Goal: Task Accomplishment & Management: Use online tool/utility

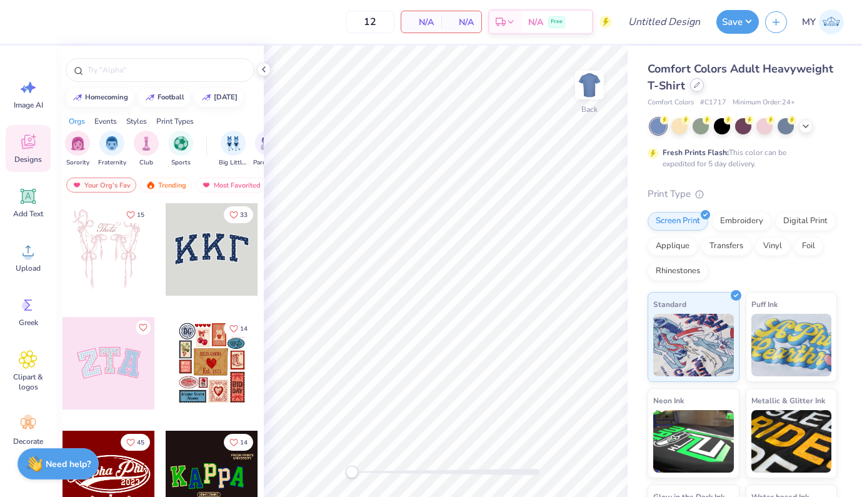
click at [701, 86] on icon at bounding box center [697, 85] width 6 height 6
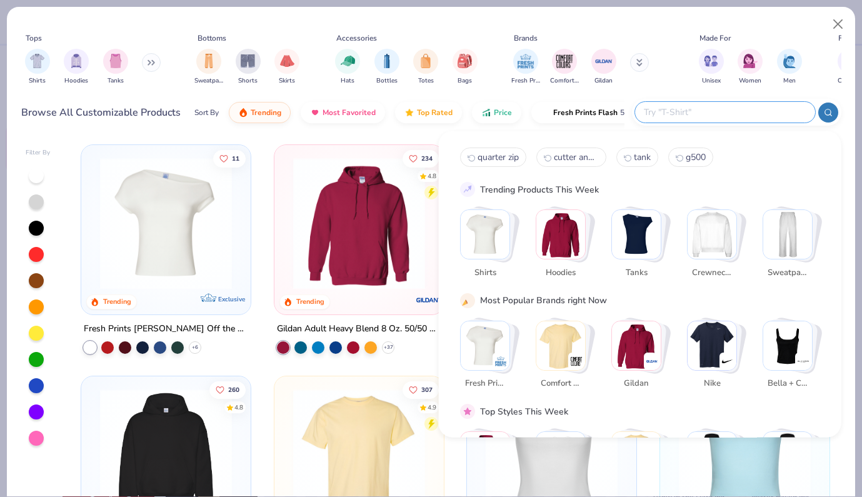
click at [749, 105] on input "text" at bounding box center [725, 112] width 164 height 14
type input "hanes zip"
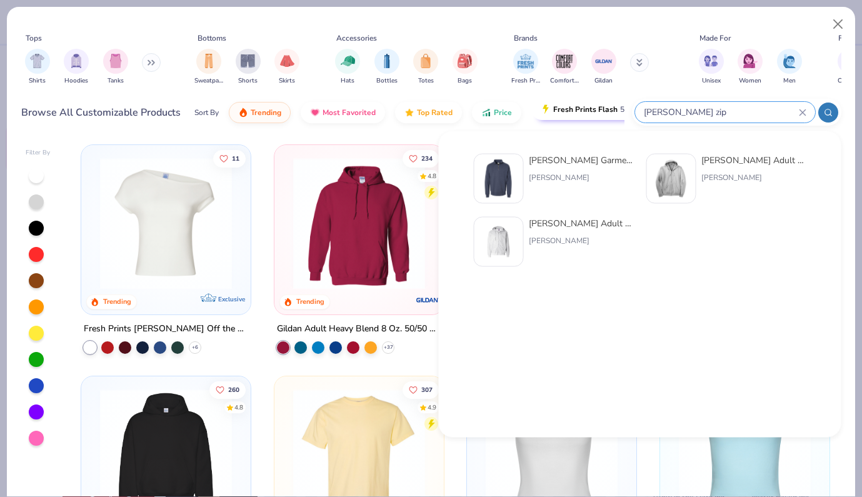
drag, startPoint x: 695, startPoint y: 111, endPoint x: 583, endPoint y: 111, distance: 112.6
click at [583, 111] on div "Browse All Customizable Products Sort By Trending Most Favorited Top Rated Pric…" at bounding box center [431, 112] width 821 height 35
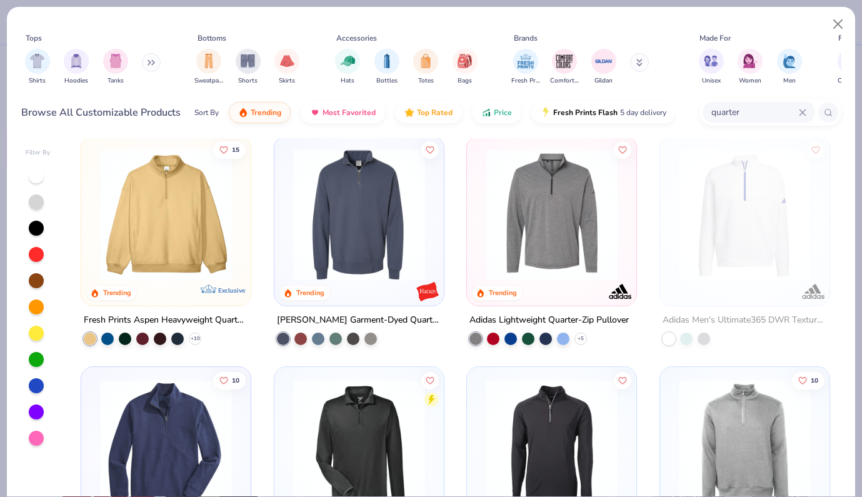
scroll to position [236, 0]
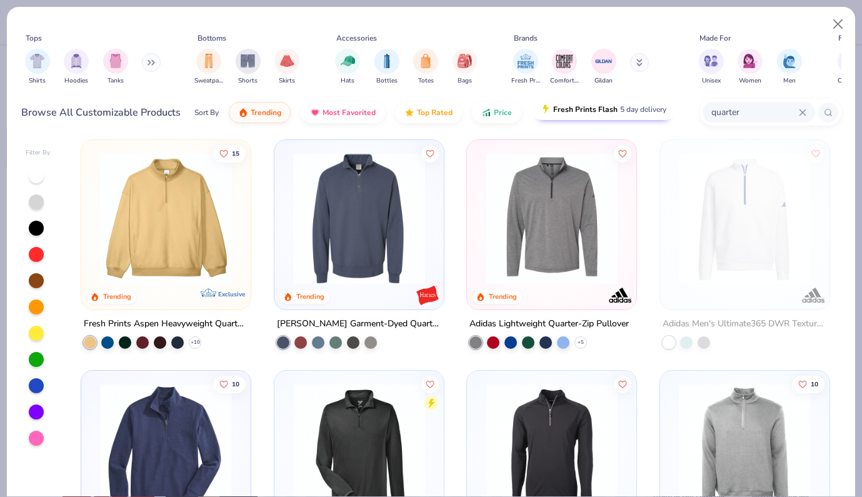
drag, startPoint x: 748, startPoint y: 111, endPoint x: 652, endPoint y: 111, distance: 96.3
click at [652, 111] on div "Browse All Customizable Products Sort By Trending Most Favorited Top Rated Pric…" at bounding box center [431, 112] width 821 height 35
type input "cutter and buck"
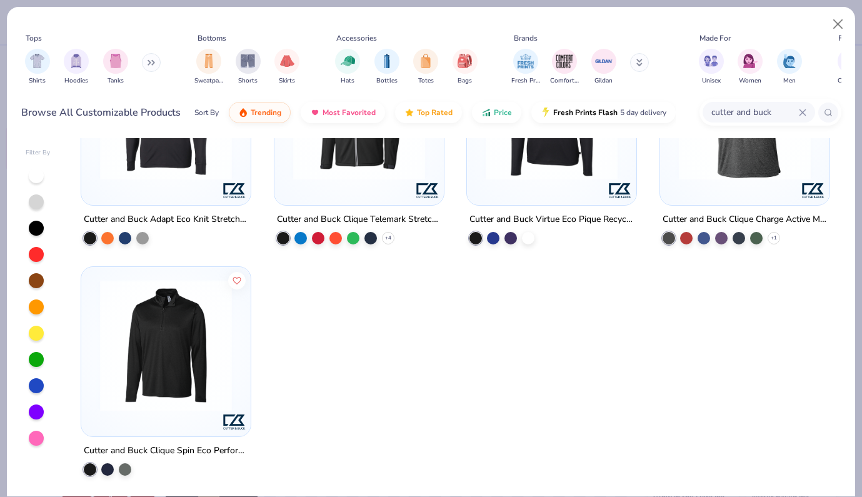
scroll to position [105, 0]
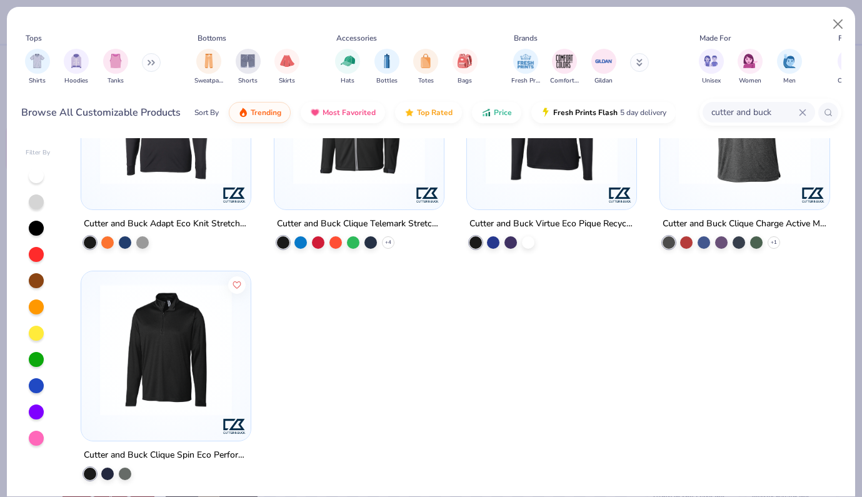
click at [193, 317] on img at bounding box center [166, 349] width 144 height 132
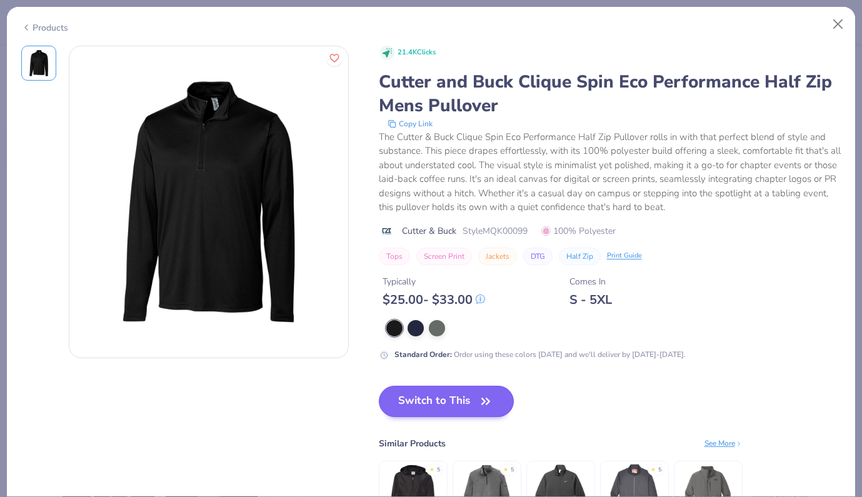
click at [407, 393] on button "Switch to This" at bounding box center [447, 401] width 136 height 31
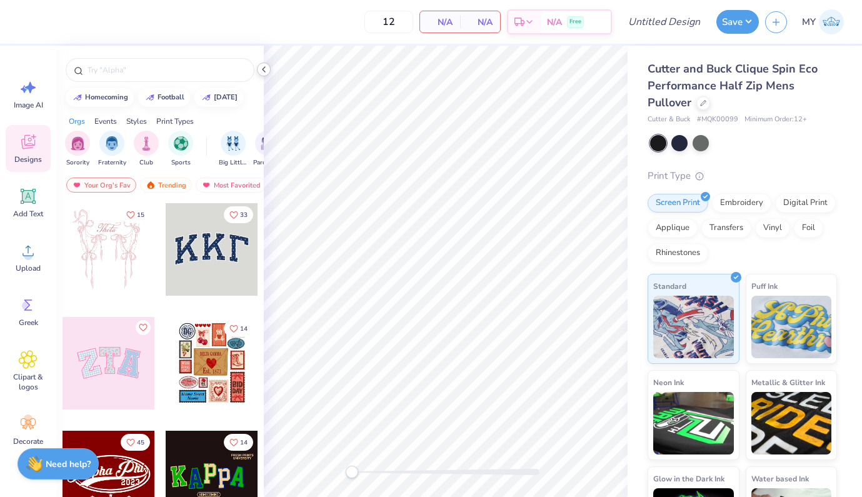
click at [265, 69] on icon at bounding box center [264, 69] width 10 height 10
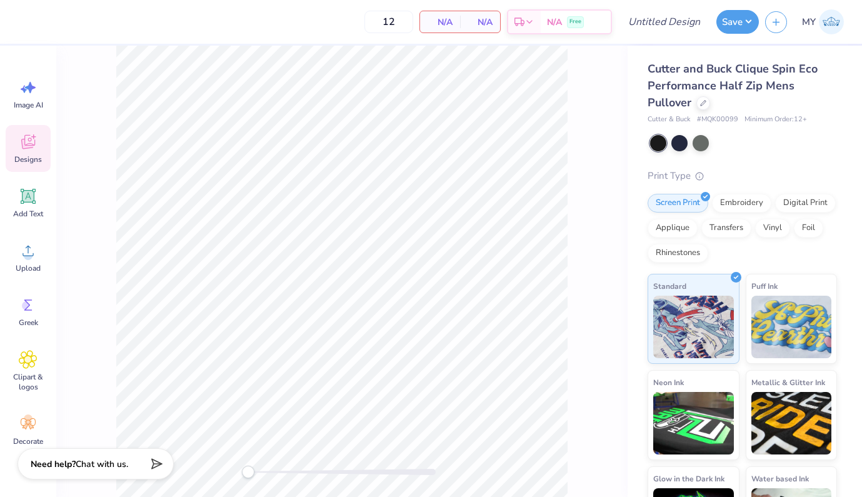
click at [27, 146] on icon at bounding box center [28, 142] width 19 height 19
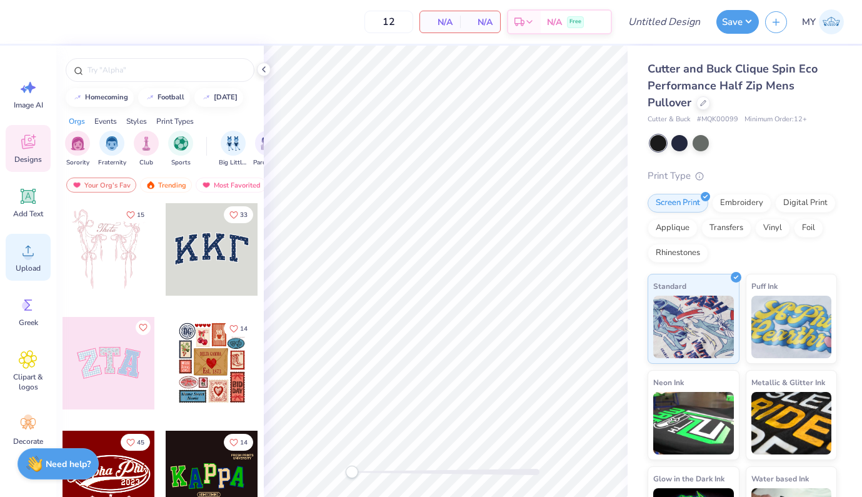
click at [28, 258] on circle at bounding box center [28, 255] width 9 height 9
click at [25, 255] on circle at bounding box center [28, 255] width 9 height 9
click at [26, 267] on span "Upload" at bounding box center [28, 268] width 25 height 10
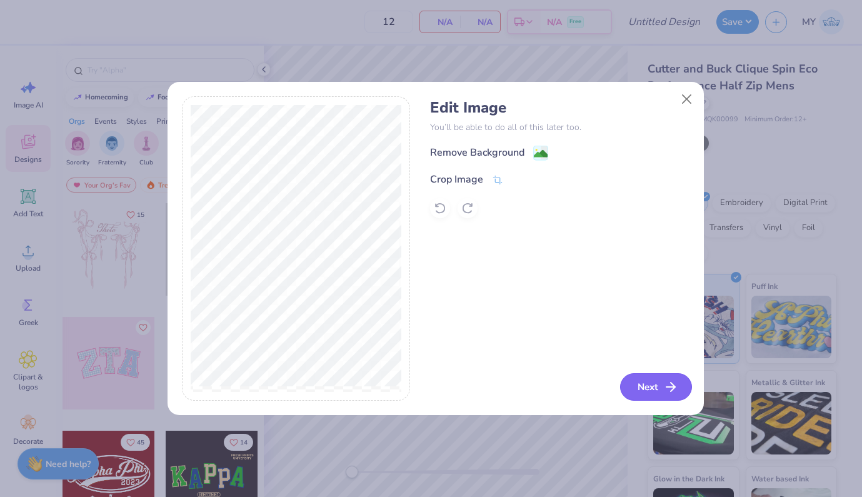
click at [653, 386] on button "Next" at bounding box center [656, 387] width 72 height 28
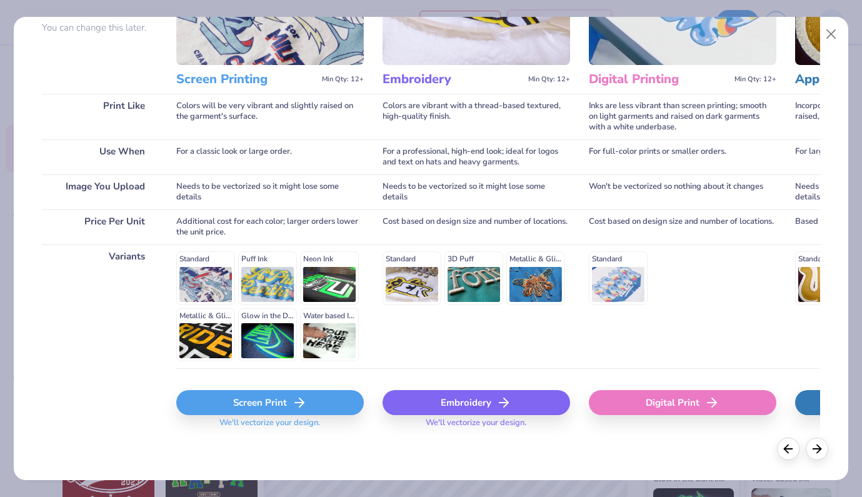
scroll to position [126, 0]
click at [302, 409] on icon at bounding box center [299, 403] width 15 height 15
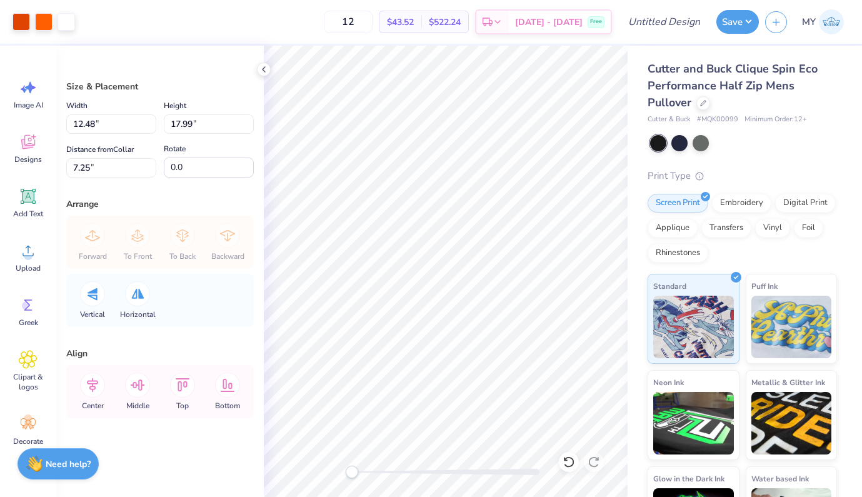
type input "2.82"
type input "4.06"
type input "7.26"
click at [26, 148] on icon at bounding box center [28, 144] width 12 height 10
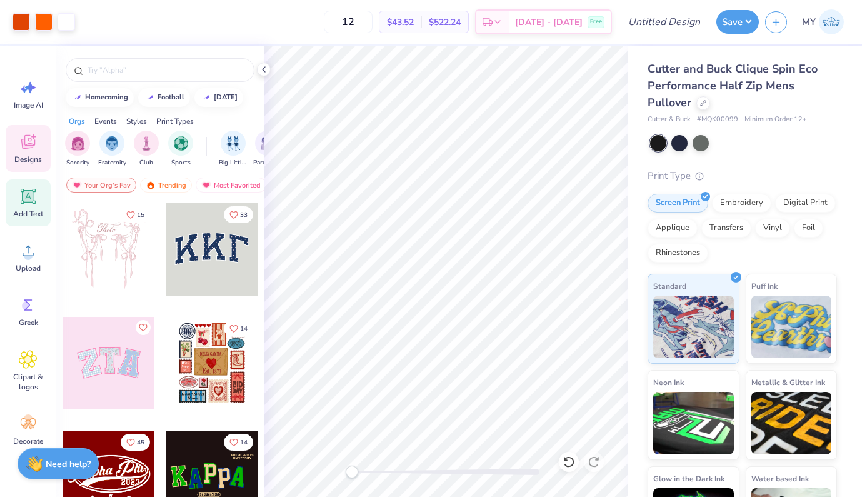
click at [33, 198] on icon at bounding box center [29, 197] width 12 height 12
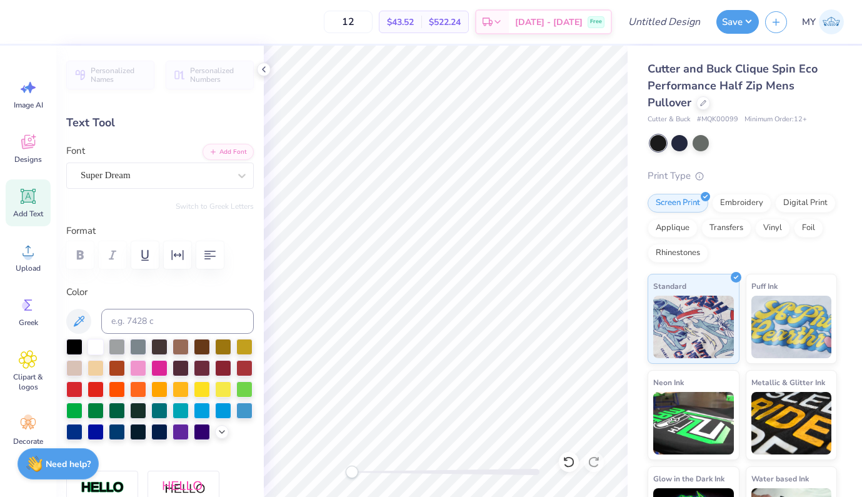
scroll to position [10, 2]
type textarea "ascend"
click at [131, 177] on span "Super Dream" at bounding box center [106, 175] width 50 height 14
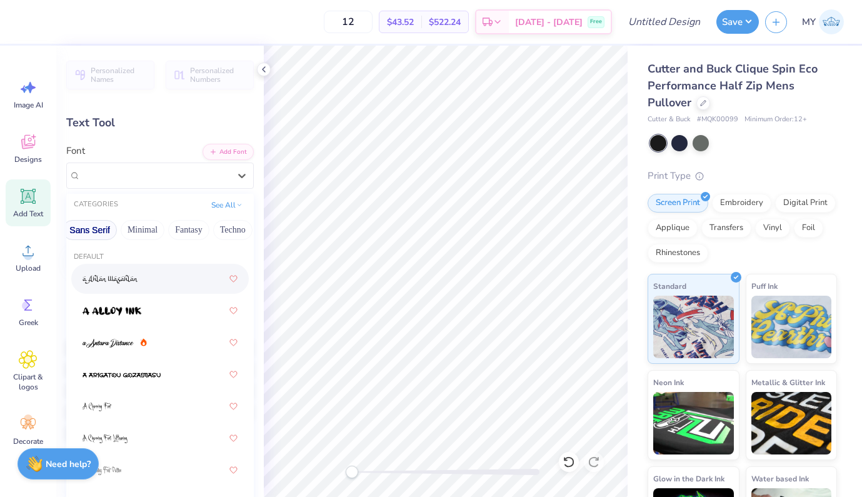
scroll to position [0, 348]
click at [100, 230] on button "Minimal" at bounding box center [100, 230] width 44 height 20
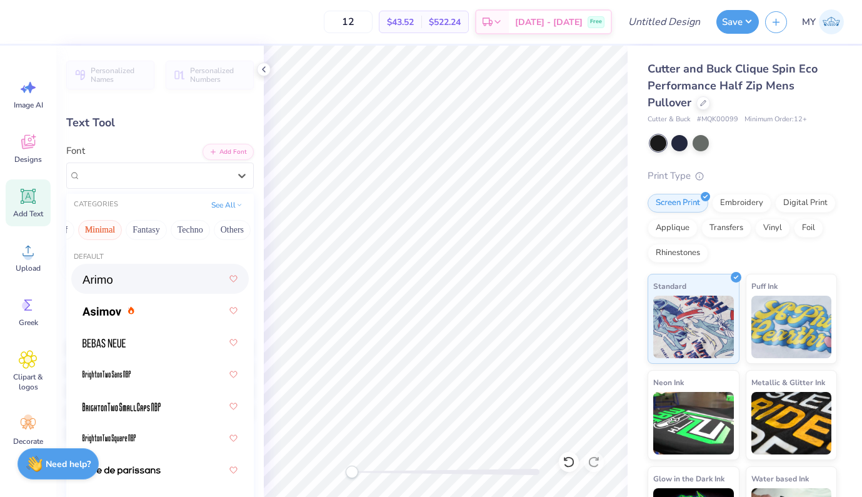
click at [135, 281] on div at bounding box center [160, 279] width 155 height 23
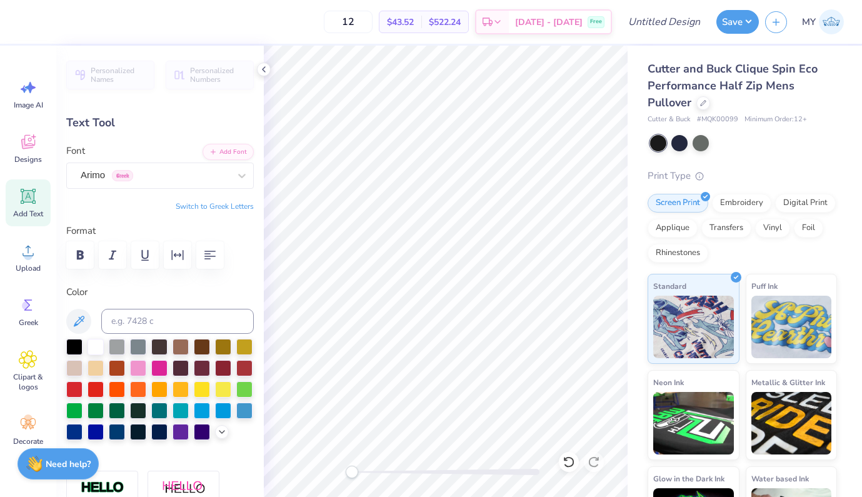
scroll to position [10, 2]
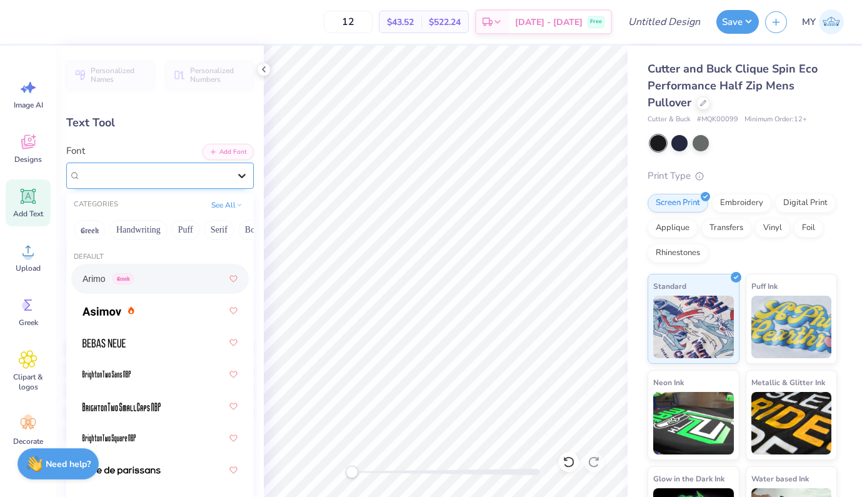
click at [236, 171] on icon at bounding box center [242, 175] width 13 height 13
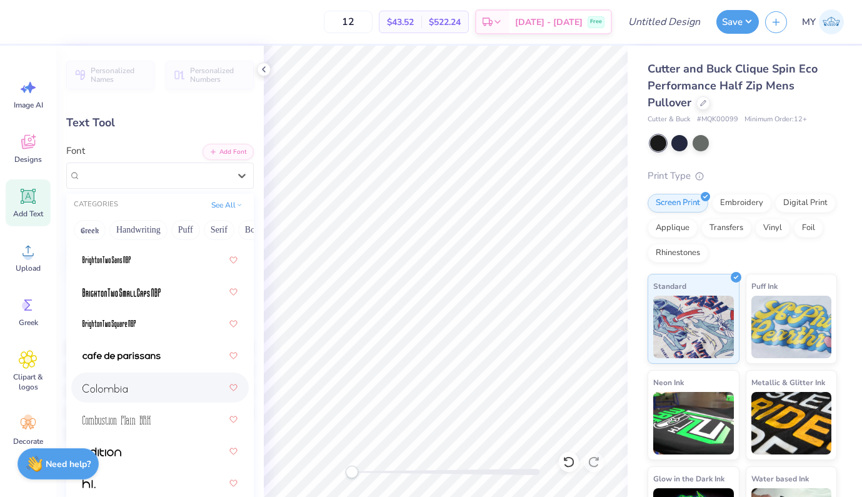
click at [159, 379] on div at bounding box center [160, 388] width 155 height 23
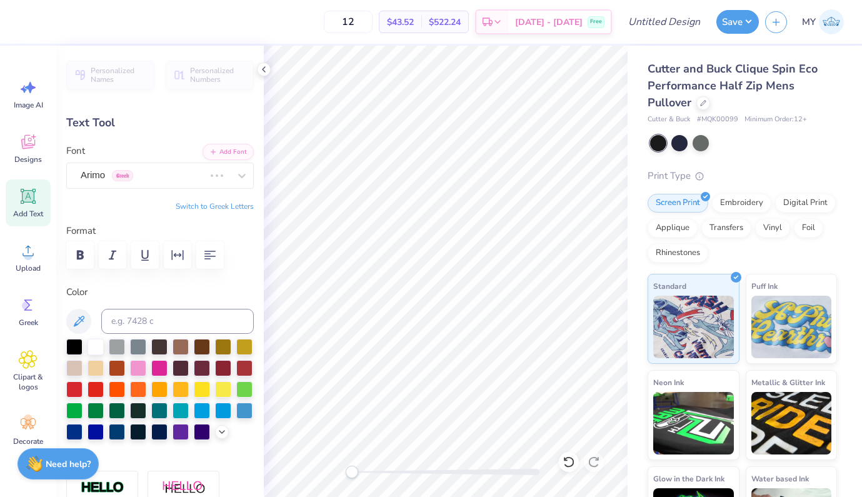
scroll to position [10, 3]
click at [159, 176] on div "Colombia" at bounding box center [154, 175] width 151 height 19
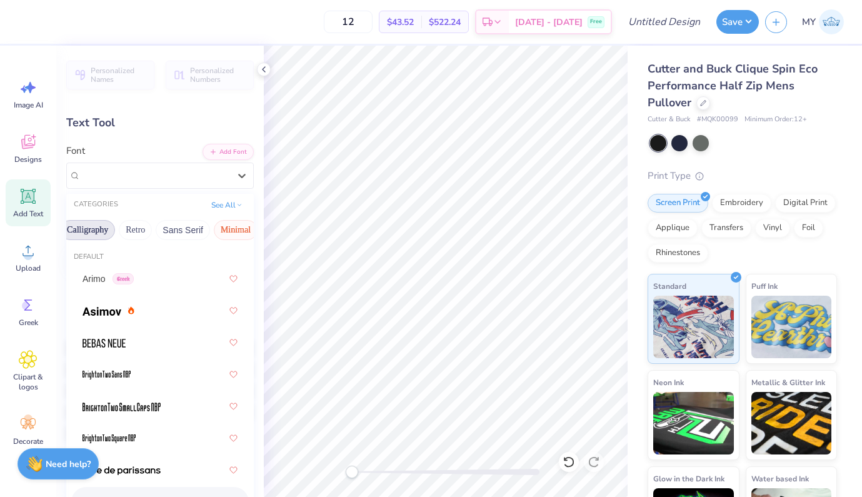
scroll to position [0, 258]
click at [190, 229] on button "Minimal" at bounding box center [191, 230] width 44 height 20
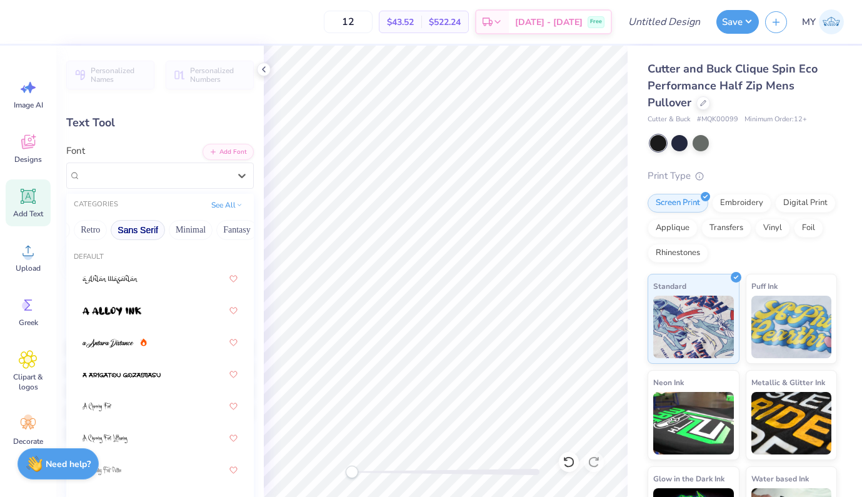
click at [139, 230] on button "Sans Serif" at bounding box center [138, 230] width 54 height 20
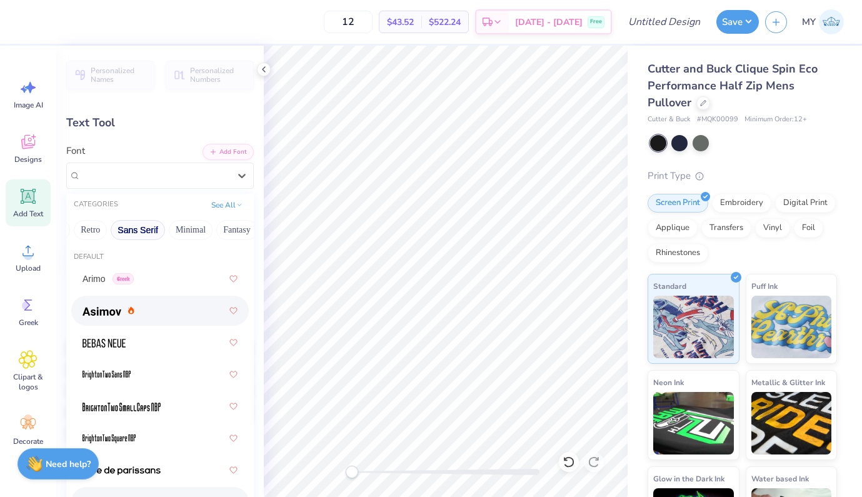
scroll to position [-1, 0]
click at [137, 313] on div at bounding box center [160, 311] width 155 height 23
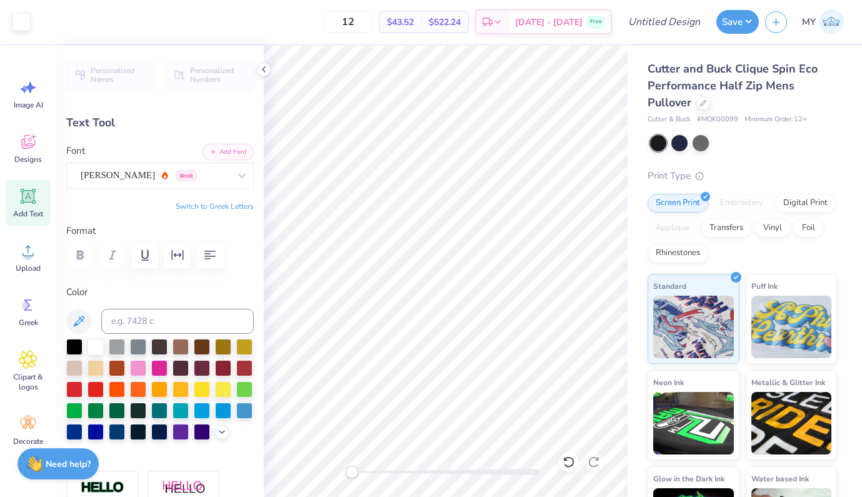
type input "12.23"
type input "2.95"
type input "14.77"
click at [35, 151] on div "Designs" at bounding box center [28, 148] width 45 height 47
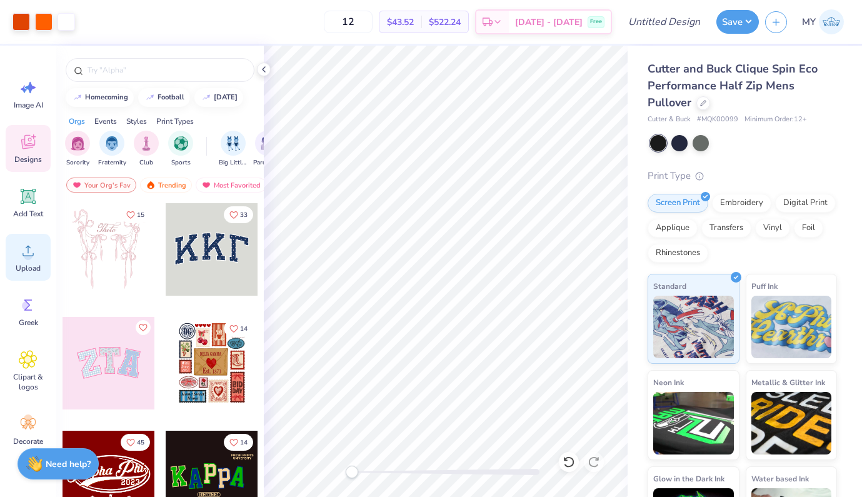
click at [23, 260] on div "Upload" at bounding box center [28, 257] width 45 height 47
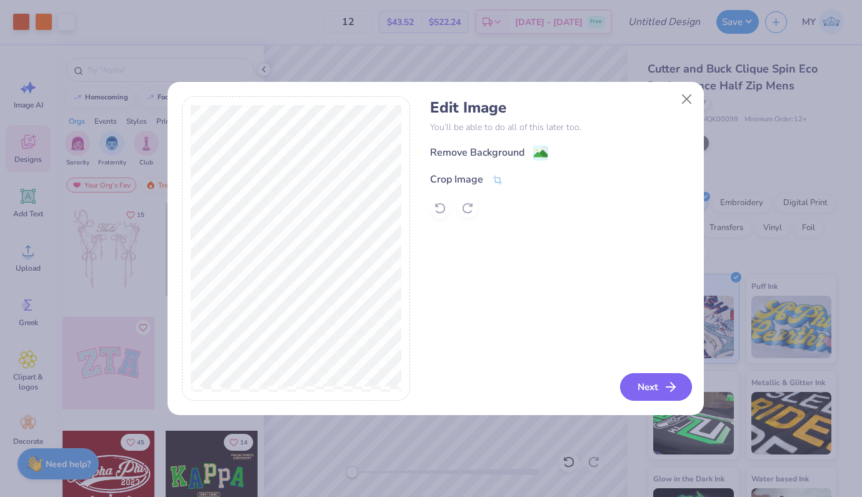
click at [652, 385] on button "Next" at bounding box center [656, 387] width 72 height 28
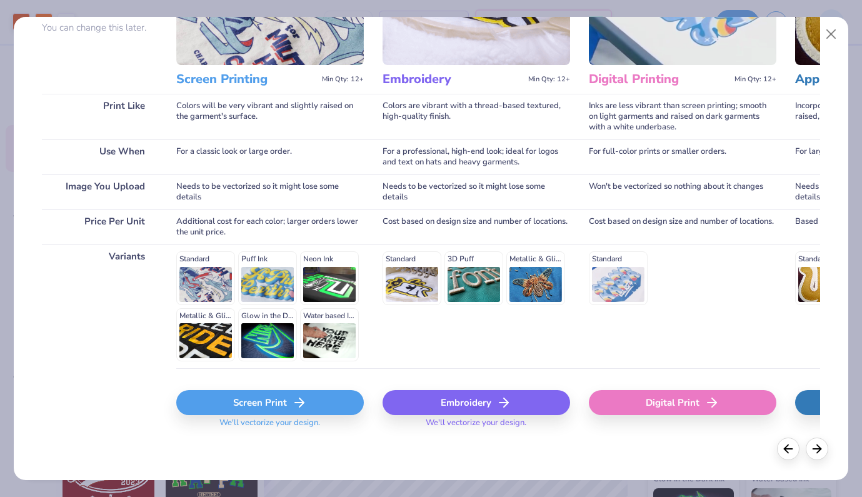
scroll to position [126, 0]
click at [236, 409] on div "Screen Print" at bounding box center [270, 402] width 188 height 25
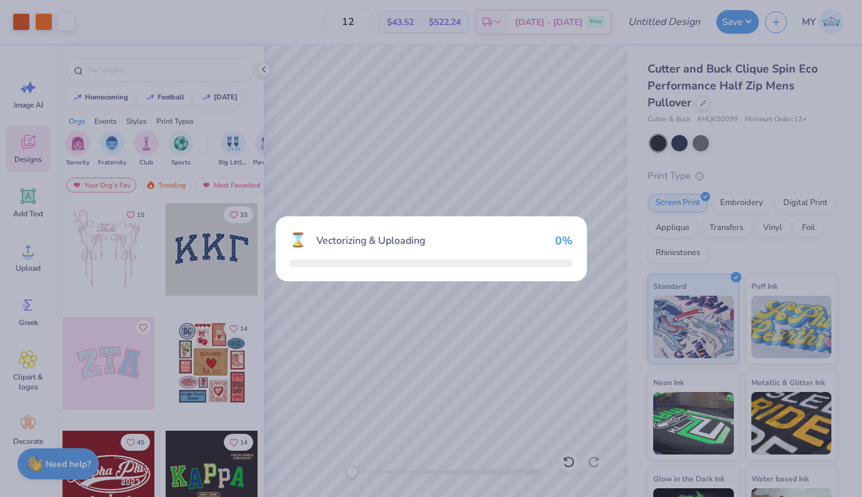
scroll to position [0, 0]
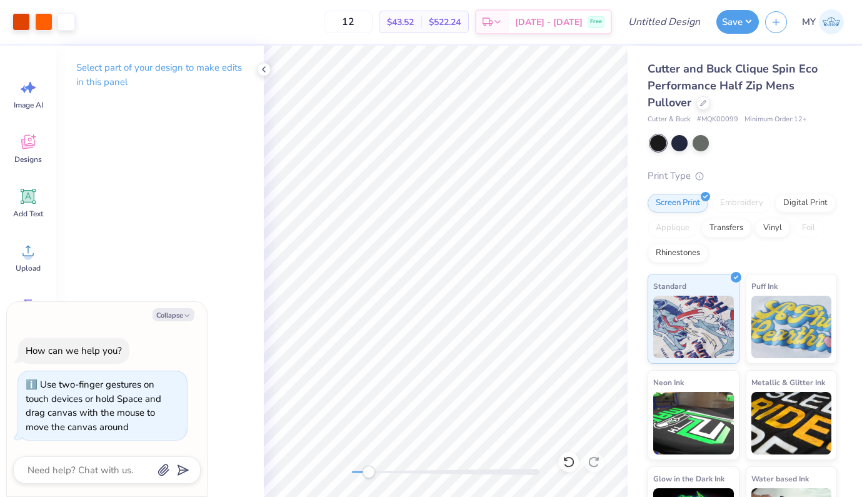
drag, startPoint x: 356, startPoint y: 472, endPoint x: 367, endPoint y: 467, distance: 12.3
click at [367, 471] on div "Accessibility label" at bounding box center [369, 472] width 13 height 13
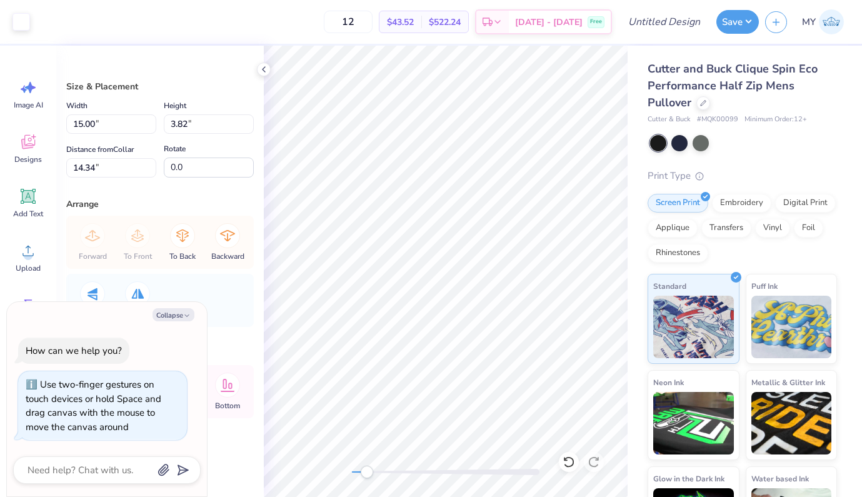
type textarea "x"
type input "6.56"
type input "1.67"
type textarea "x"
type input "4.03"
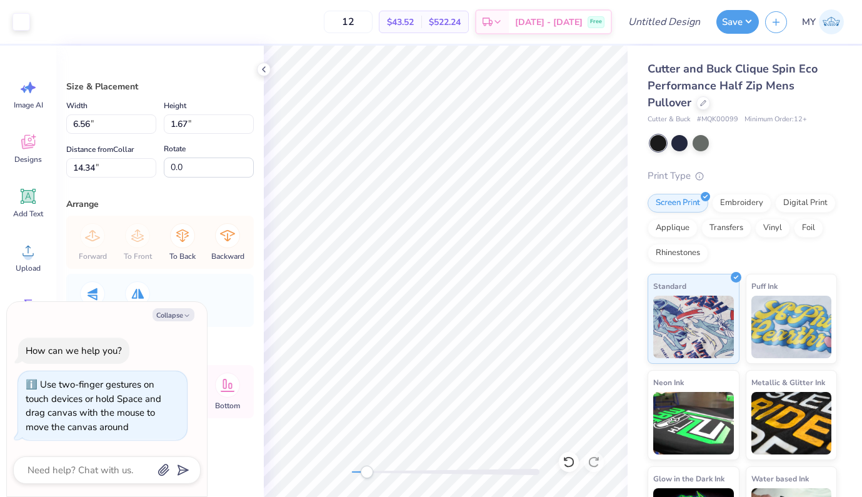
type input "1.03"
type input "8.78"
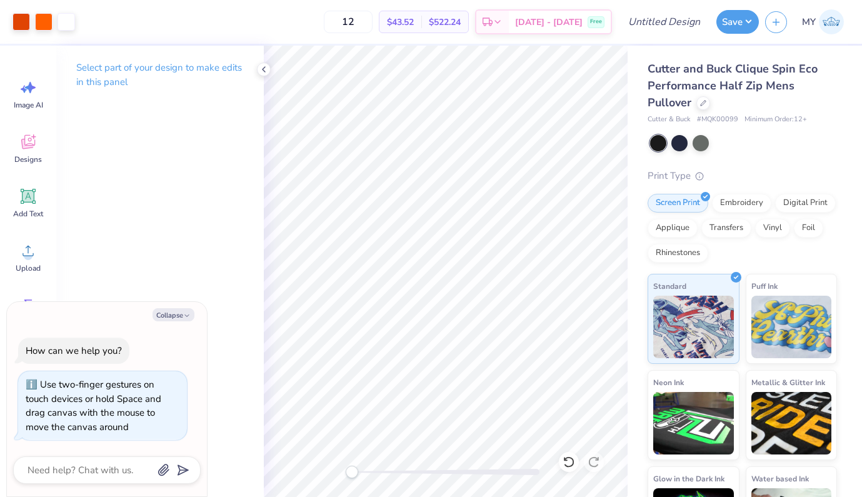
click at [338, 470] on div at bounding box center [446, 272] width 364 height 452
drag, startPoint x: 355, startPoint y: 474, endPoint x: 395, endPoint y: 467, distance: 40.6
click at [394, 474] on div "Accessibility label" at bounding box center [394, 472] width 13 height 13
drag, startPoint x: 390, startPoint y: 472, endPoint x: 372, endPoint y: 471, distance: 18.2
click at [372, 471] on div "Accessibility label" at bounding box center [373, 472] width 13 height 13
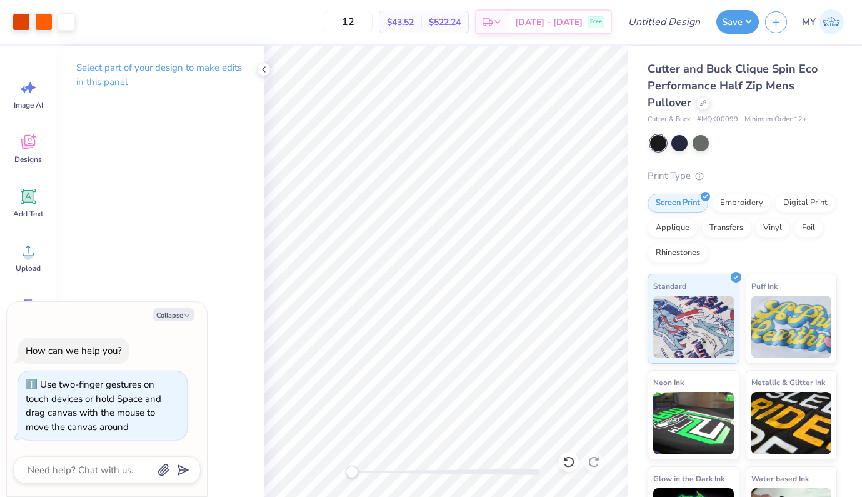
click at [341, 472] on div at bounding box center [446, 272] width 364 height 452
drag, startPoint x: 352, startPoint y: 475, endPoint x: 370, endPoint y: 471, distance: 17.9
click at [370, 471] on div "Accessibility label" at bounding box center [366, 472] width 13 height 13
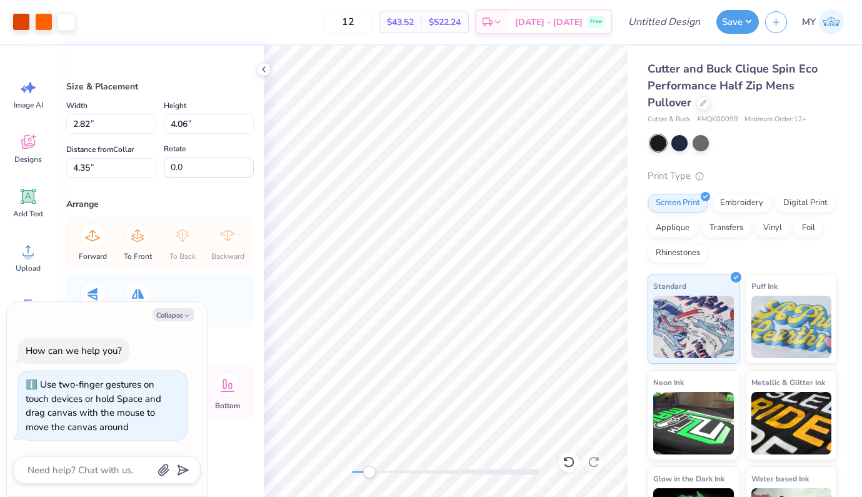
type textarea "x"
type input "2.38"
type input "3.44"
type input "4.97"
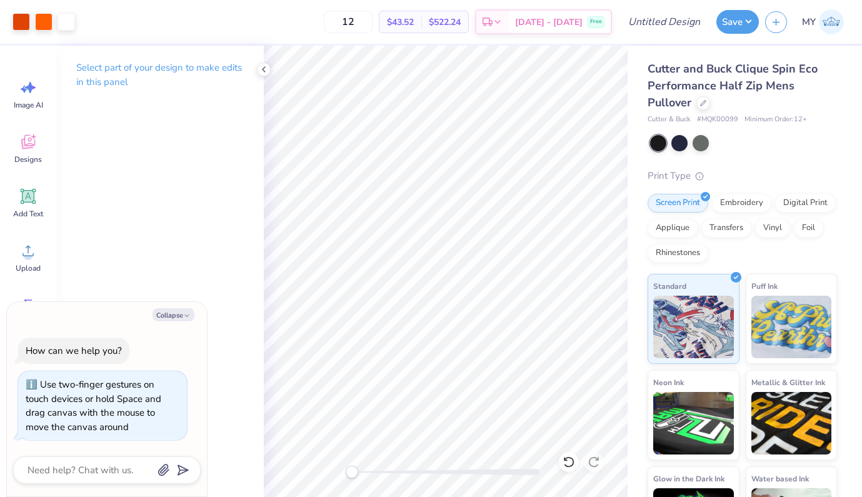
click at [336, 472] on div at bounding box center [446, 272] width 364 height 452
drag, startPoint x: 357, startPoint y: 474, endPoint x: 385, endPoint y: 467, distance: 29.1
click at [385, 472] on div "Accessibility label" at bounding box center [386, 472] width 13 height 13
click at [383, 473] on div "Accessibility label" at bounding box center [384, 472] width 13 height 13
drag, startPoint x: 383, startPoint y: 476, endPoint x: 368, endPoint y: 478, distance: 14.5
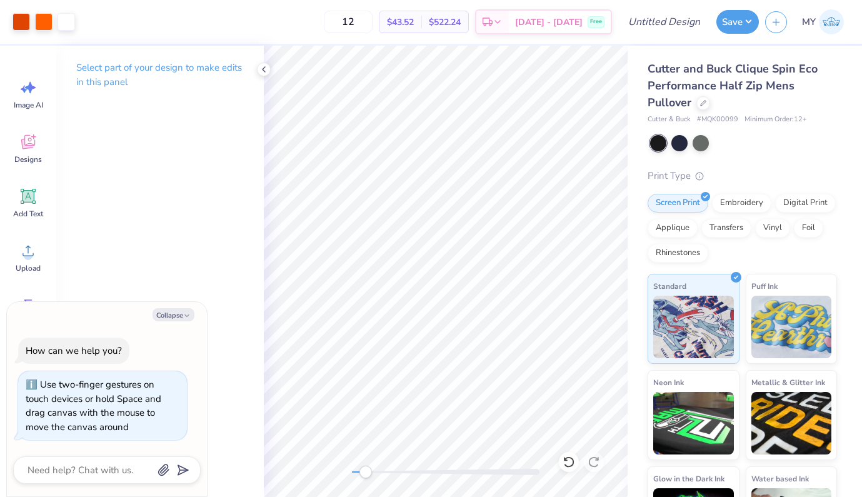
click at [368, 478] on div "Accessibility label" at bounding box center [366, 472] width 13 height 13
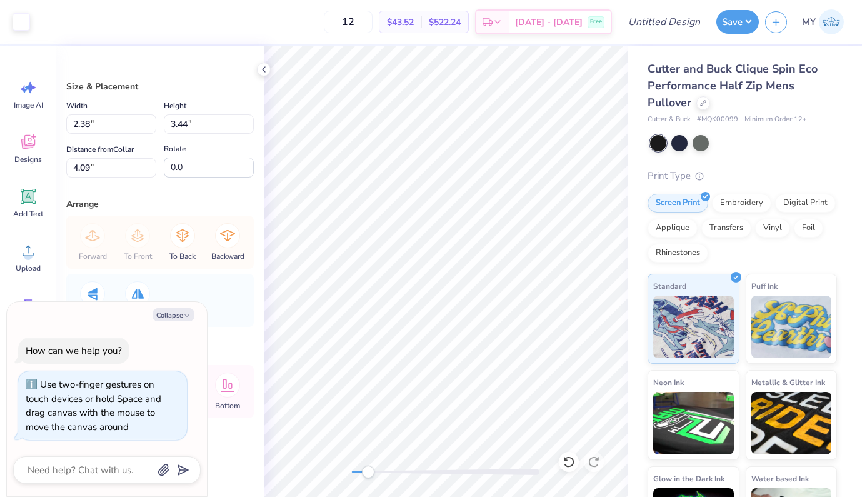
type textarea "x"
type input "4.03"
type input "1.03"
type input "7.70"
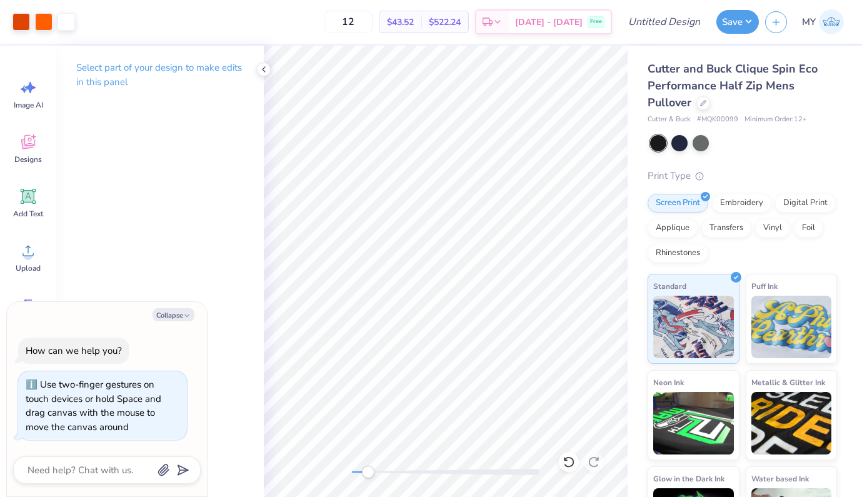
type textarea "x"
click at [334, 474] on div at bounding box center [446, 272] width 364 height 452
click at [373, 20] on input "12" at bounding box center [348, 22] width 49 height 23
type input "15"
type textarea "x"
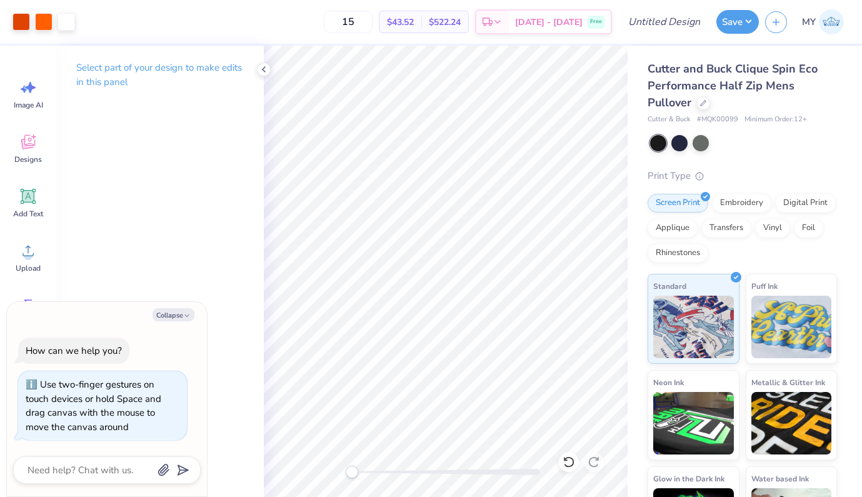
type input "15"
type textarea "x"
click at [373, 19] on input "15" at bounding box center [348, 22] width 49 height 23
type input "12"
type textarea "x"
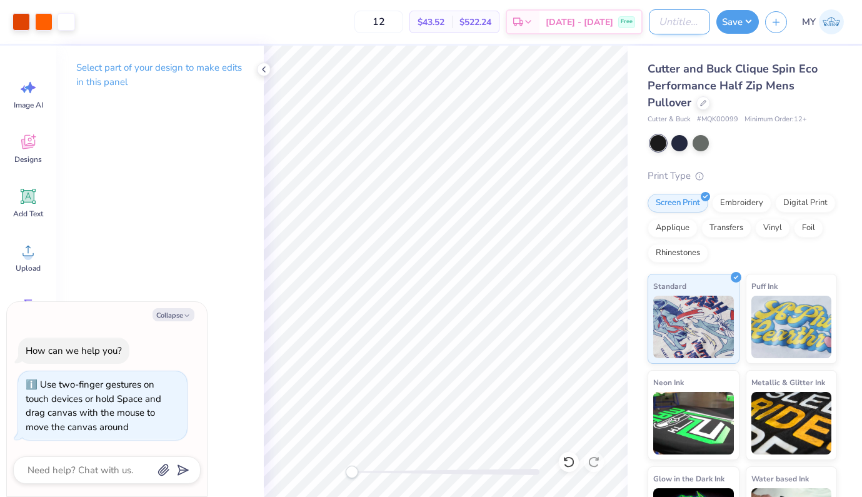
click at [653, 17] on input "Design Title" at bounding box center [679, 21] width 61 height 25
type input "a"
type textarea "x"
type input "A"
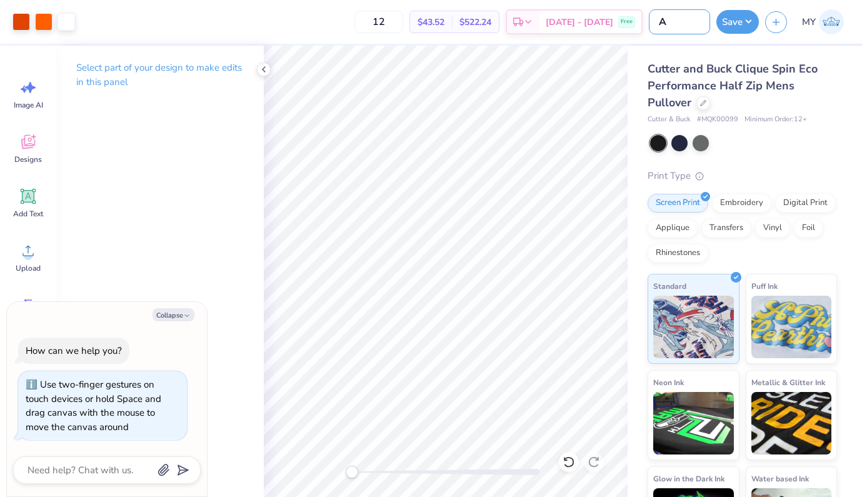
type textarea "x"
type input "As"
type textarea "x"
type input "Asc"
type textarea "x"
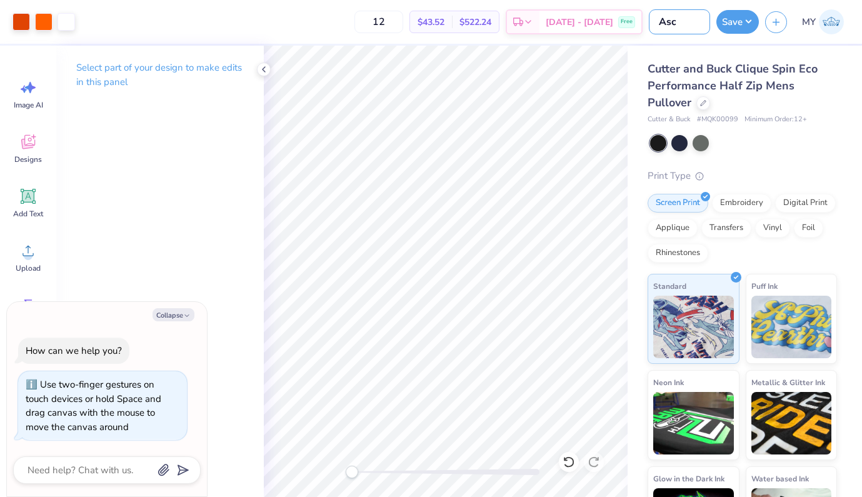
type input "Asce"
type textarea "x"
type input "Ascen"
type textarea "x"
type input "Ascend"
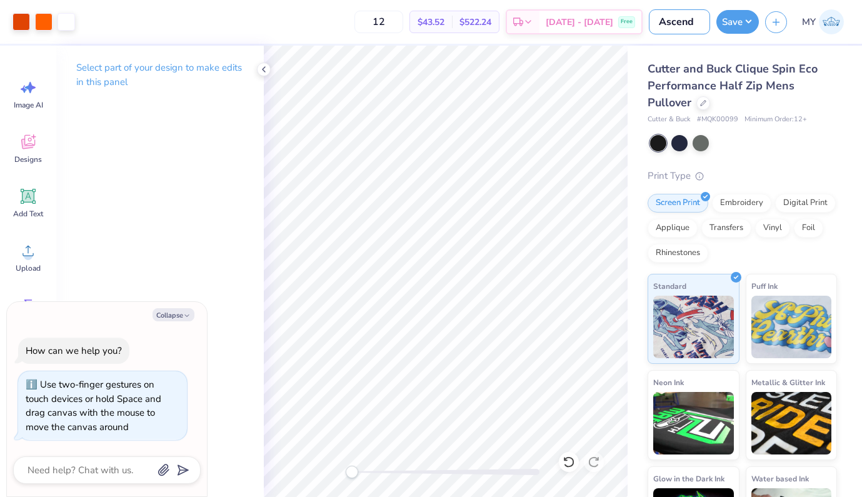
type textarea "x"
type input "Ascend"
type textarea "x"
type input "Ascend -"
type textarea "x"
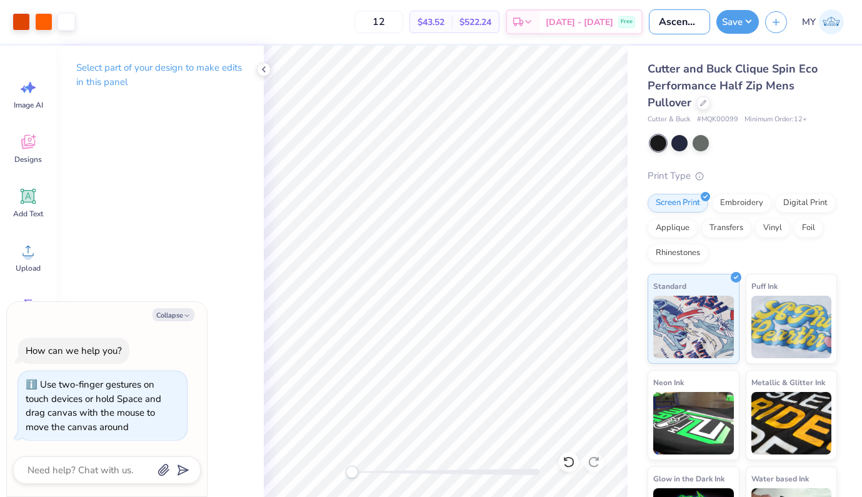
type input "Ascend -"
type textarea "x"
type input "Ascend - 3"
type textarea "x"
type input "Ascend - 3"
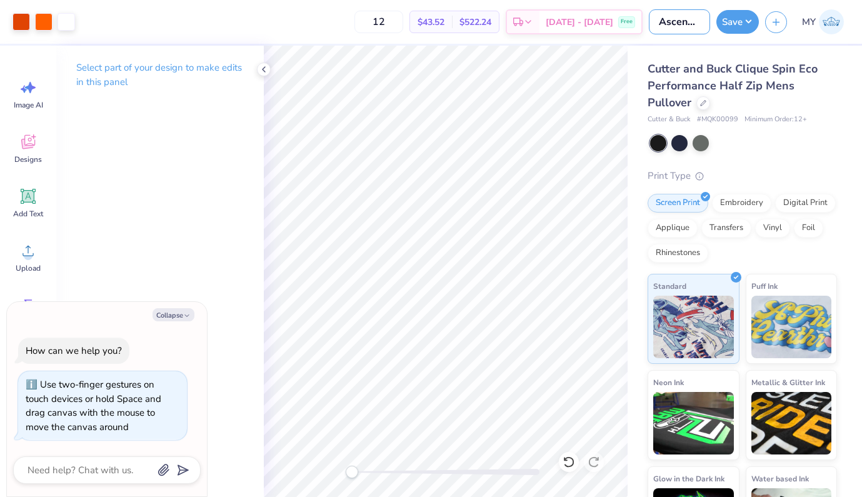
type textarea "x"
type input "Ascend - 3 c"
type textarea "x"
type input "Ascend - 3 co"
type textarea "x"
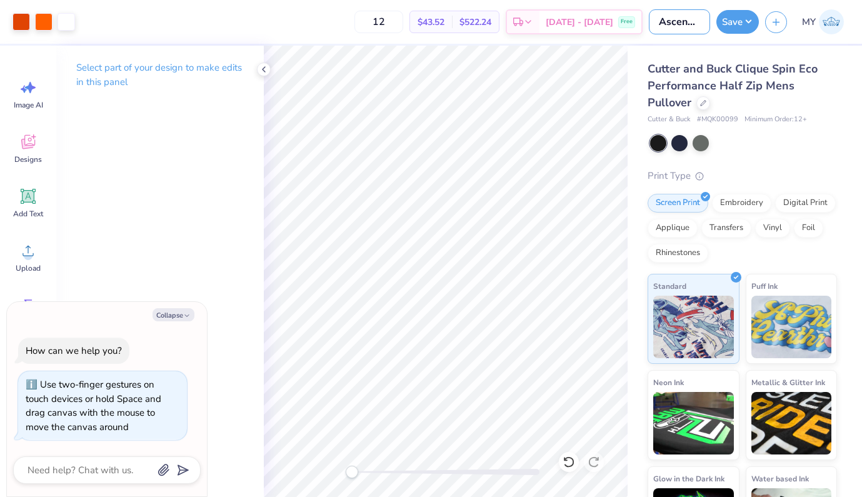
type input "Ascend - 3 col"
type textarea "x"
type input "Ascend - 3 colo"
type textarea "x"
type input "Ascend - 3 color"
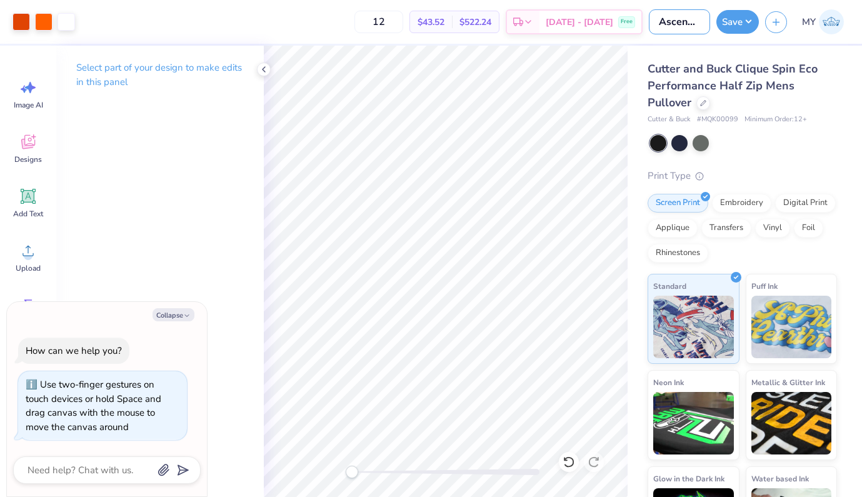
type textarea "x"
type input "Ascend - 3 colors"
type textarea "x"
type input "Ascend - 3 colors"
click at [731, 28] on button "Save" at bounding box center [738, 20] width 43 height 24
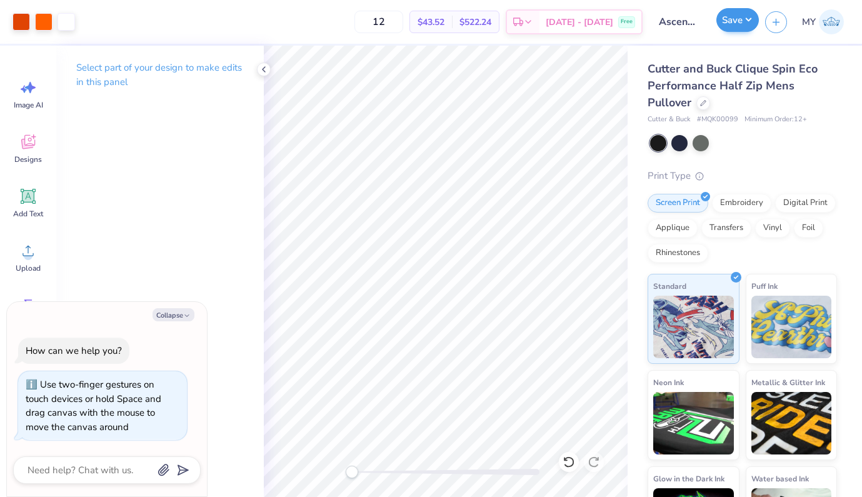
type textarea "x"
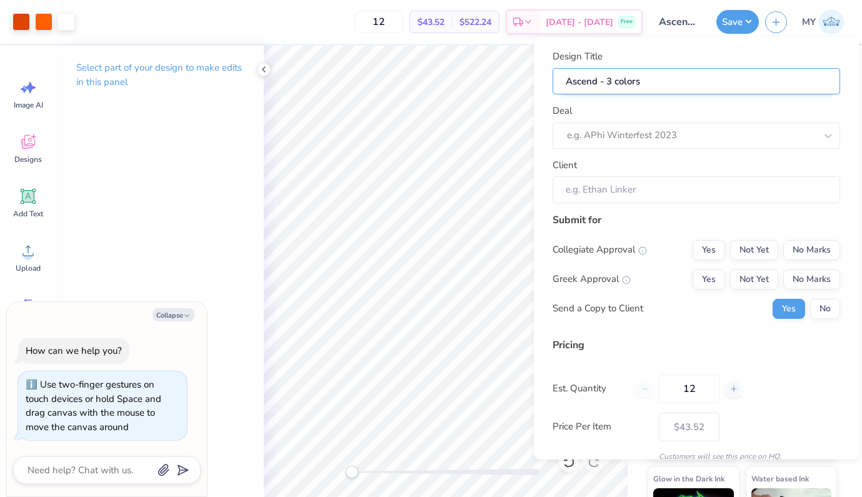
click at [643, 79] on input "Ascend - 3 colors" at bounding box center [697, 81] width 288 height 27
type input "Ascend - 3 colors"
type textarea "x"
type input "Ascend - 3 colors"
type textarea "x"
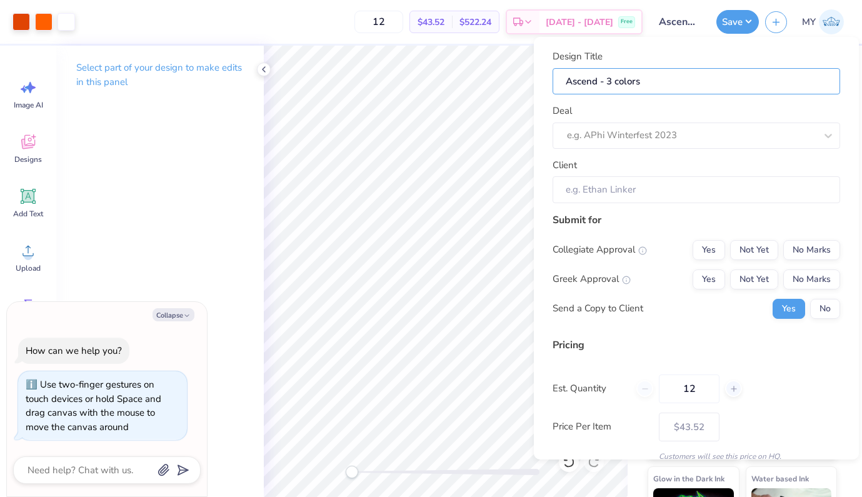
type input "Ascend - 3 colors -"
type textarea "x"
type input "Ascend - 3 colors -"
type textarea "x"
type input "Ascend - 3 colors -"
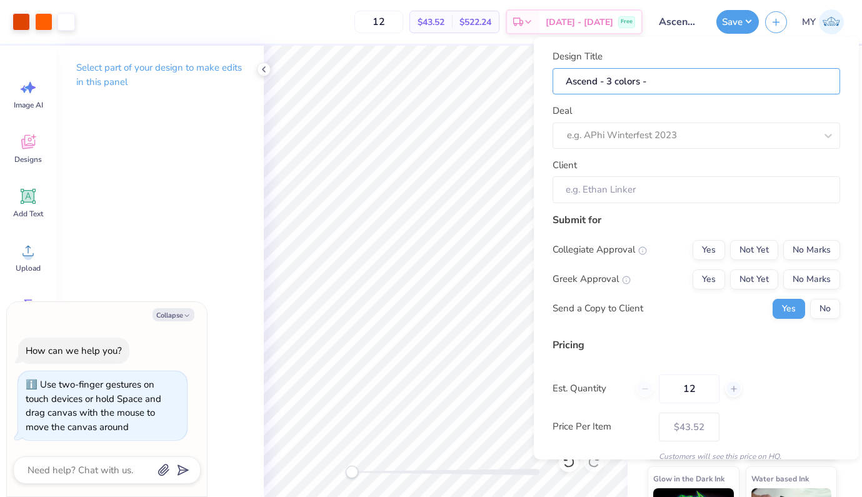
type textarea "x"
type input "Ascend - 3 colors -"
type textarea "x"
type input "Ascend - 3 colors - S"
type textarea "x"
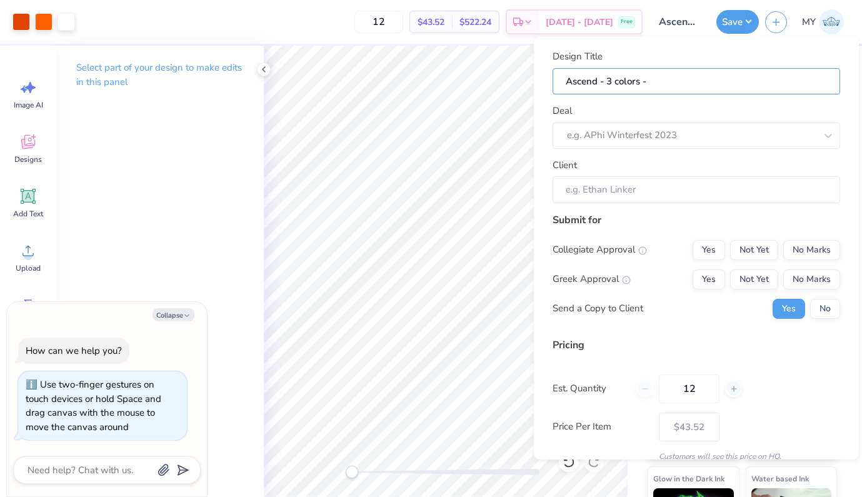
type input "Ascend - 3 colors - S"
type textarea "x"
type input "Ascend - 3 colors - Su"
type textarea "x"
type input "Ascend - 3 colors - Su"
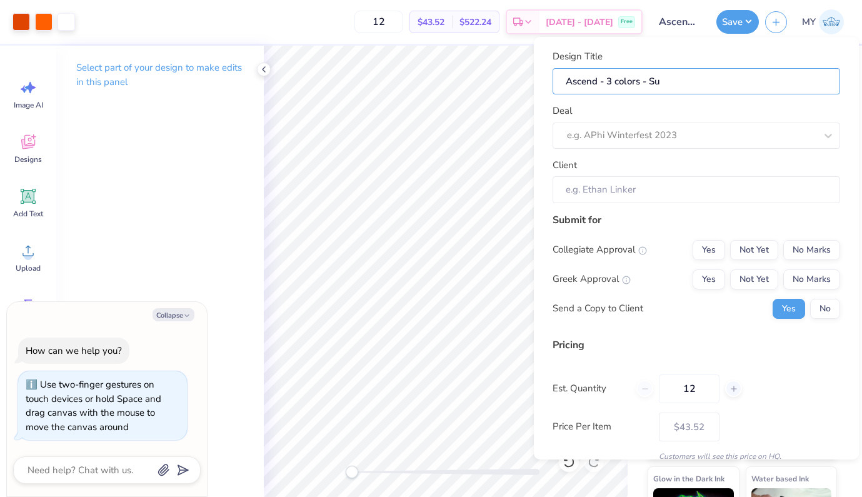
type textarea "x"
type input "Ascend - 3 colors - Sui"
type textarea "x"
type input "Ascend - 3 colors - Sui"
type textarea "x"
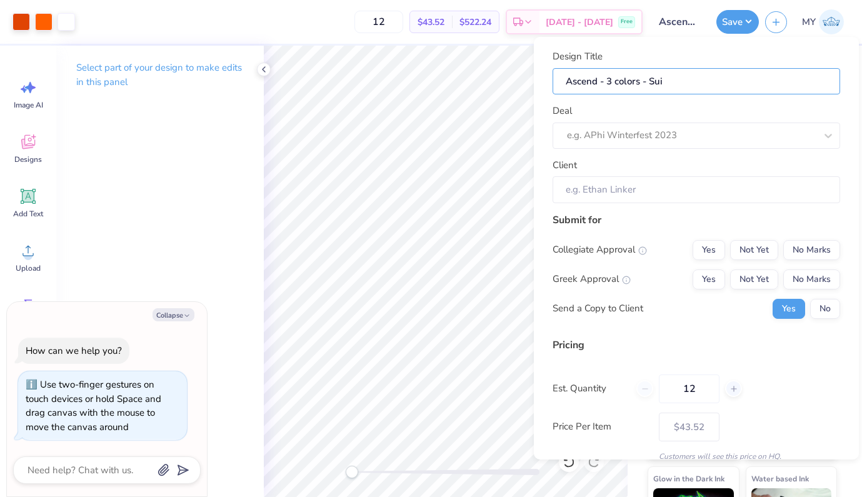
type input "Ascend - 3 colors - Suit"
type textarea "x"
type input "Ascend - 3 colors - Suit"
type textarea "x"
type input "Ascend - 3 colors - Suit"
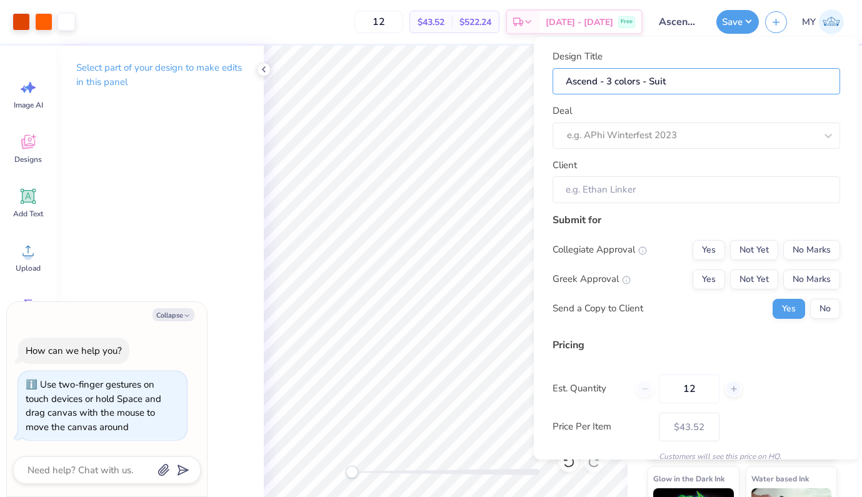
type textarea "x"
type input "Ascend - 3 colors - Suit"
type textarea "x"
type input "Ascend - 3 colors - Suit D"
type textarea "x"
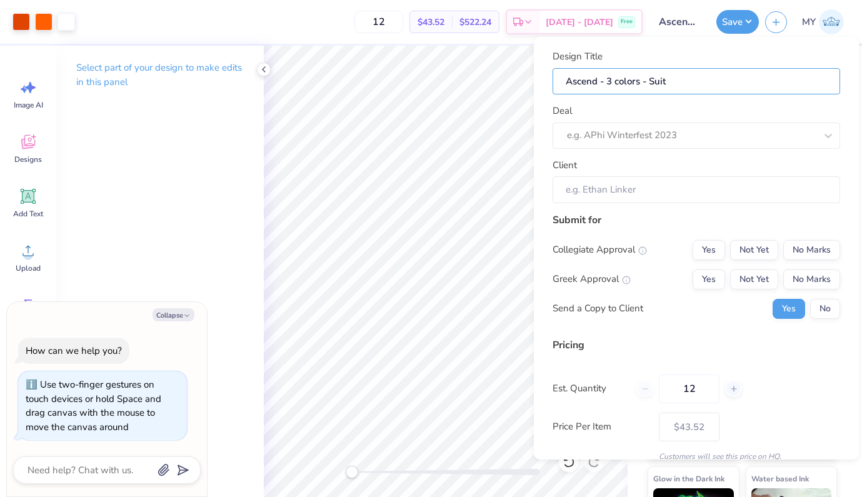
type input "Ascend - 3 colors - Suit D"
type textarea "x"
type input "Ascend - 3 colors - Suit De"
type textarea "x"
type input "Ascend - 3 colors - Suit De"
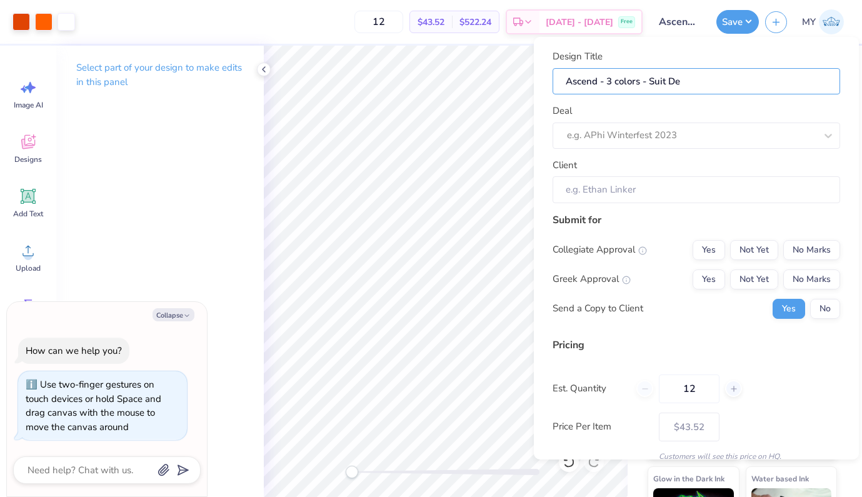
type textarea "x"
type input "Ascend - 3 colors - Suit Des"
type textarea "x"
type input "Ascend - 3 colors - Suit Des"
type textarea "x"
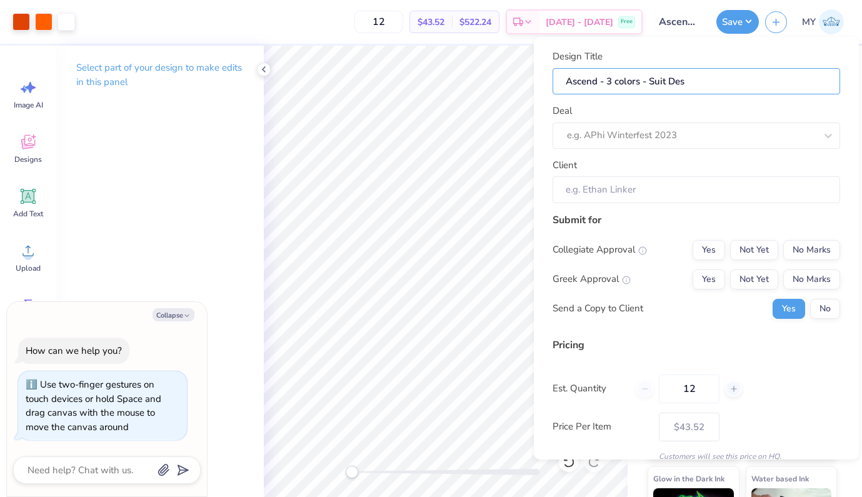
type input "Ascend - 3 colors - Suit Desi"
type textarea "x"
type input "Ascend - 3 colors - Suit Desi"
type textarea "x"
type input "Ascend - 3 colors - Suit Desig"
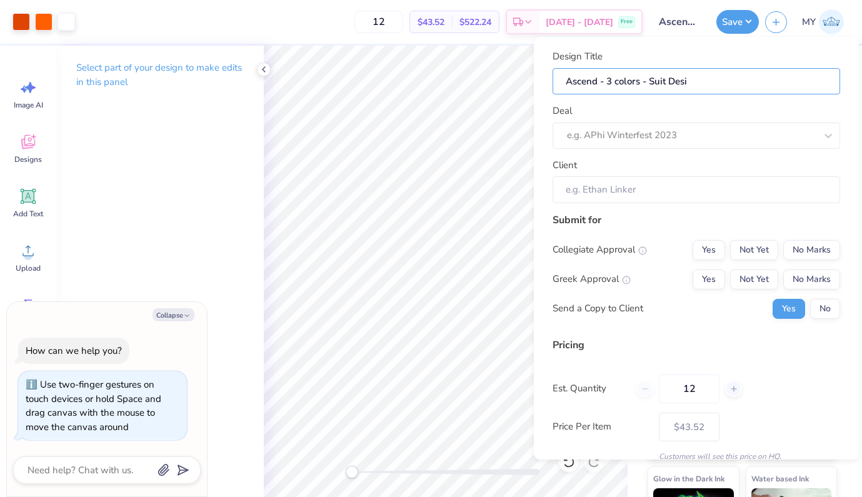
type textarea "x"
type input "Ascend - 3 colors - Suit Desig"
type textarea "x"
type input "Ascend - 3 colors - Suit Design"
type textarea "x"
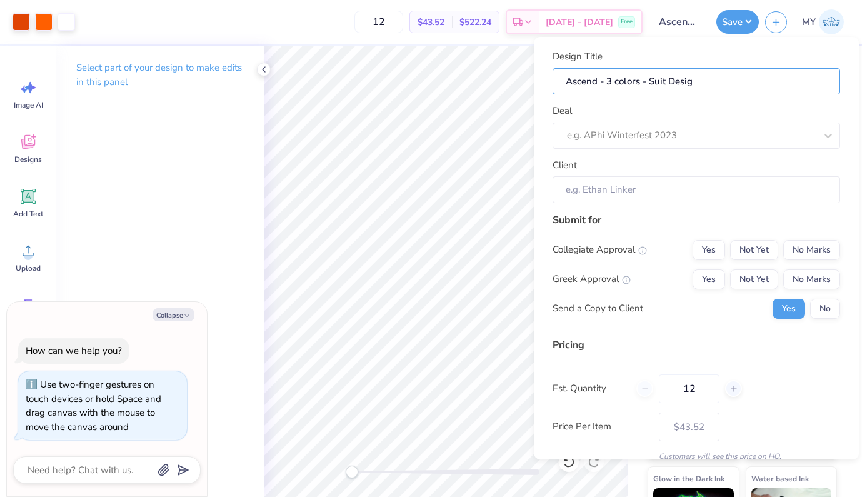
type input "Ascend - 3 colors - Suit Design"
type textarea "x"
type input "Ascend - 3 colors - Suit Design"
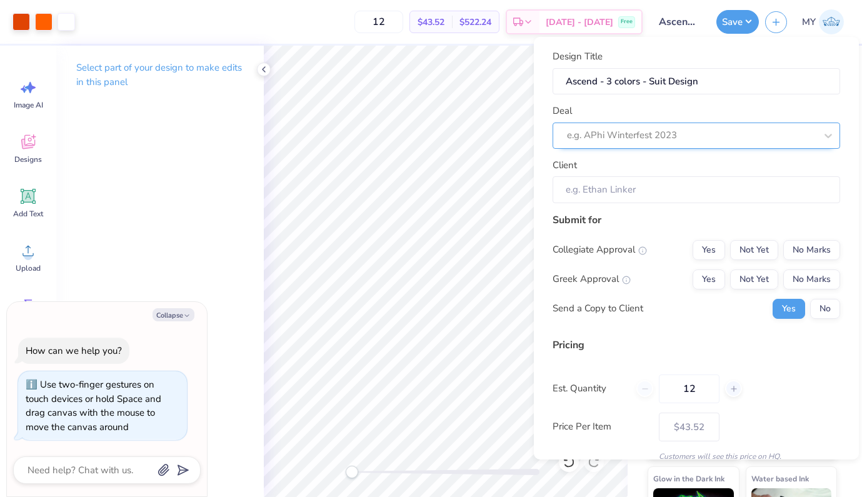
click at [699, 131] on div at bounding box center [691, 135] width 249 height 17
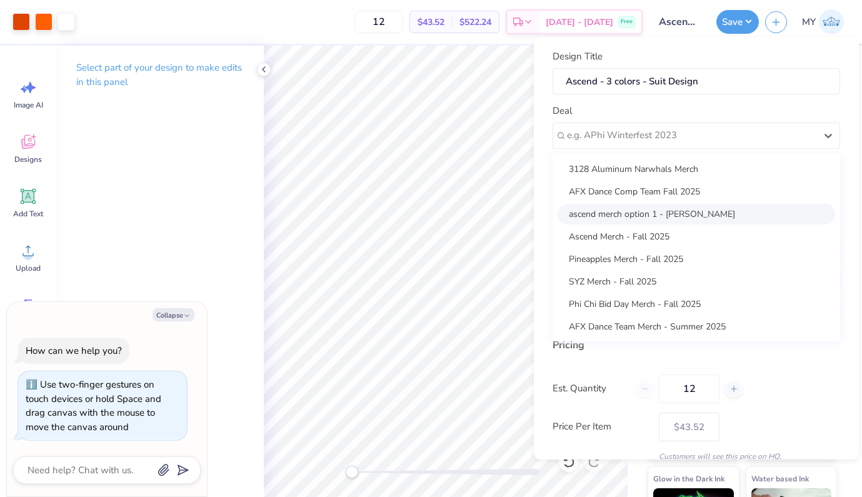
click at [632, 220] on div "ascend merch option 1 - Katherine Tat" at bounding box center [697, 214] width 278 height 21
type textarea "x"
type input "Katherine Tat"
type textarea "x"
type input "– –"
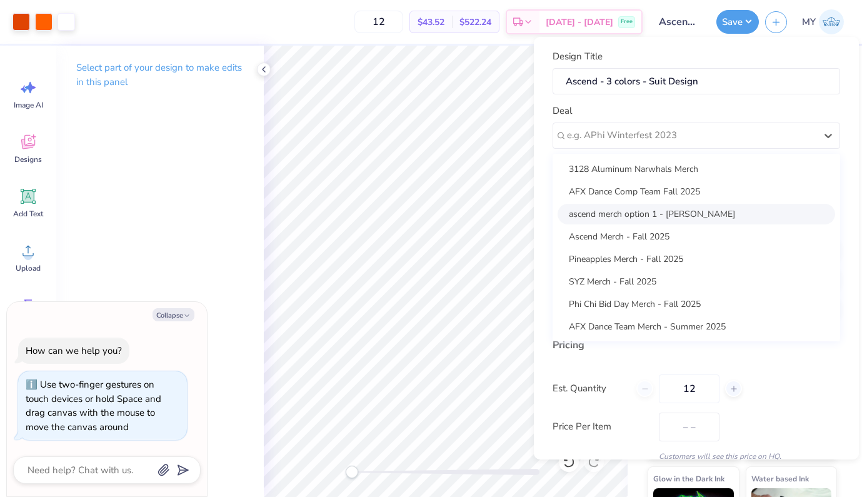
type textarea "x"
type input "$43.52"
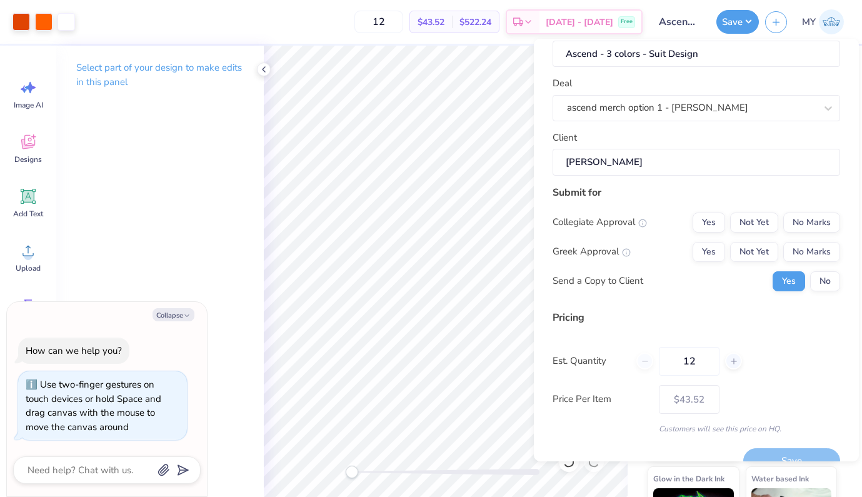
scroll to position [39, 0]
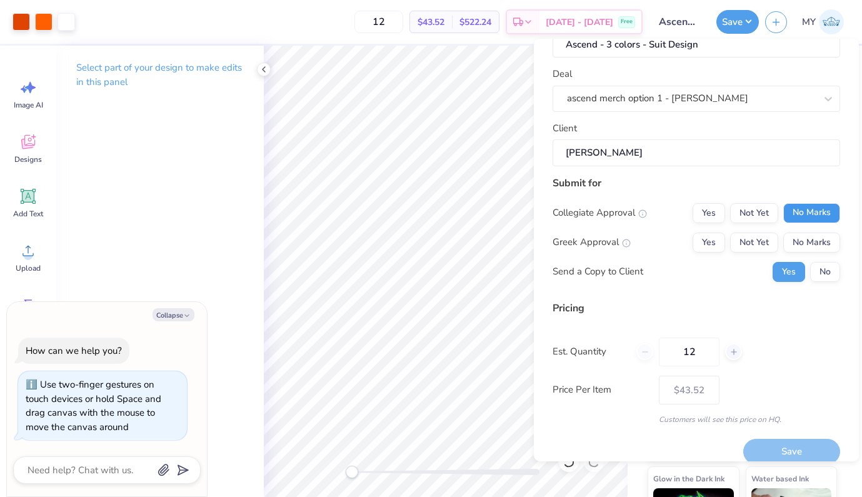
click at [789, 211] on button "No Marks" at bounding box center [812, 213] width 57 height 20
click at [791, 238] on button "No Marks" at bounding box center [812, 243] width 57 height 20
type textarea "x"
type input "– –"
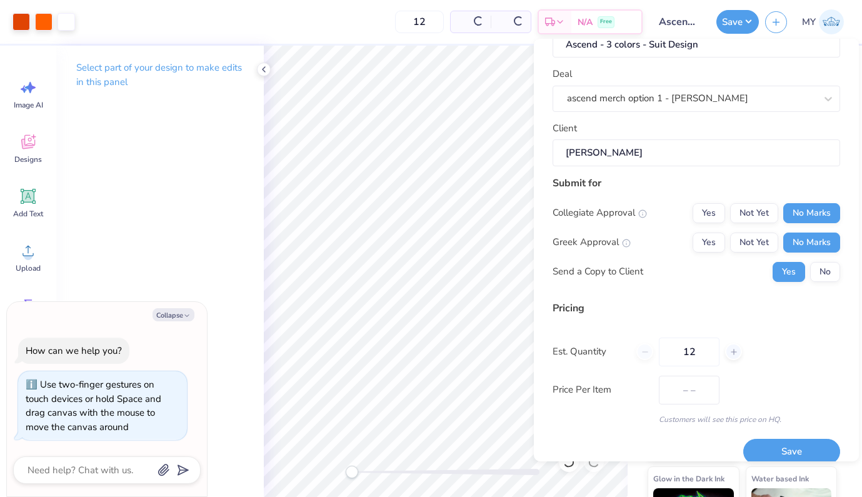
type textarea "x"
type input "$43.52"
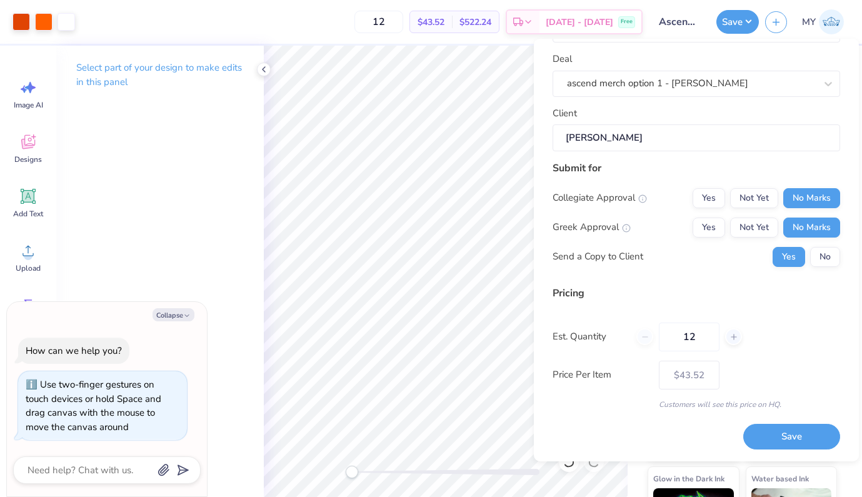
scroll to position [53, 0]
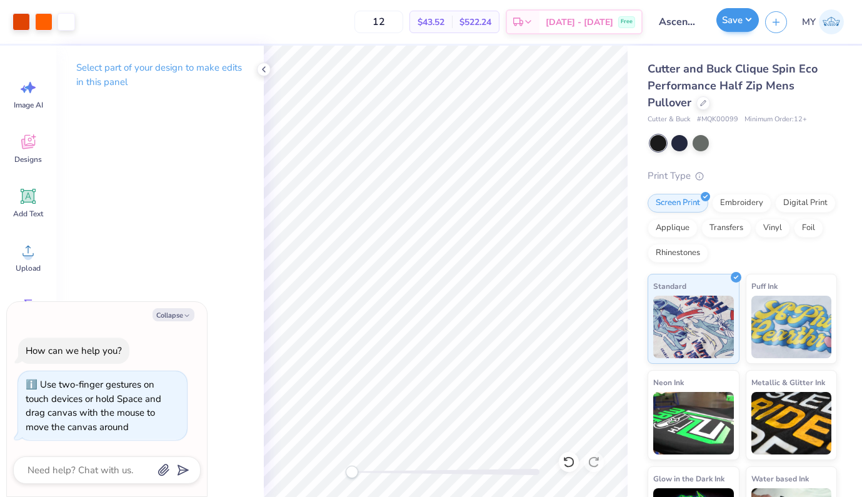
click at [731, 28] on button "Save" at bounding box center [738, 20] width 43 height 24
click at [445, 23] on span "$43.52" at bounding box center [431, 22] width 27 height 13
click at [400, 18] on input "12" at bounding box center [379, 22] width 49 height 23
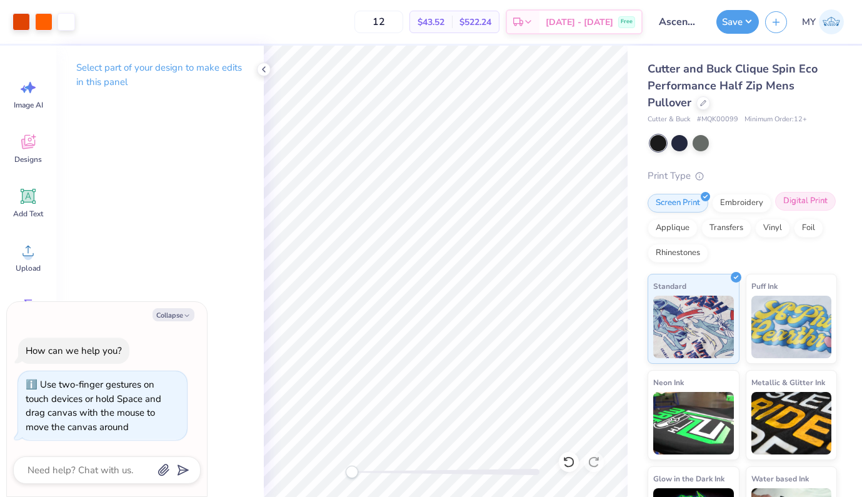
click at [776, 211] on div "Digital Print" at bounding box center [806, 201] width 61 height 19
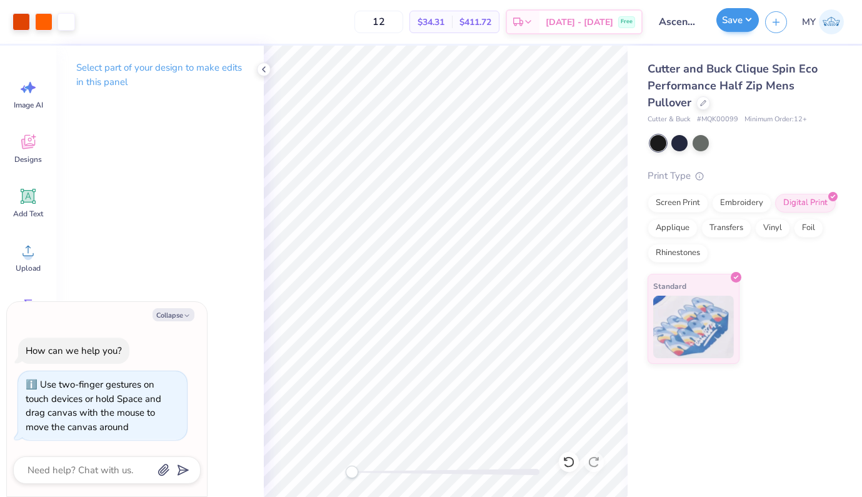
click at [736, 26] on button "Save" at bounding box center [738, 20] width 43 height 24
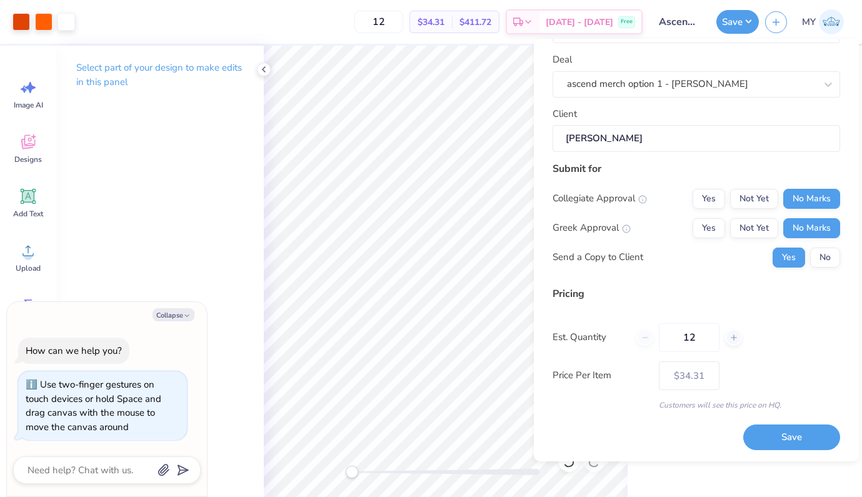
scroll to position [53, 0]
click at [755, 438] on button "Save" at bounding box center [792, 438] width 97 height 26
type textarea "x"
type input "– –"
type textarea "x"
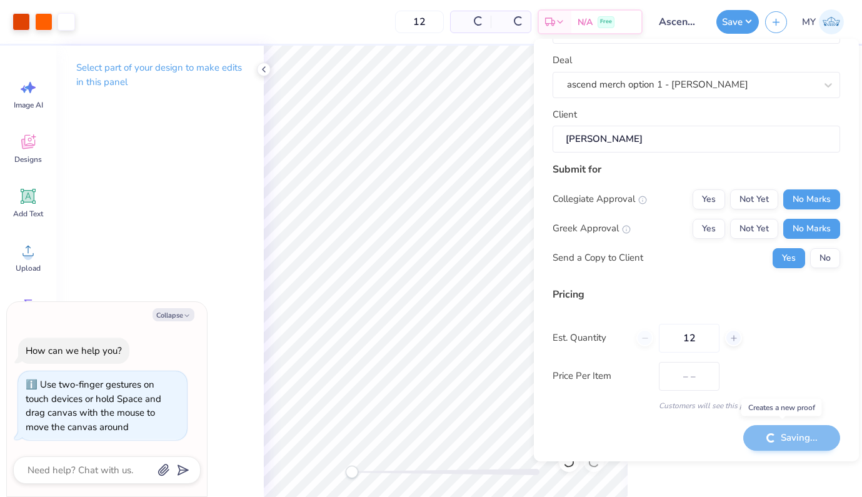
type input "$34.31"
type textarea "x"
type input "– –"
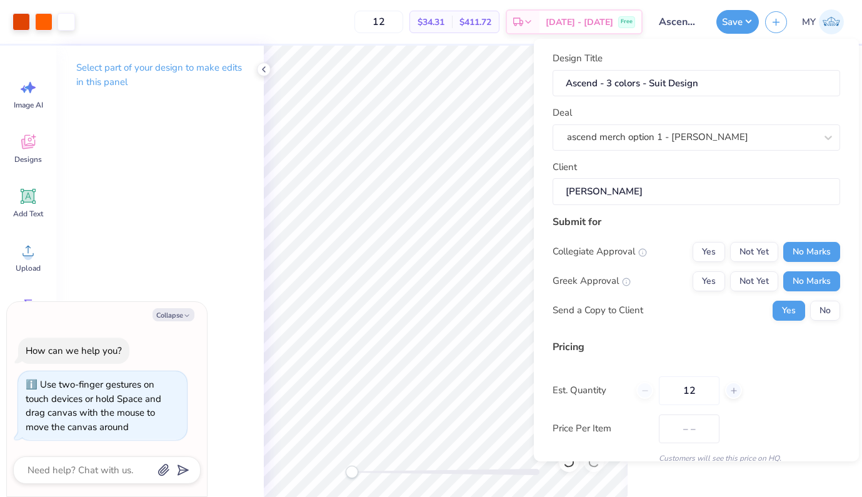
type textarea "x"
type input "$34.31"
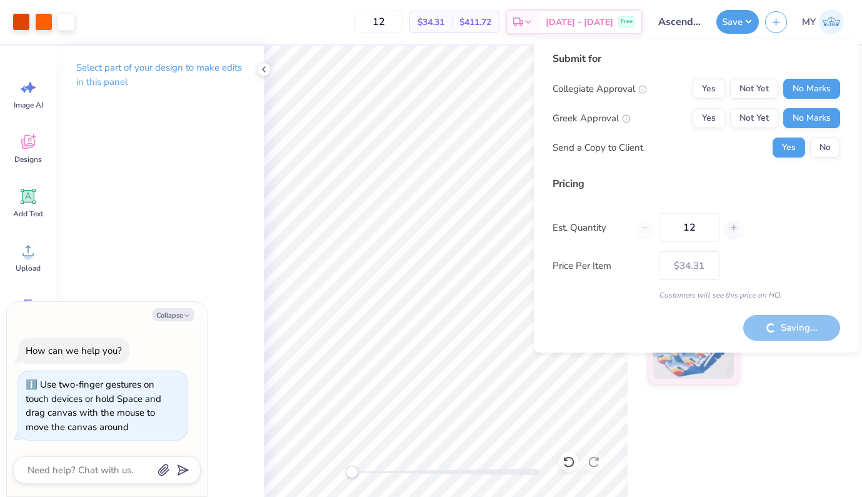
type textarea "x"
type input "– –"
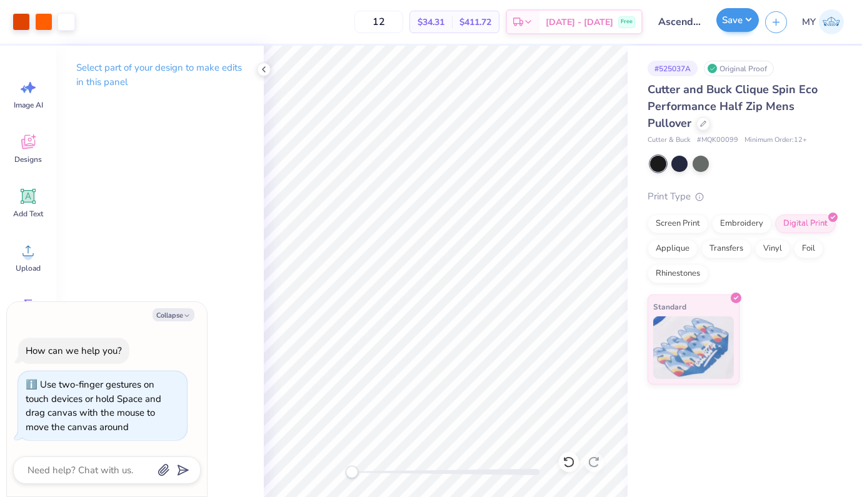
click at [745, 23] on button "Save" at bounding box center [738, 20] width 43 height 24
type textarea "x"
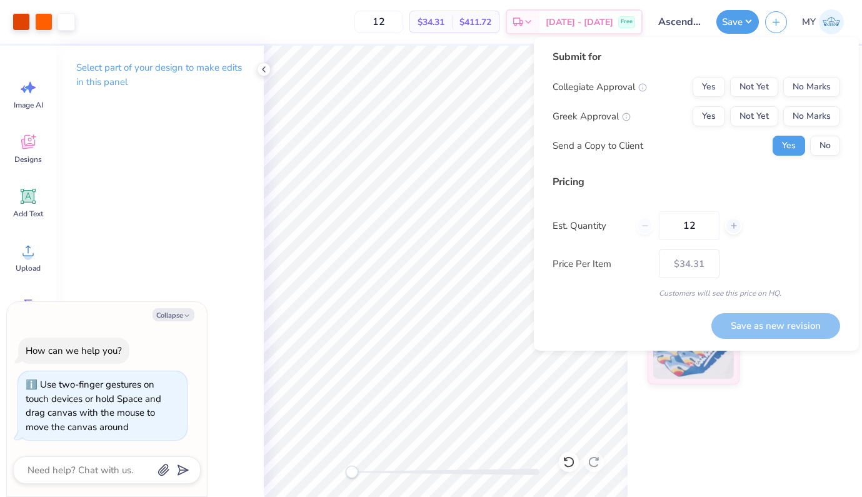
click at [493, 41] on div "12 $34.31 Per Item $411.72 Total Est. Delivery Oct 9 - 12 Free" at bounding box center [362, 22] width 562 height 44
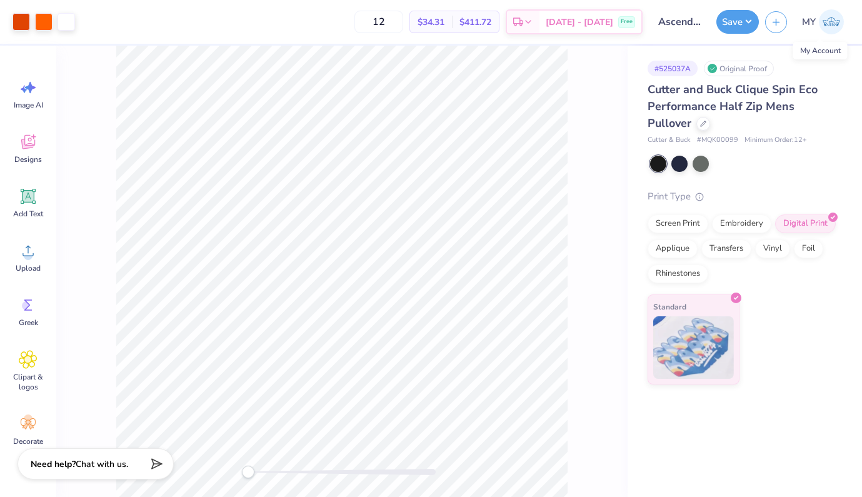
click at [831, 21] on img at bounding box center [831, 21] width 25 height 25
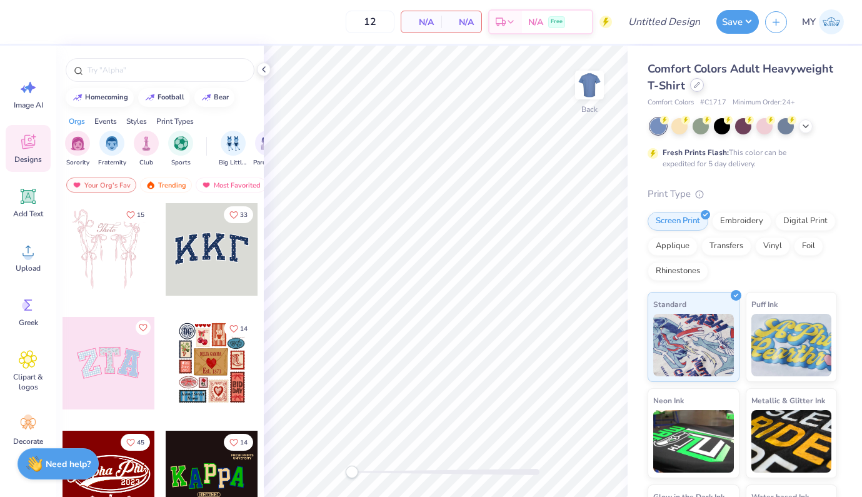
click at [701, 84] on icon at bounding box center [697, 85] width 6 height 6
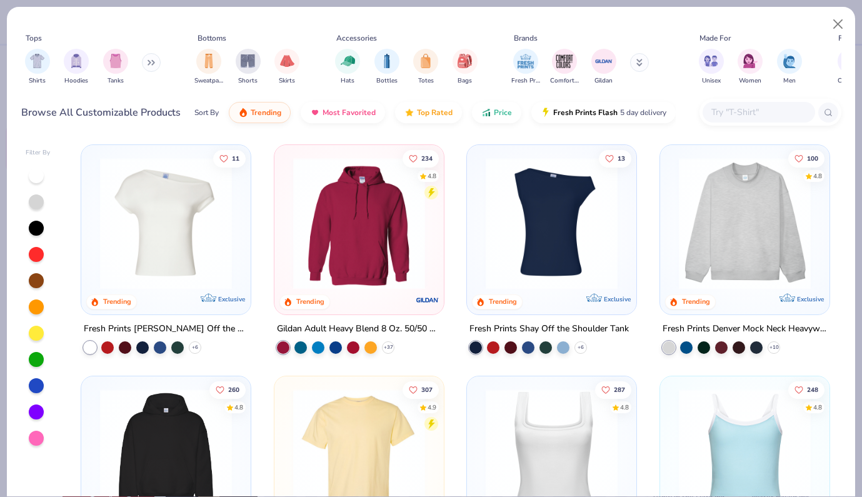
click at [749, 112] on input "text" at bounding box center [759, 112] width 96 height 14
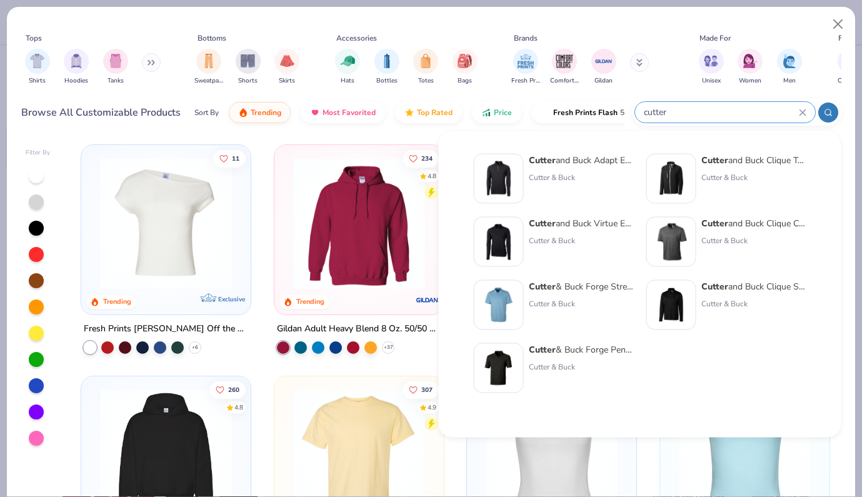
type input "cutter"
click at [665, 315] on img at bounding box center [671, 305] width 39 height 39
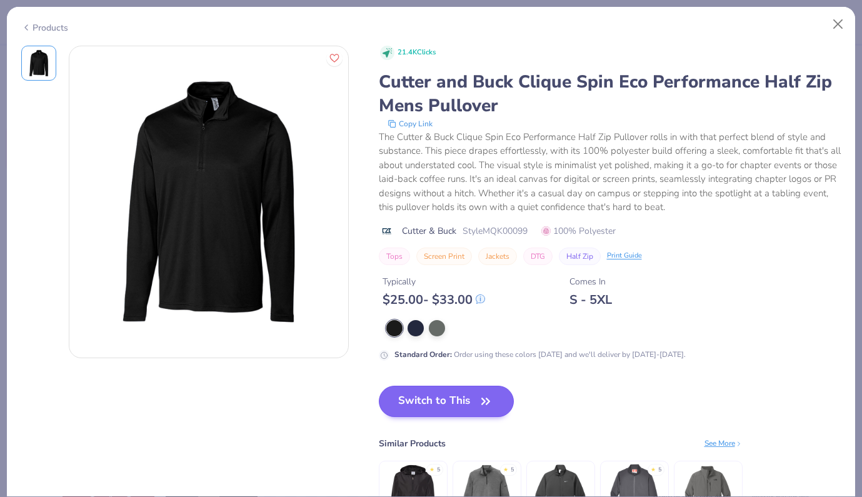
click at [454, 403] on button "Switch to This" at bounding box center [447, 401] width 136 height 31
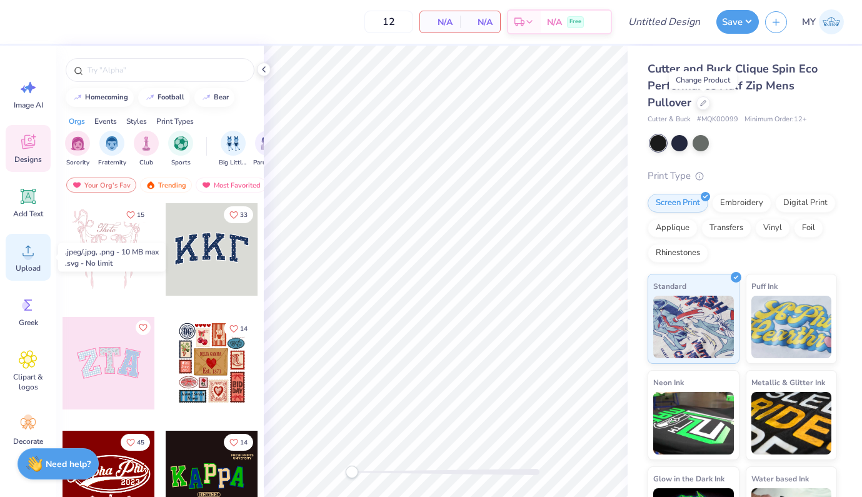
click at [30, 262] on div "Upload" at bounding box center [28, 257] width 45 height 47
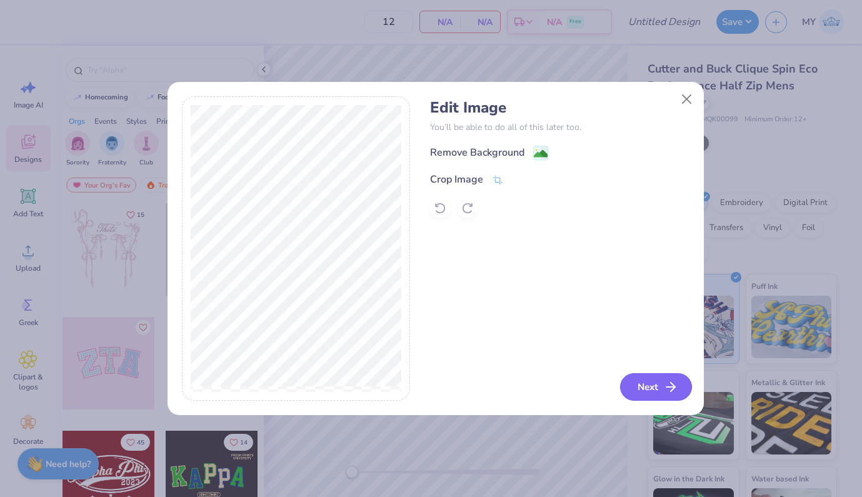
click at [659, 387] on button "Next" at bounding box center [656, 387] width 72 height 28
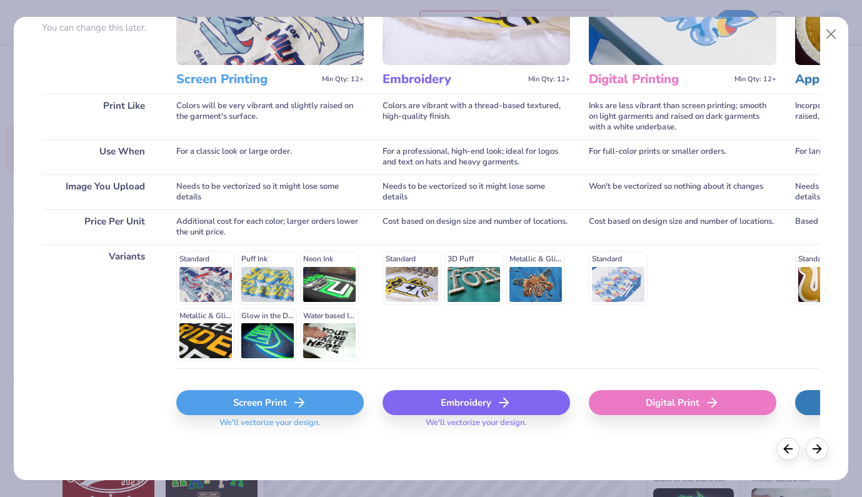
scroll to position [126, 0]
click at [274, 404] on div "Screen Print" at bounding box center [270, 403] width 188 height 25
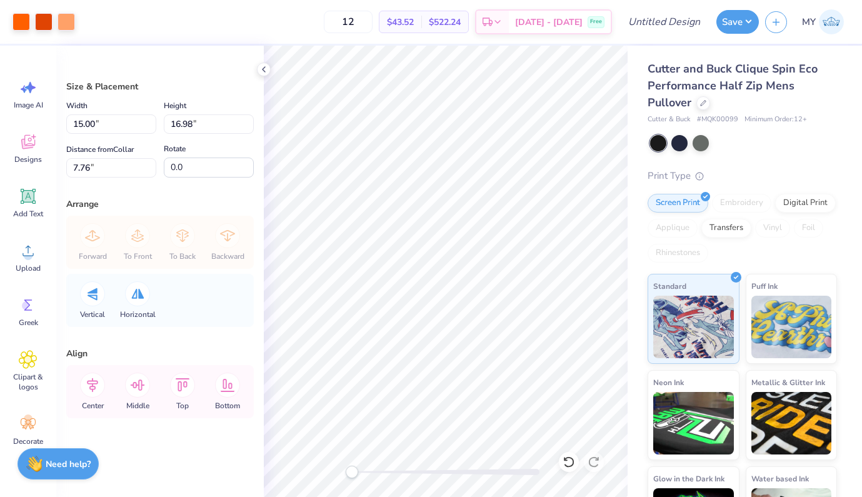
type input "2.54"
type input "2.88"
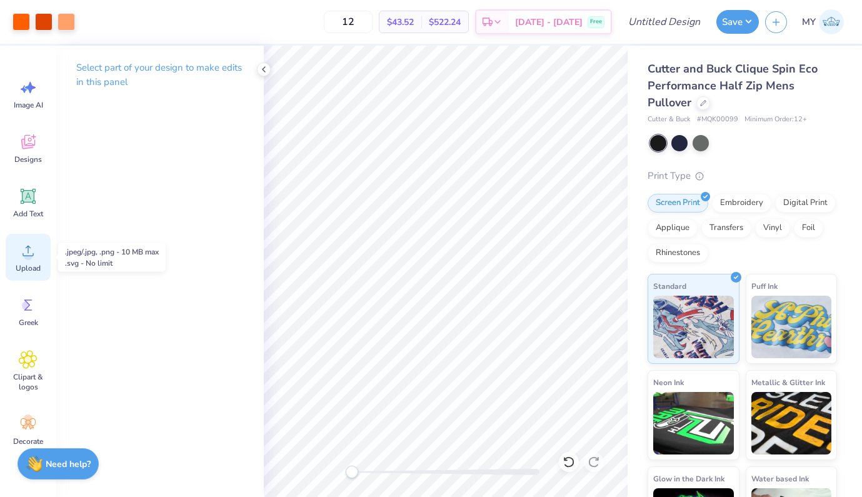
click at [24, 261] on div "Upload" at bounding box center [28, 257] width 45 height 47
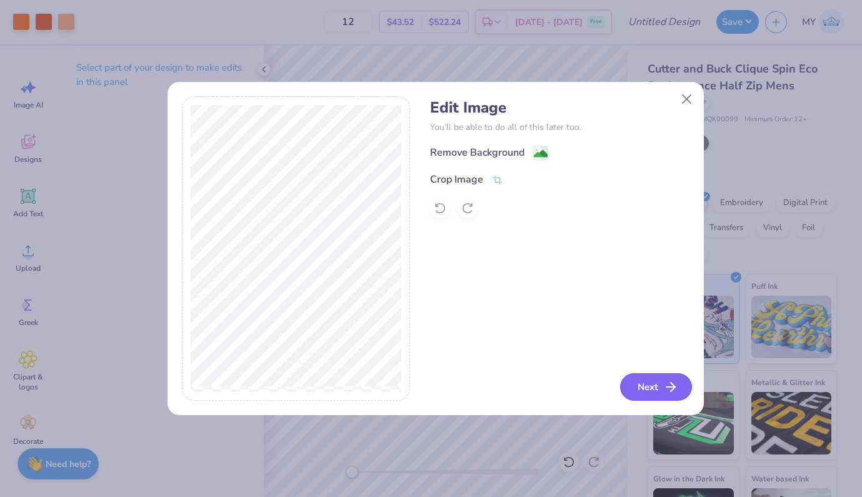
click at [634, 390] on button "Next" at bounding box center [656, 387] width 72 height 28
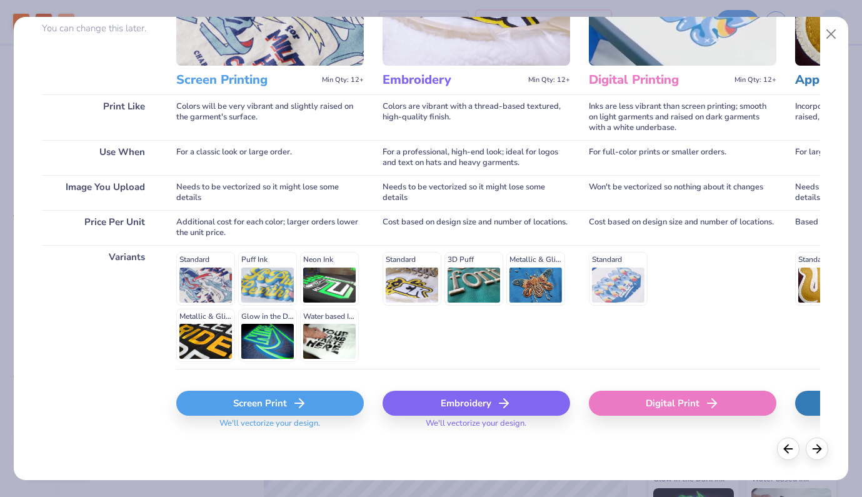
click at [312, 407] on div "Screen Print" at bounding box center [270, 403] width 188 height 25
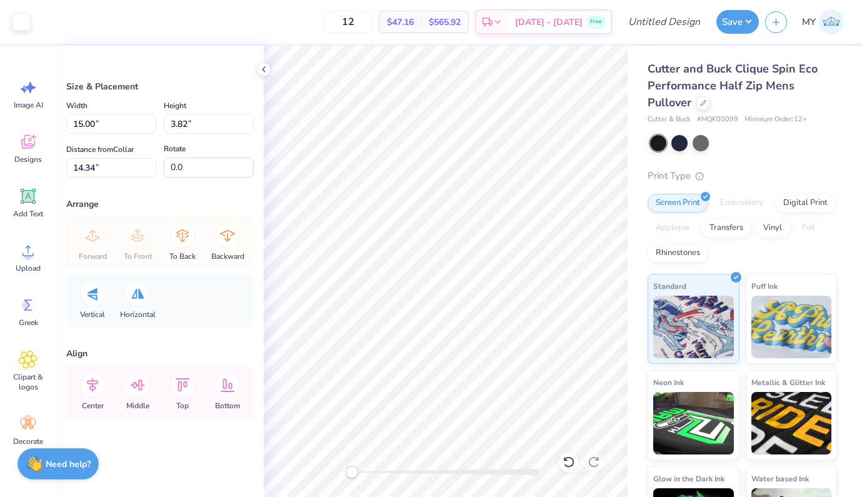
type input "5.66"
type input "1.44"
type input "16.72"
click at [461, 26] on span "$565.92" at bounding box center [445, 22] width 32 height 13
click at [503, 19] on icon at bounding box center [498, 24] width 10 height 10
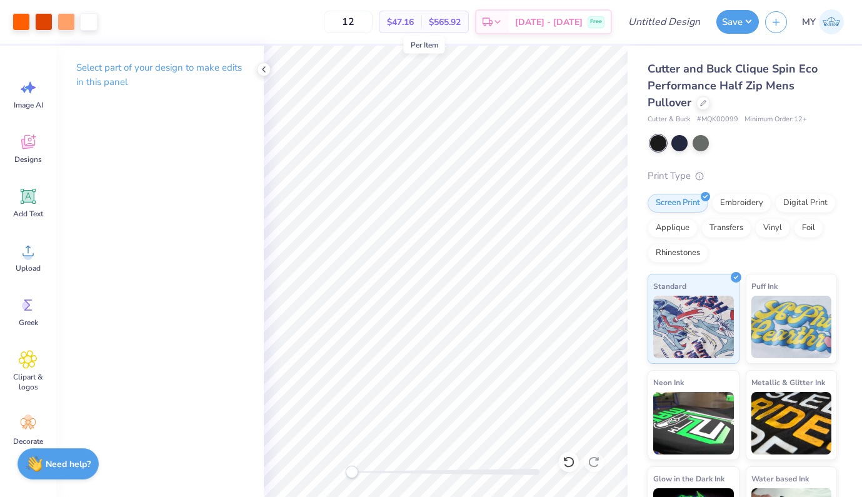
click at [414, 21] on span "$47.16" at bounding box center [400, 22] width 27 height 13
click at [414, 22] on span "$47.16" at bounding box center [400, 22] width 27 height 13
drag, startPoint x: 433, startPoint y: 22, endPoint x: 403, endPoint y: 22, distance: 30.0
click at [403, 22] on div "$47.16 Per Item" at bounding box center [401, 21] width 42 height 21
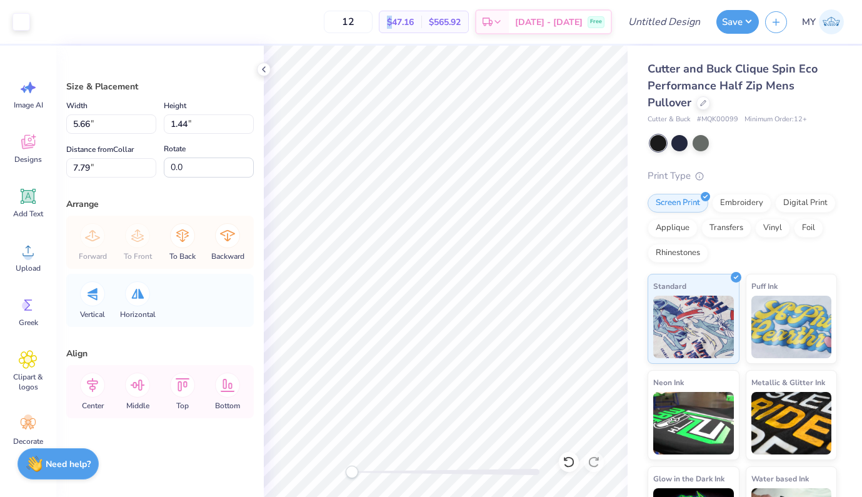
type input "3.74"
type input "0.95"
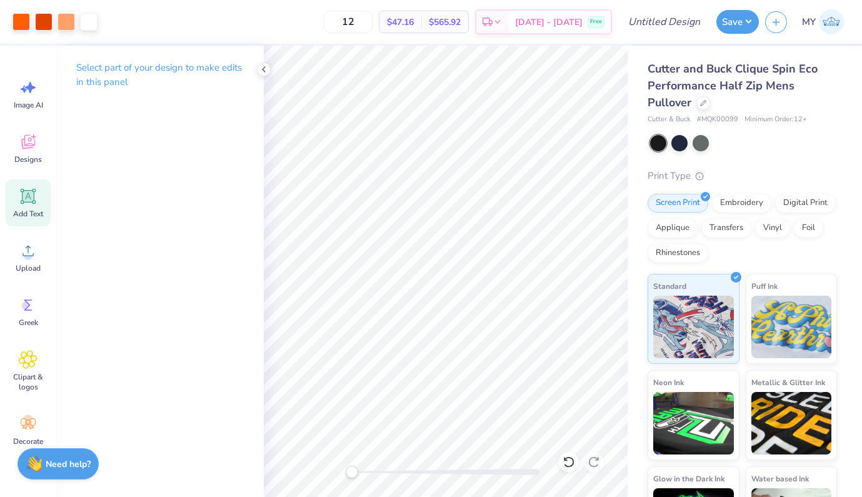
click at [33, 196] on icon at bounding box center [29, 197] width 12 height 12
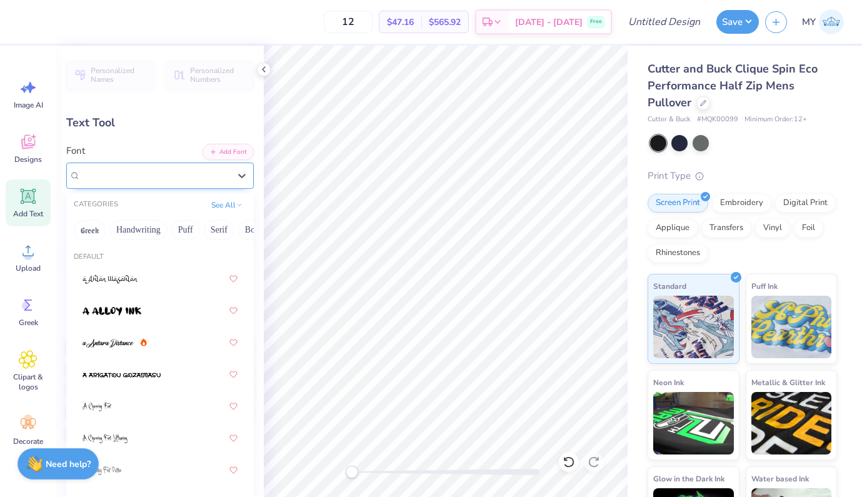
click at [128, 171] on span "Super Dream" at bounding box center [106, 175] width 50 height 14
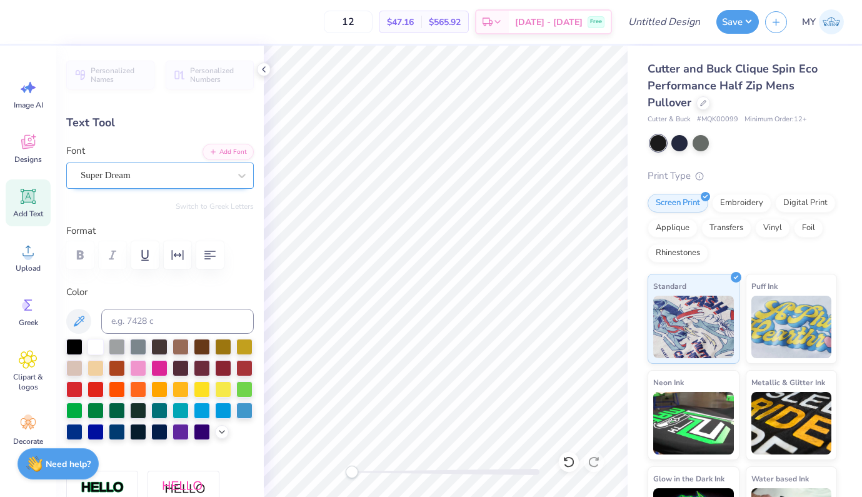
scroll to position [10, 4]
type textarea "[GEOGRAPHIC_DATA], [GEOGRAPHIC_DATA]"
click at [165, 177] on div "Super Dream" at bounding box center [154, 175] width 151 height 19
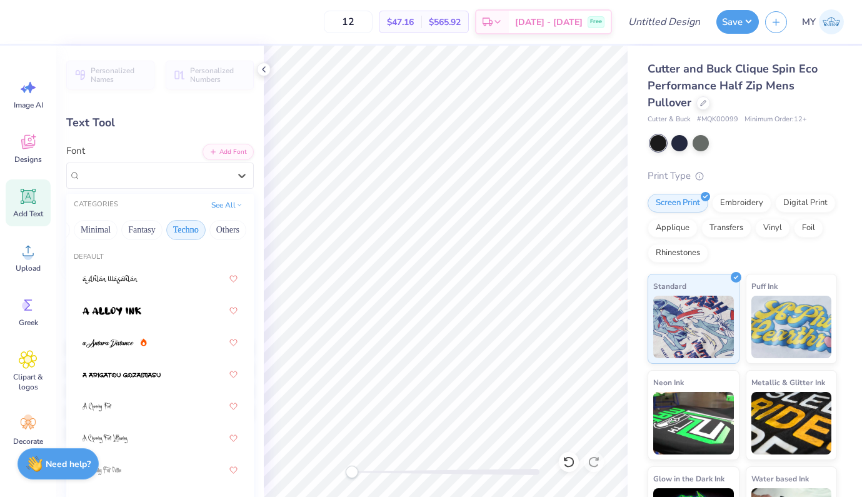
scroll to position [0, 288]
click at [154, 230] on button "Minimal" at bounding box center [161, 230] width 44 height 20
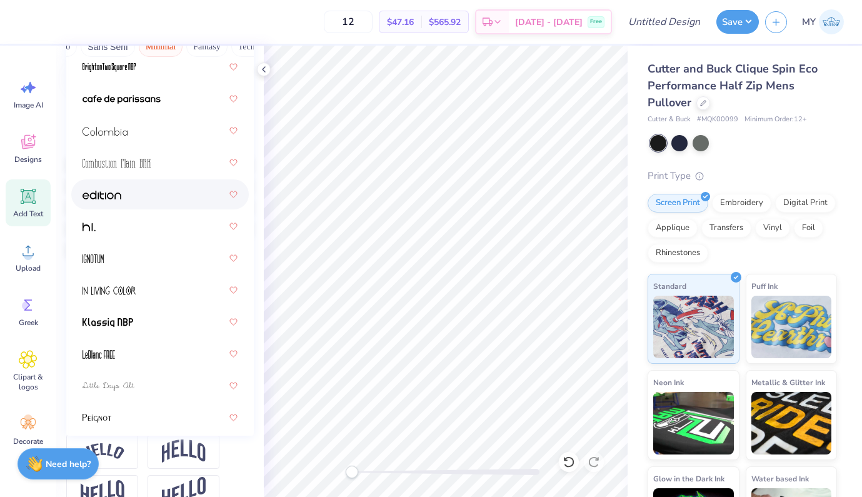
scroll to position [156, 0]
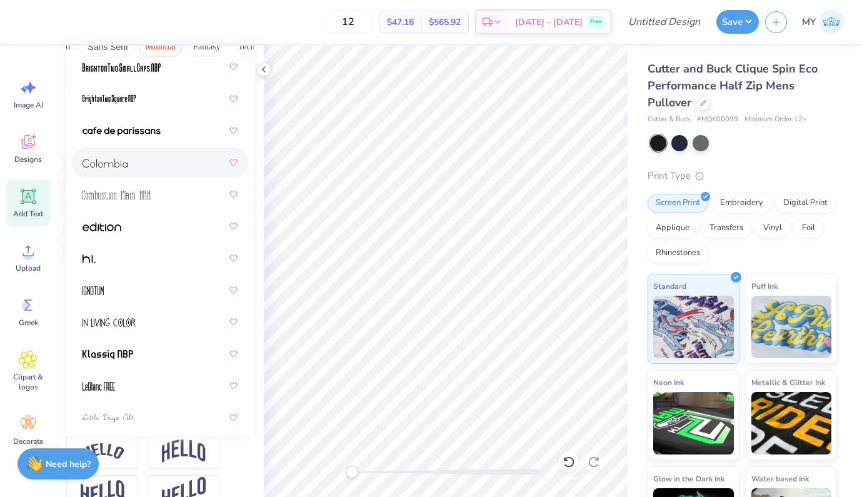
click at [155, 164] on div at bounding box center [160, 162] width 155 height 23
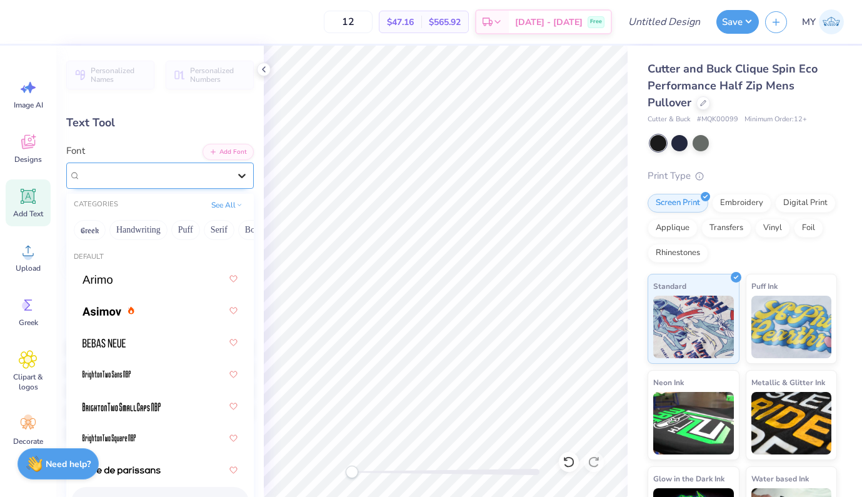
scroll to position [0, 0]
click at [231, 183] on div at bounding box center [242, 175] width 23 height 23
click at [159, 276] on div at bounding box center [160, 279] width 155 height 23
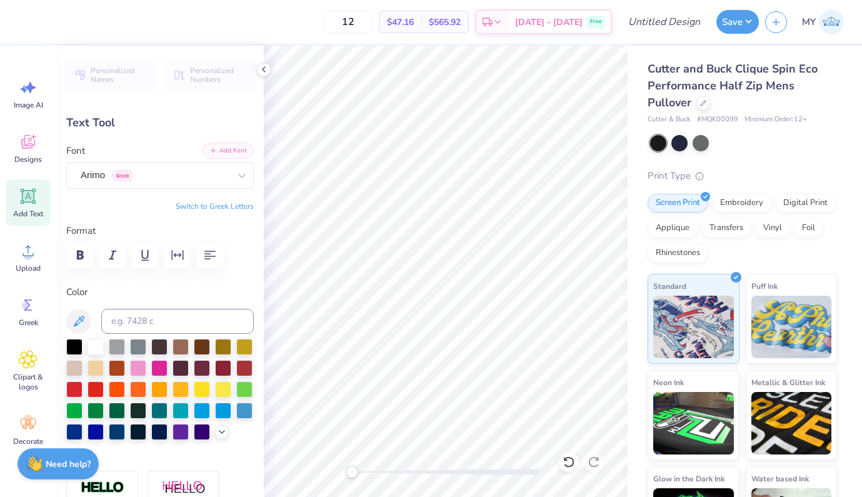
click at [214, 149] on button "Add Font" at bounding box center [228, 151] width 51 height 16
click at [112, 173] on span "Greek" at bounding box center [122, 175] width 21 height 11
type input "helv"
click at [210, 150] on icon "button" at bounding box center [214, 151] width 8 height 8
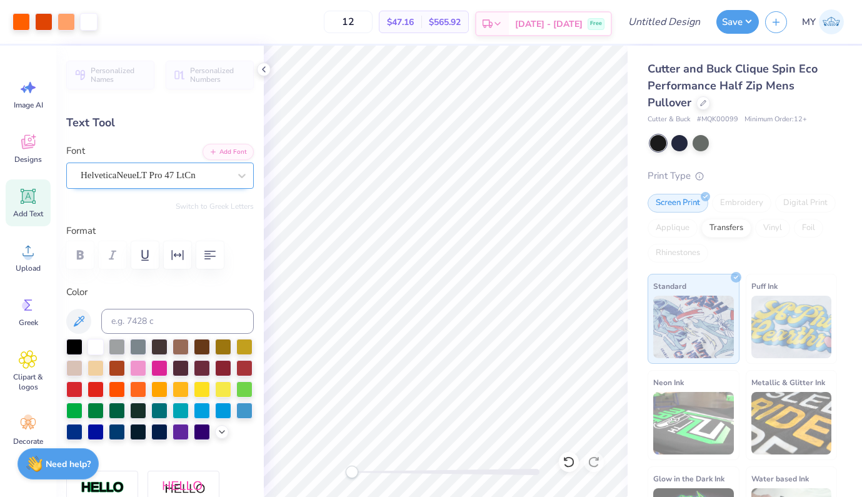
type input "15.32"
type input "3.16"
type input "14.67"
click at [392, 463] on div at bounding box center [446, 272] width 364 height 452
drag, startPoint x: 392, startPoint y: 475, endPoint x: 372, endPoint y: 475, distance: 19.4
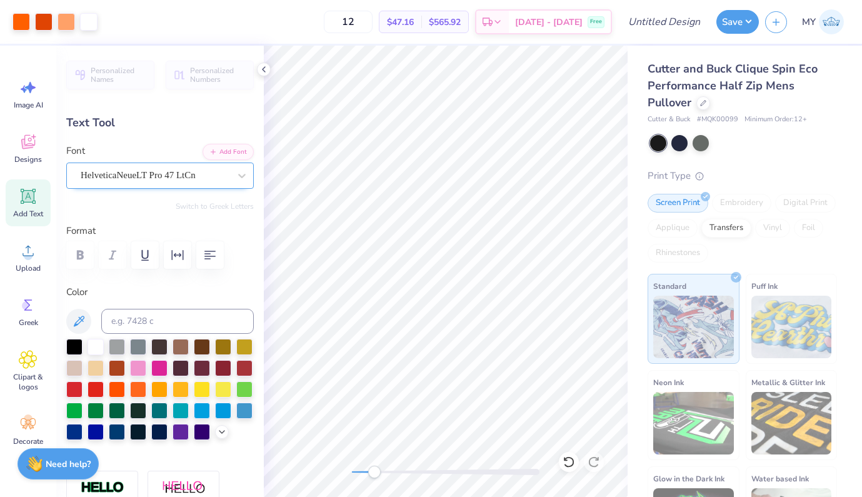
click at [372, 475] on div "Accessibility label" at bounding box center [374, 472] width 13 height 13
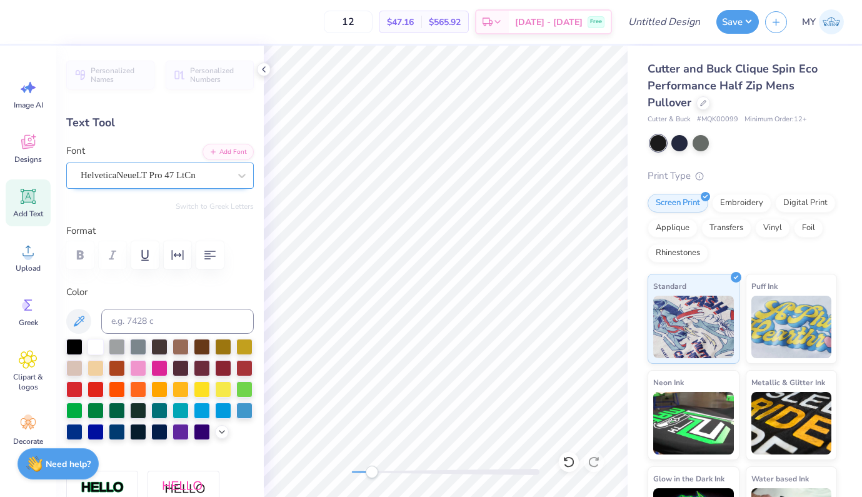
type input "6.17"
type input "1.27"
type input "16.56"
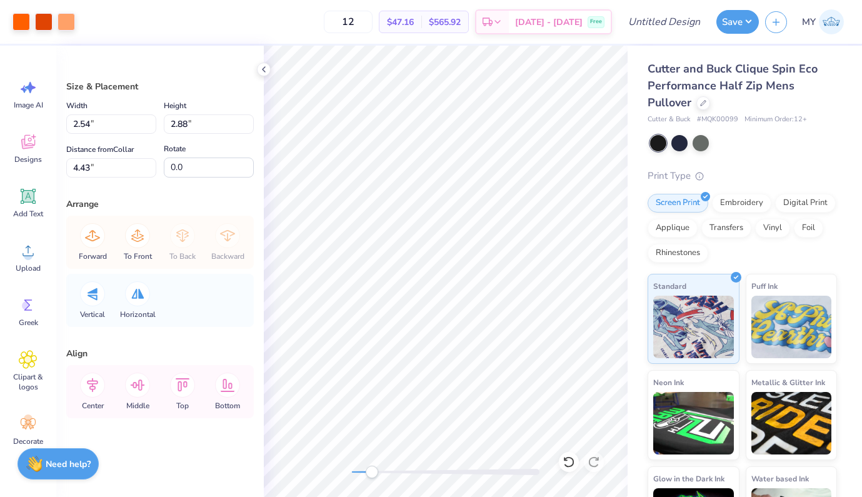
type input "3.74"
type input "0.95"
type input "4.92"
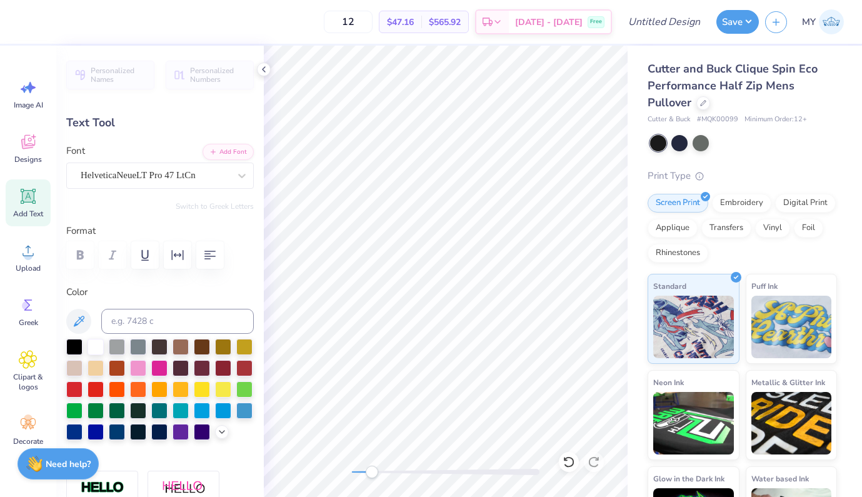
type input "3.63"
type input "0.75"
type input "6.57"
type input "2.91"
type input "0.60"
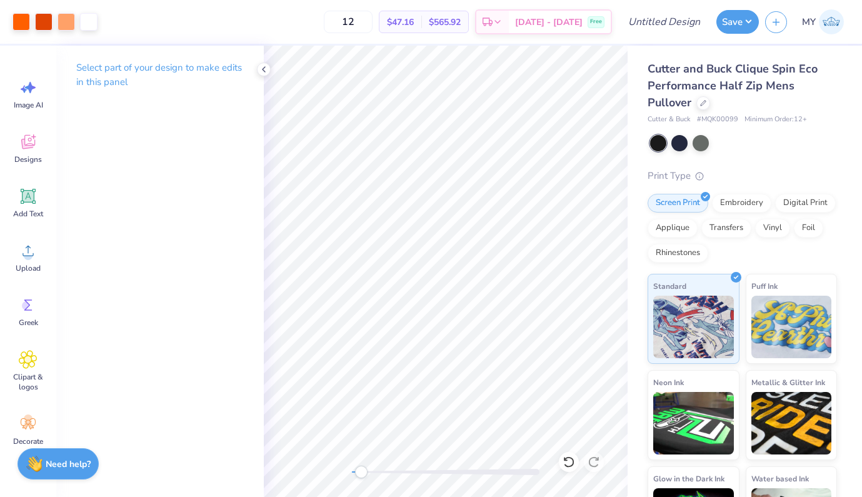
drag, startPoint x: 372, startPoint y: 473, endPoint x: 365, endPoint y: 472, distance: 7.1
click at [365, 472] on div "Accessibility label" at bounding box center [361, 472] width 13 height 13
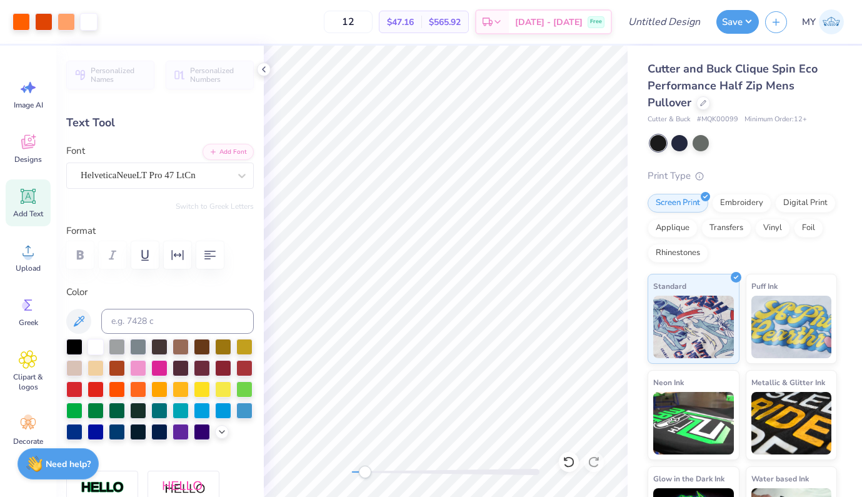
type input "6.67"
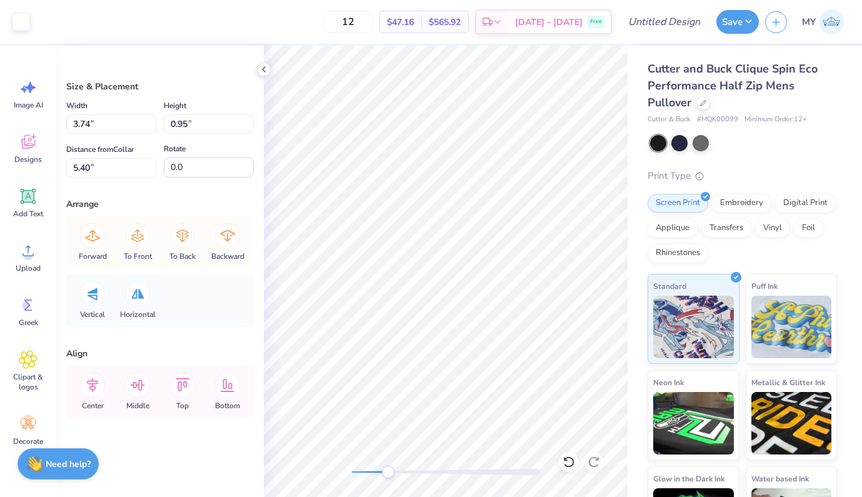
drag, startPoint x: 365, startPoint y: 473, endPoint x: 388, endPoint y: 471, distance: 23.2
click at [388, 472] on div "Accessibility label" at bounding box center [388, 472] width 13 height 13
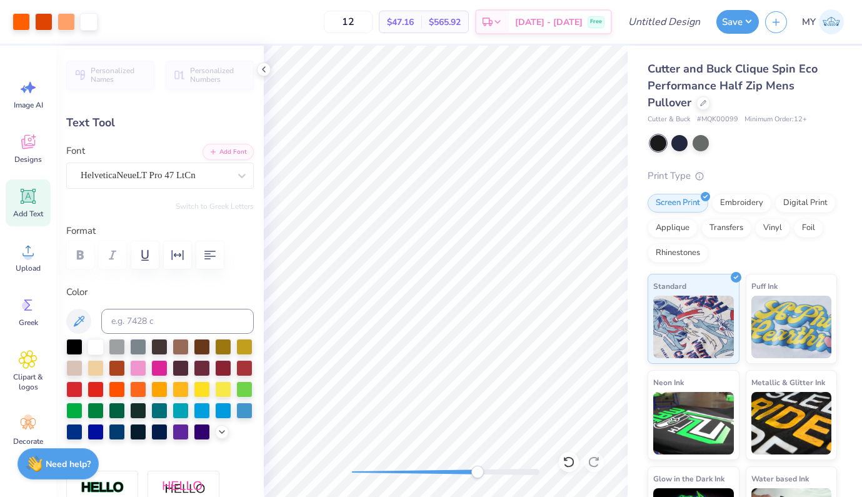
click at [478, 455] on div at bounding box center [446, 272] width 364 height 452
click at [348, 466] on div at bounding box center [446, 272] width 364 height 452
drag, startPoint x: 356, startPoint y: 474, endPoint x: 382, endPoint y: 476, distance: 26.3
click at [382, 476] on div "Accessibility label" at bounding box center [382, 472] width 13 height 13
drag, startPoint x: 383, startPoint y: 470, endPoint x: 409, endPoint y: 470, distance: 25.7
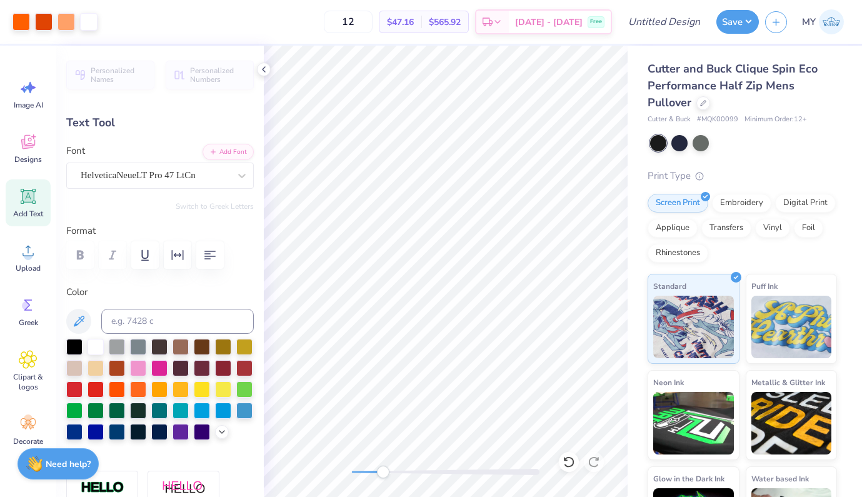
click at [390, 470] on div "Accessibility label" at bounding box center [383, 472] width 13 height 13
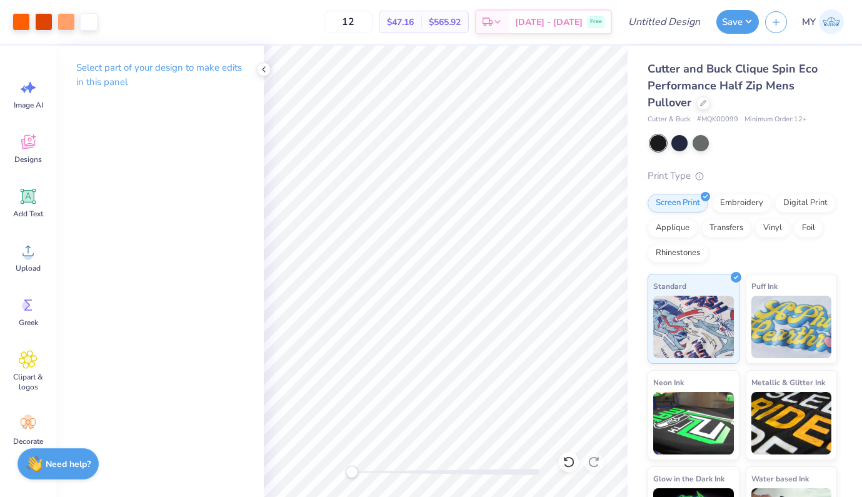
click at [329, 477] on div at bounding box center [446, 272] width 364 height 452
drag, startPoint x: 352, startPoint y: 472, endPoint x: 382, endPoint y: 468, distance: 30.3
click at [382, 468] on div "Accessibility label" at bounding box center [379, 472] width 13 height 13
click at [321, 469] on div at bounding box center [446, 272] width 364 height 452
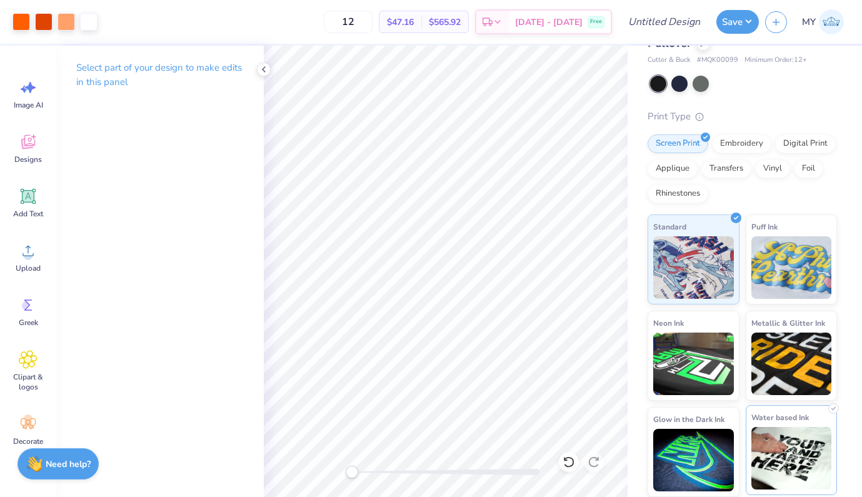
scroll to position [59, 0]
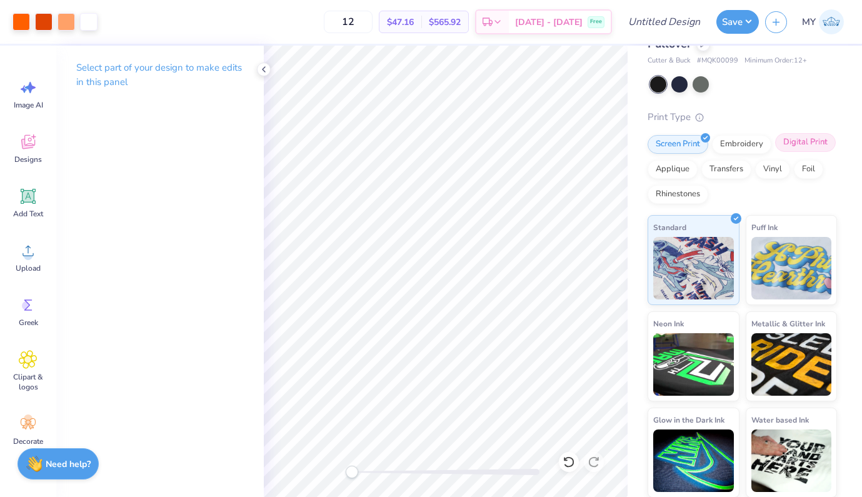
click at [776, 152] on div "Digital Print" at bounding box center [806, 142] width 61 height 19
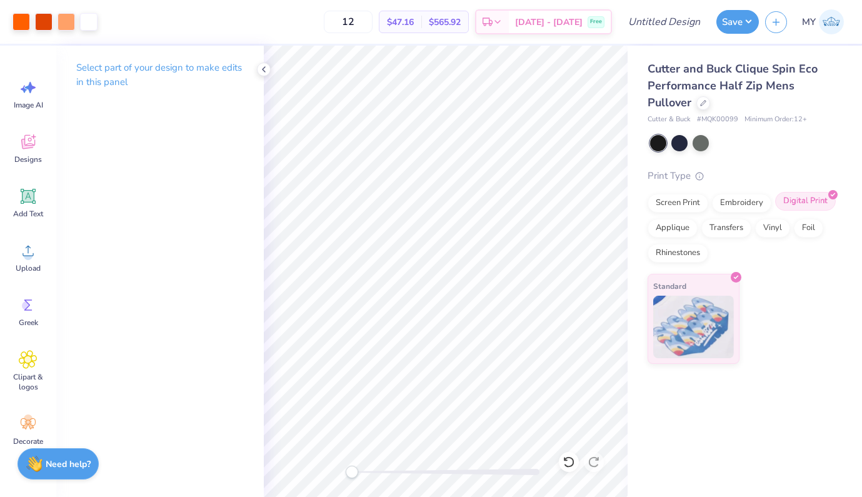
scroll to position [0, 0]
click at [675, 24] on input "Design Title" at bounding box center [679, 21] width 61 height 25
type input "Ascend- 4 Colors - Original"
click at [730, 24] on button "Save" at bounding box center [738, 20] width 43 height 24
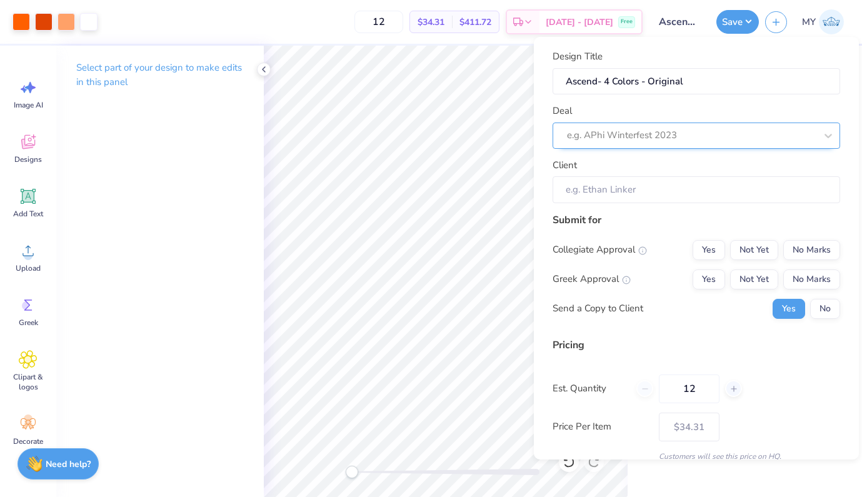
click at [664, 137] on div "e.g. APhi Winterfest 2023" at bounding box center [691, 135] width 249 height 14
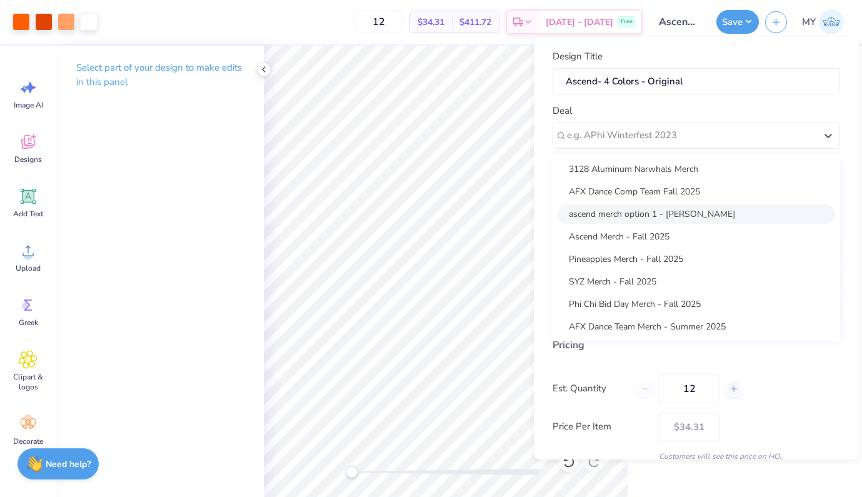
click at [635, 216] on div "ascend merch option 1 - Katherine Tat" at bounding box center [697, 214] width 278 height 21
type input "Katherine Tat"
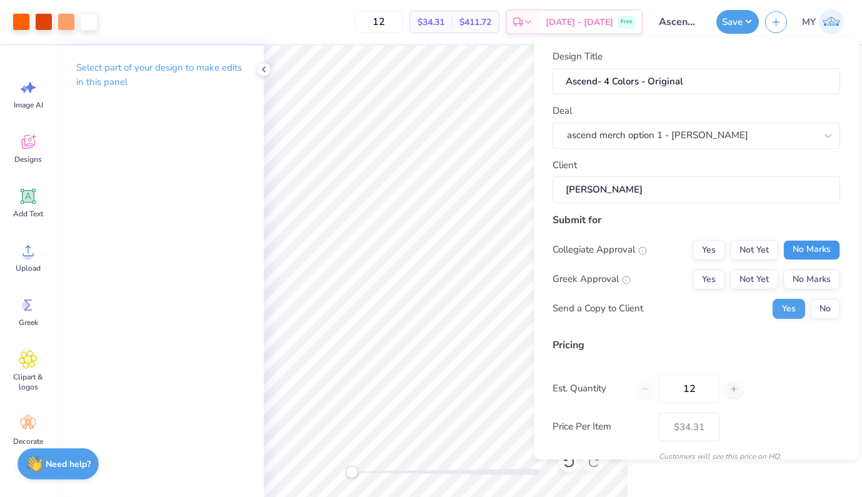
click at [789, 248] on button "No Marks" at bounding box center [812, 250] width 57 height 20
click at [791, 285] on button "No Marks" at bounding box center [812, 280] width 57 height 20
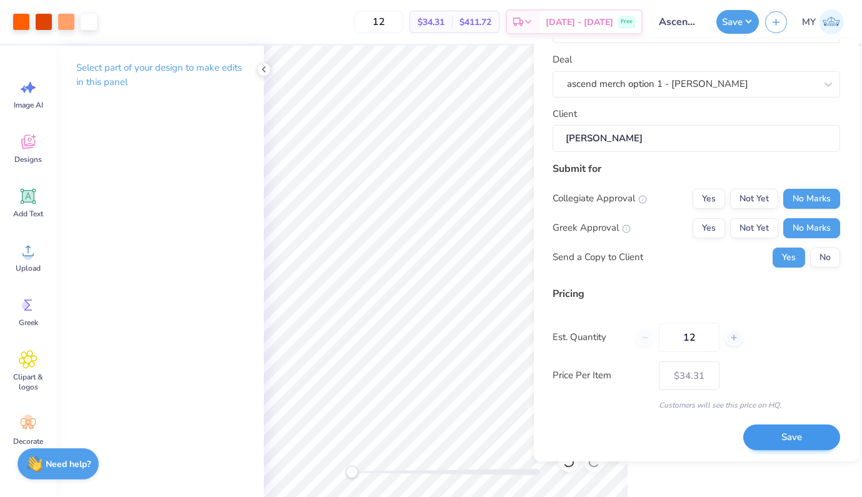
scroll to position [53, 0]
click at [765, 432] on button "Save" at bounding box center [792, 438] width 97 height 26
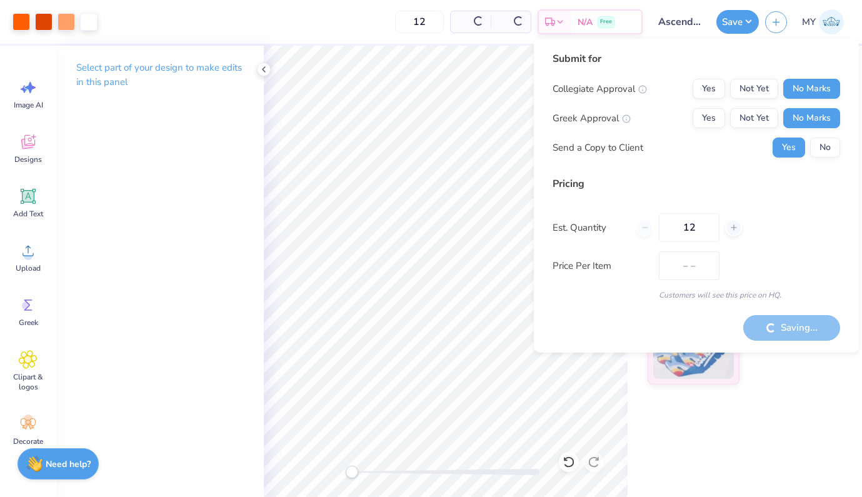
type input "$34.31"
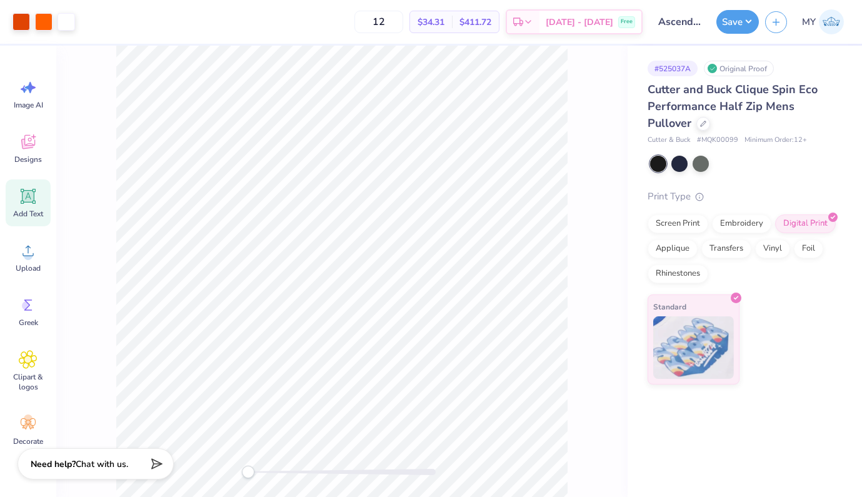
click at [26, 211] on span "Add Text" at bounding box center [28, 214] width 30 height 10
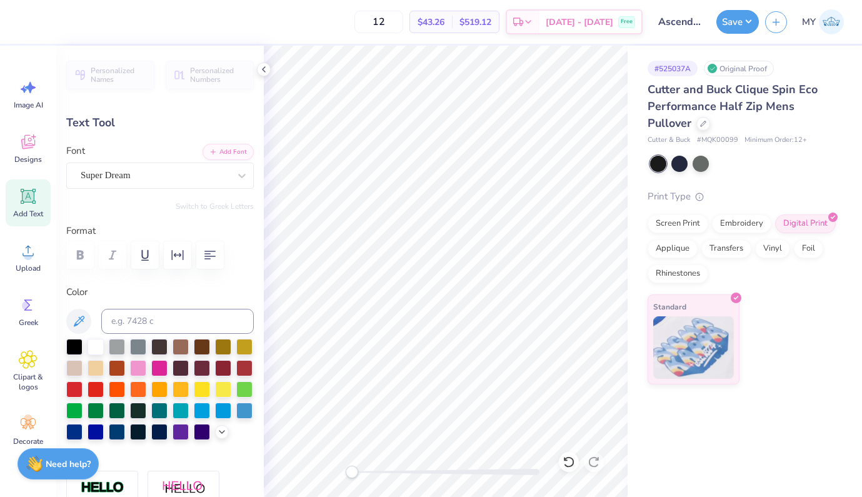
scroll to position [10, 4]
type textarea "[GEOGRAPHIC_DATA], [GEOGRAPHIC_DATA]"
click at [129, 171] on span "Super Dream" at bounding box center [106, 175] width 50 height 14
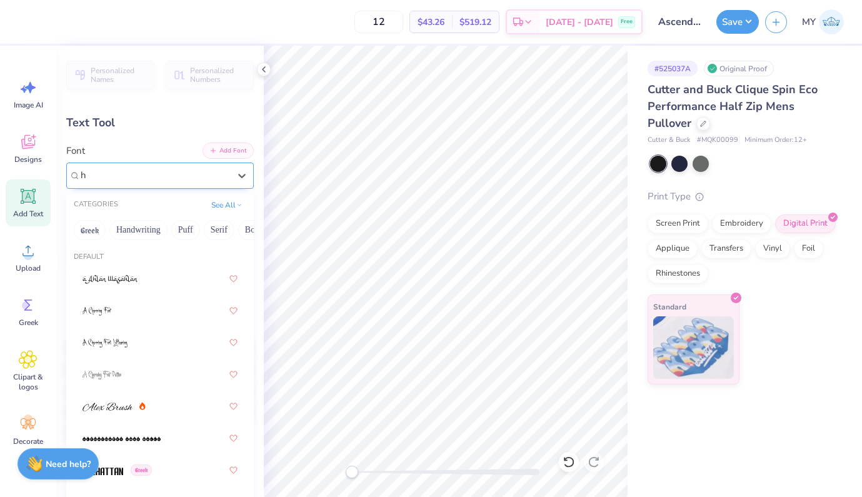
type input "h"
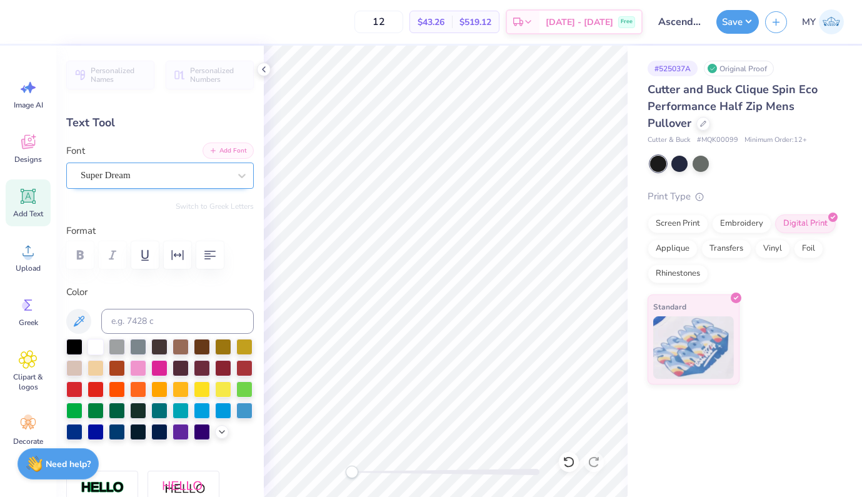
click at [220, 148] on button "Add Font" at bounding box center [228, 151] width 51 height 16
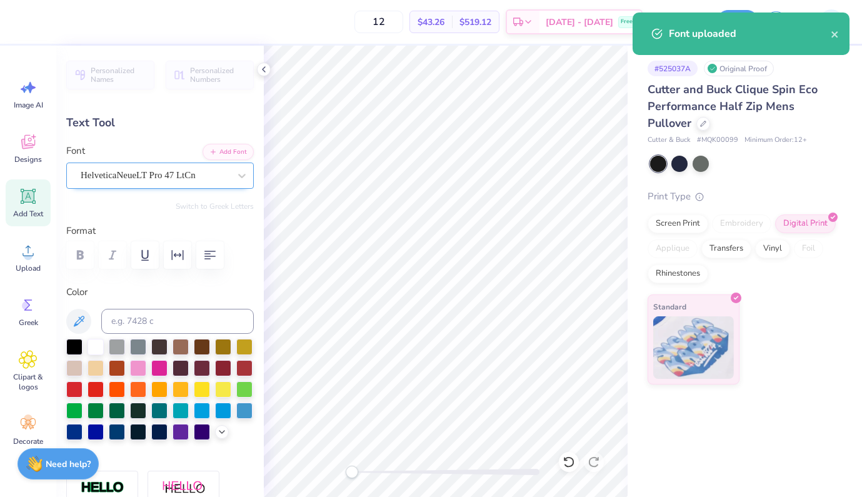
type input "14.72"
type input "3.04"
type input "14.73"
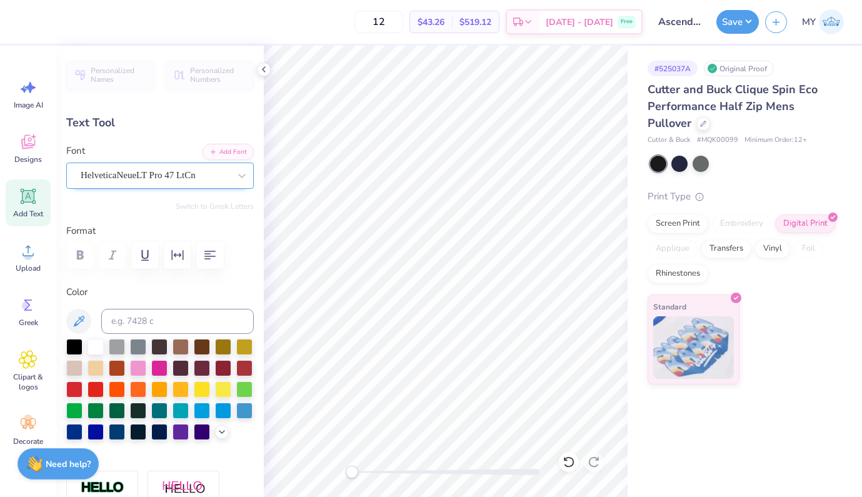
type input "3.42"
type input "0.71"
type input "4.39"
type input "0.91"
type input "14.53"
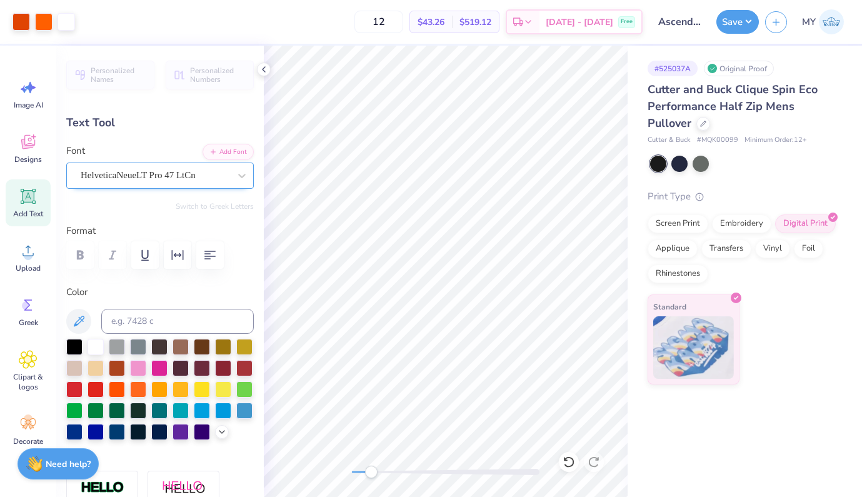
drag, startPoint x: 355, startPoint y: 472, endPoint x: 373, endPoint y: 472, distance: 18.1
click at [373, 472] on div "Accessibility label" at bounding box center [371, 472] width 13 height 13
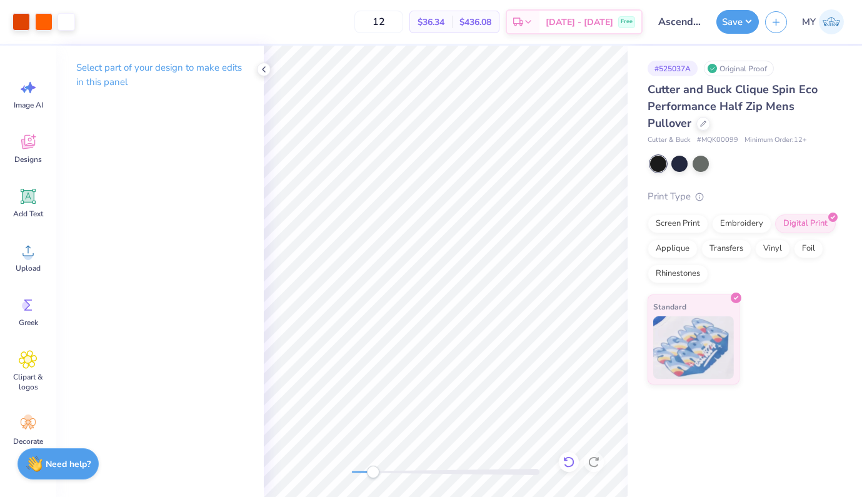
click at [569, 458] on icon at bounding box center [569, 462] width 13 height 13
click at [373, 477] on div "Accessibility label" at bounding box center [374, 472] width 13 height 13
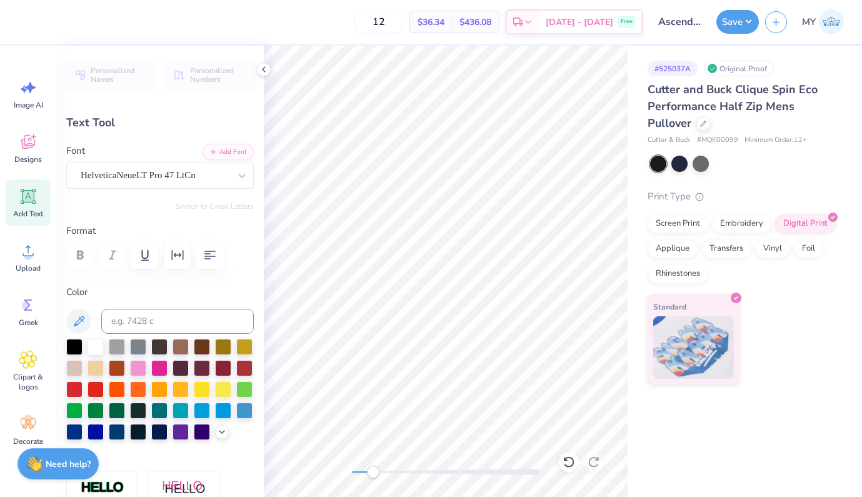
type input "2.63"
type input "0.54"
drag, startPoint x: 377, startPoint y: 472, endPoint x: 350, endPoint y: 472, distance: 26.3
click at [350, 472] on div "Accessibility label" at bounding box center [352, 472] width 13 height 13
click at [380, 465] on div at bounding box center [446, 272] width 364 height 452
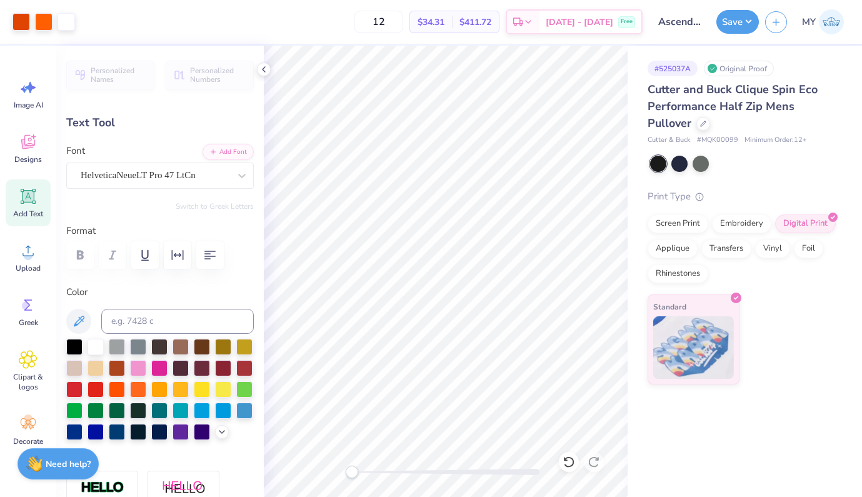
click at [319, 474] on div at bounding box center [446, 272] width 364 height 452
type input "8.54"
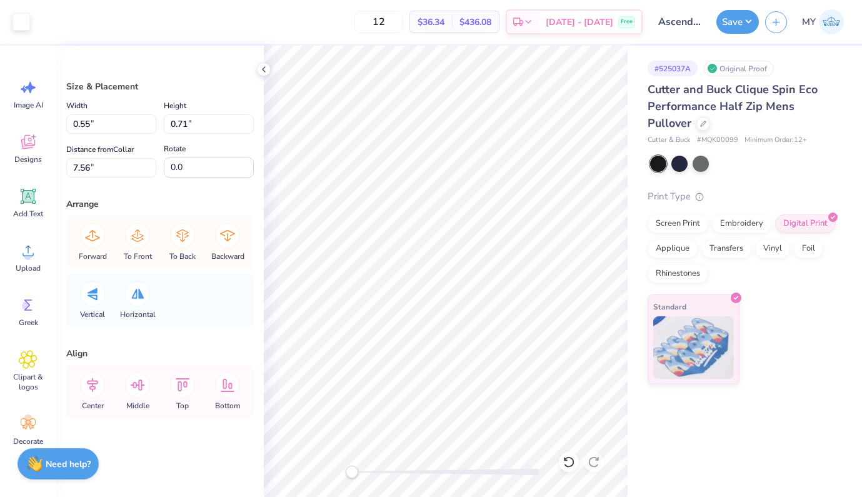
type input "0.70"
type input "0.72"
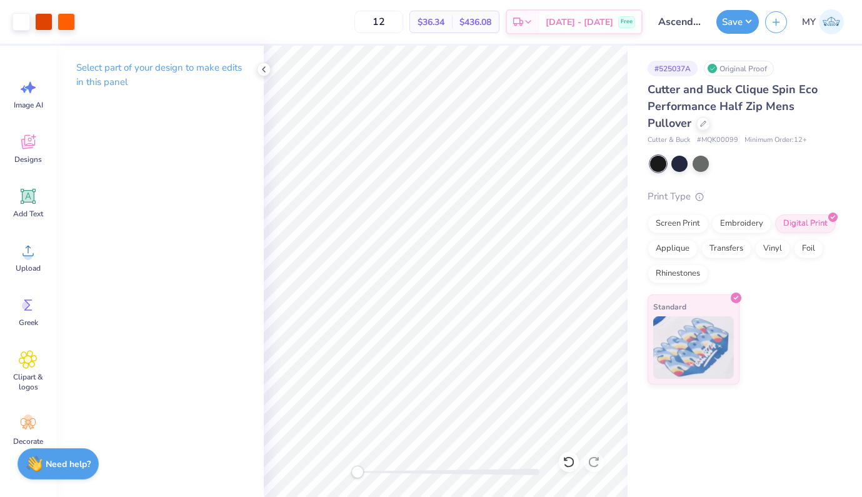
drag, startPoint x: 355, startPoint y: 475, endPoint x: 373, endPoint y: 475, distance: 18.8
click at [364, 475] on div "Accessibility label" at bounding box center [358, 472] width 13 height 13
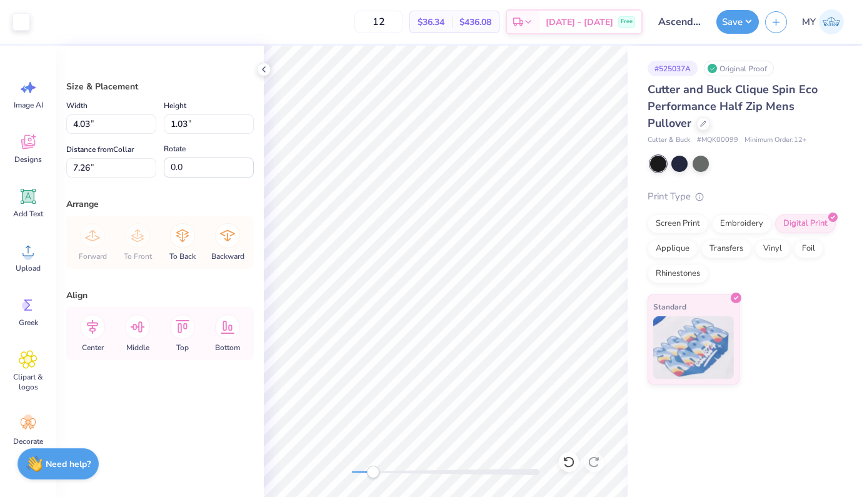
type input "4.92"
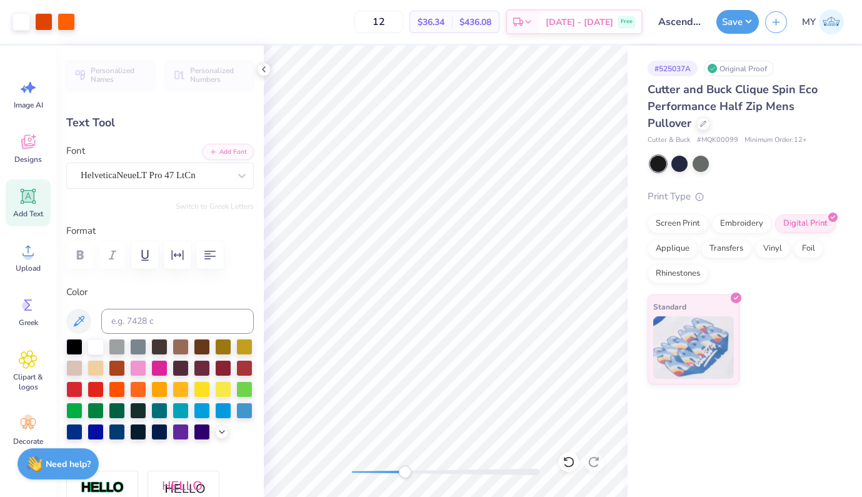
click at [413, 458] on div at bounding box center [446, 272] width 364 height 452
type input "6.18"
click at [489, 459] on div at bounding box center [446, 272] width 364 height 452
drag, startPoint x: 492, startPoint y: 472, endPoint x: 441, endPoint y: 472, distance: 51.3
click at [441, 472] on div "Accessibility label" at bounding box center [441, 472] width 13 height 13
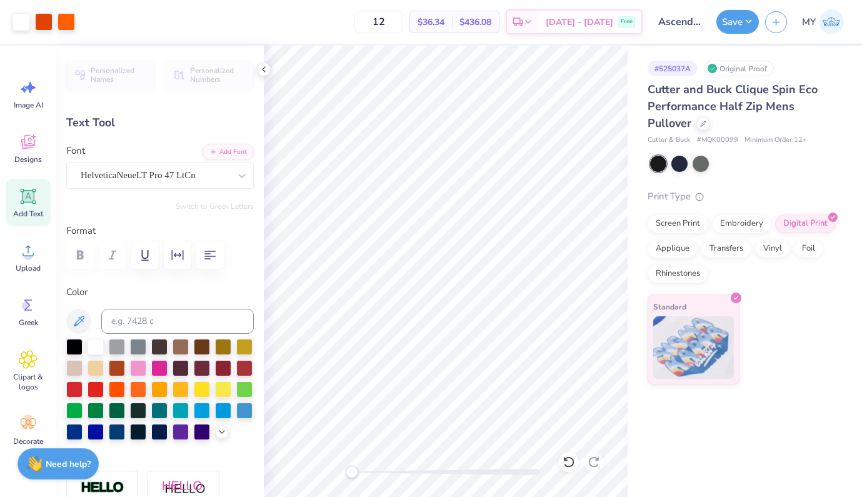
click at [339, 475] on div at bounding box center [446, 272] width 364 height 452
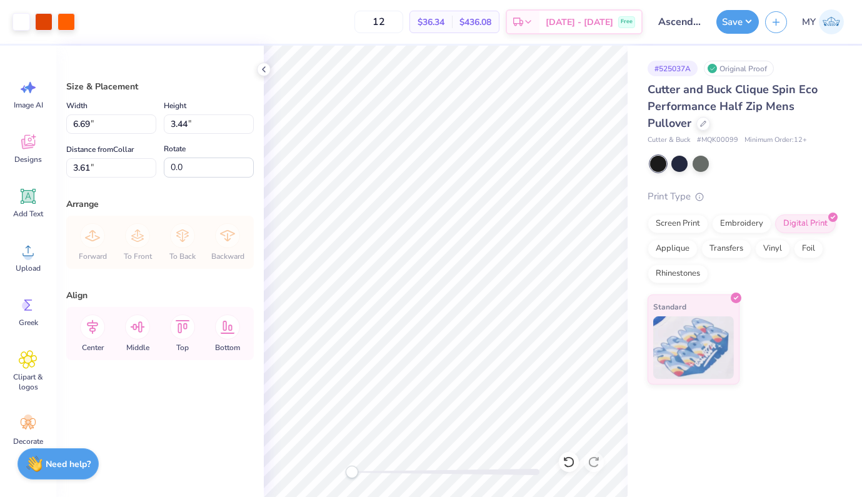
type input "4.61"
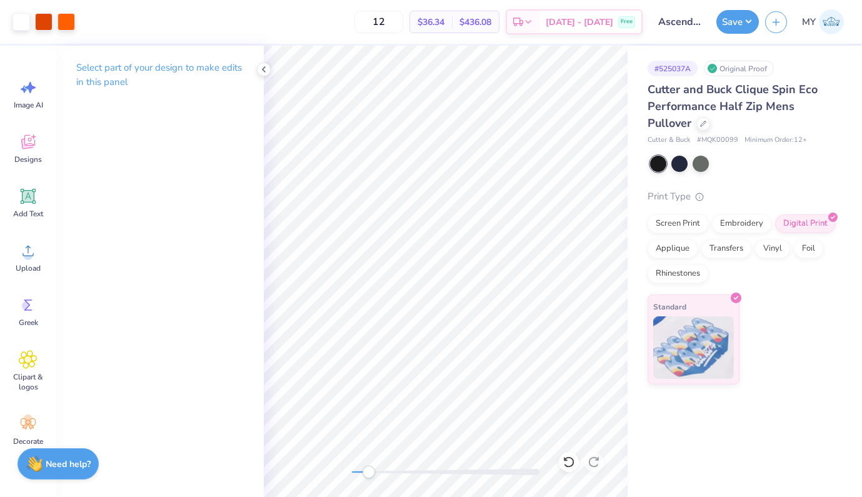
drag, startPoint x: 353, startPoint y: 471, endPoint x: 369, endPoint y: 470, distance: 15.7
click at [369, 470] on div "Accessibility label" at bounding box center [369, 472] width 13 height 13
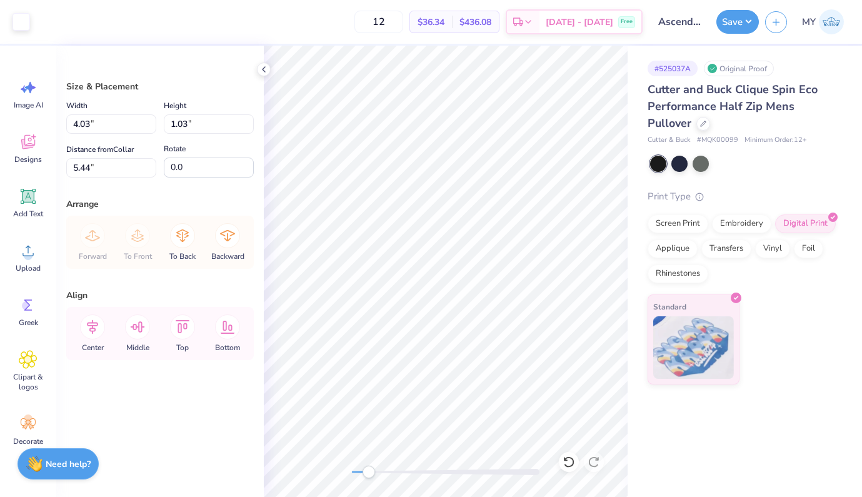
type input "5.91"
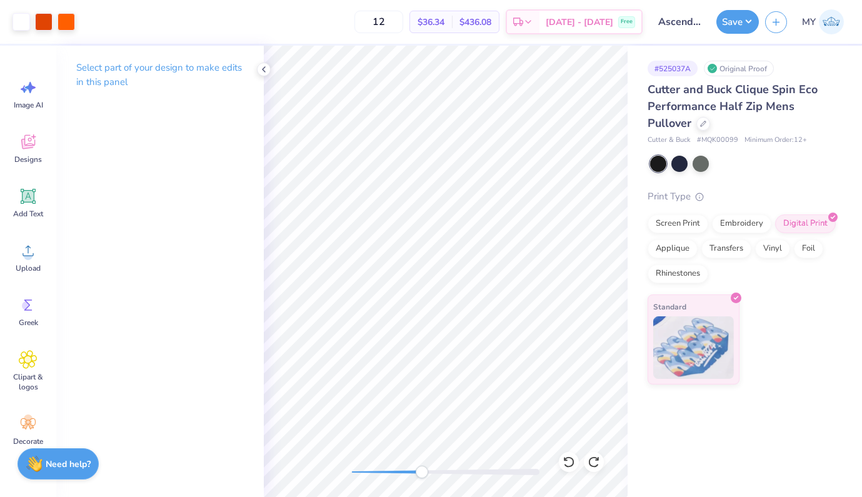
click at [439, 460] on div at bounding box center [446, 272] width 364 height 452
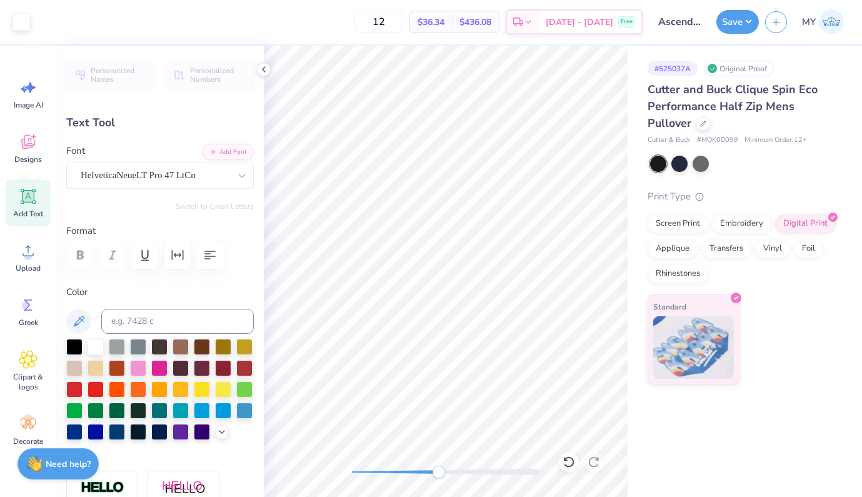
type input "7.17"
drag, startPoint x: 438, startPoint y: 474, endPoint x: 349, endPoint y: 474, distance: 88.8
click at [354, 474] on div "Accessibility label" at bounding box center [360, 472] width 13 height 13
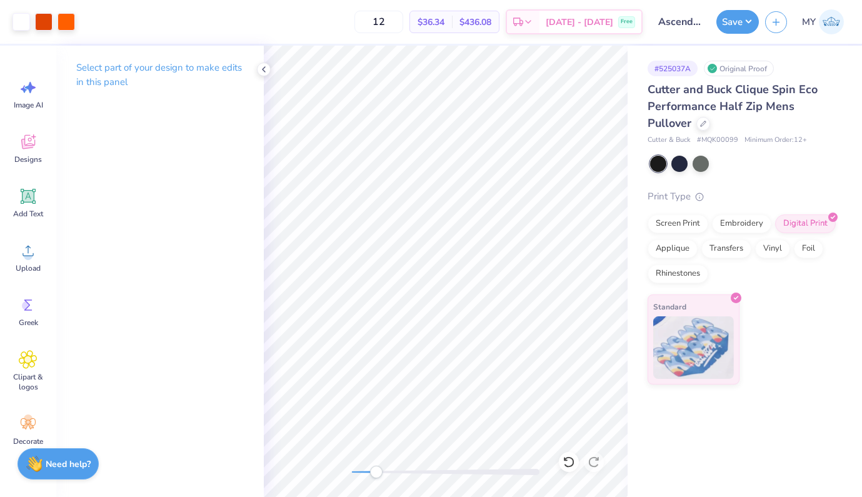
drag, startPoint x: 353, startPoint y: 471, endPoint x: 378, endPoint y: 469, distance: 25.1
click at [378, 469] on div "Accessibility label" at bounding box center [376, 472] width 13 height 13
click at [365, 480] on div at bounding box center [446, 272] width 364 height 452
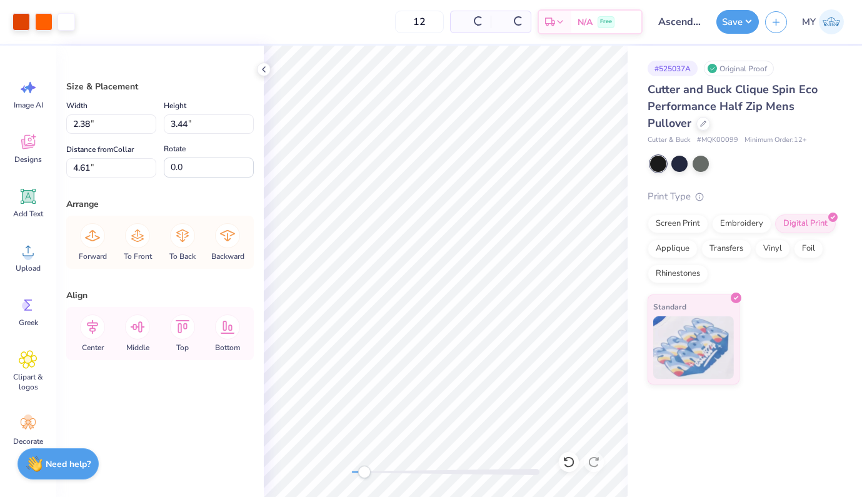
type input "1.98"
type input "2.86"
type input "5.18"
type input "3.56"
type input "1.59"
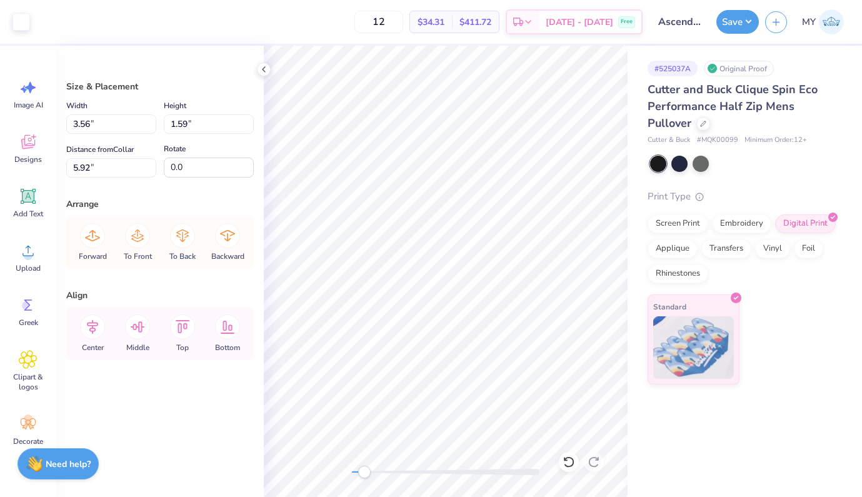
type input "6.02"
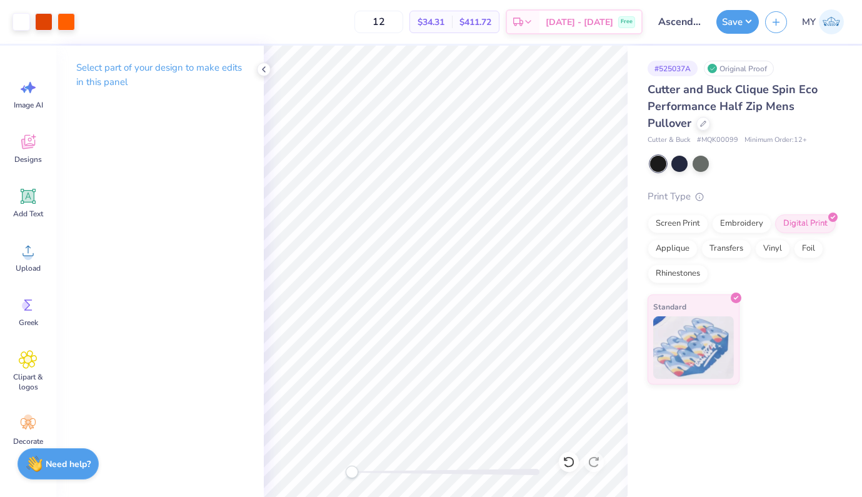
drag, startPoint x: 367, startPoint y: 473, endPoint x: 346, endPoint y: 473, distance: 20.6
click at [346, 473] on div "Accessibility label" at bounding box center [352, 472] width 13 height 13
drag, startPoint x: 353, startPoint y: 470, endPoint x: 377, endPoint y: 468, distance: 23.8
click at [380, 468] on div "Accessibility label" at bounding box center [386, 472] width 13 height 13
click at [341, 449] on div at bounding box center [446, 272] width 364 height 452
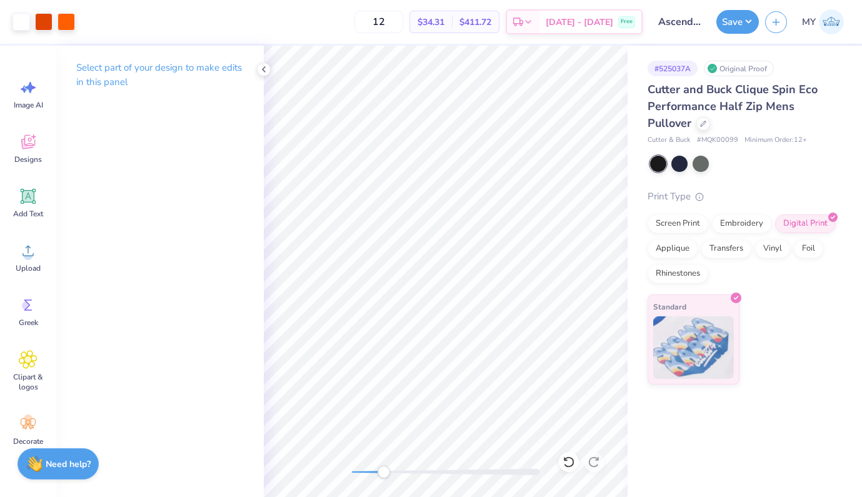
drag, startPoint x: 355, startPoint y: 475, endPoint x: 385, endPoint y: 467, distance: 31.7
click at [385, 475] on div "Accessibility label" at bounding box center [384, 472] width 13 height 13
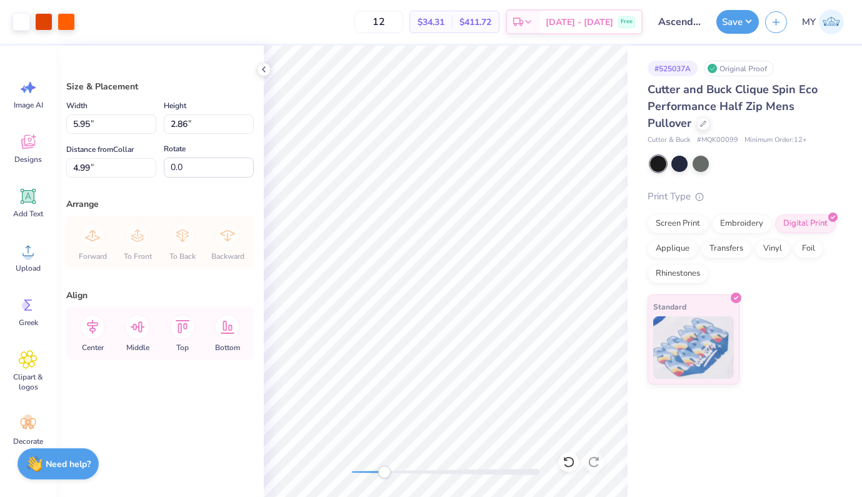
type input "4.99"
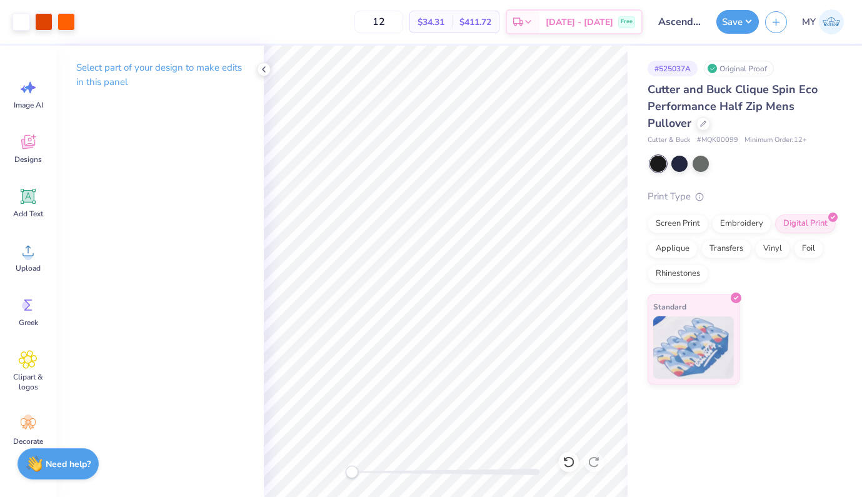
click at [303, 473] on div at bounding box center [446, 272] width 364 height 452
drag, startPoint x: 353, startPoint y: 473, endPoint x: 385, endPoint y: 469, distance: 32.7
click at [388, 469] on div "Accessibility label" at bounding box center [394, 472] width 13 height 13
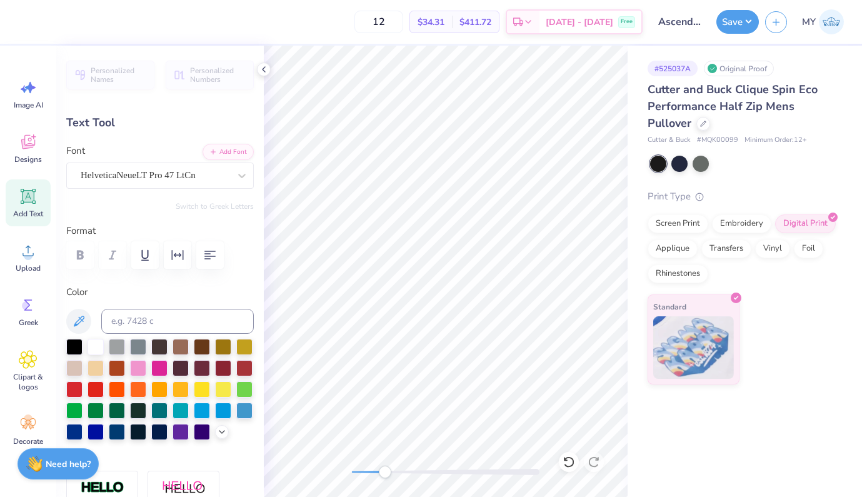
type input "2.56"
type input "0.53"
click at [448, 462] on div at bounding box center [446, 272] width 364 height 452
click at [335, 472] on div at bounding box center [446, 272] width 364 height 452
click at [740, 19] on button "Save" at bounding box center [738, 20] width 43 height 24
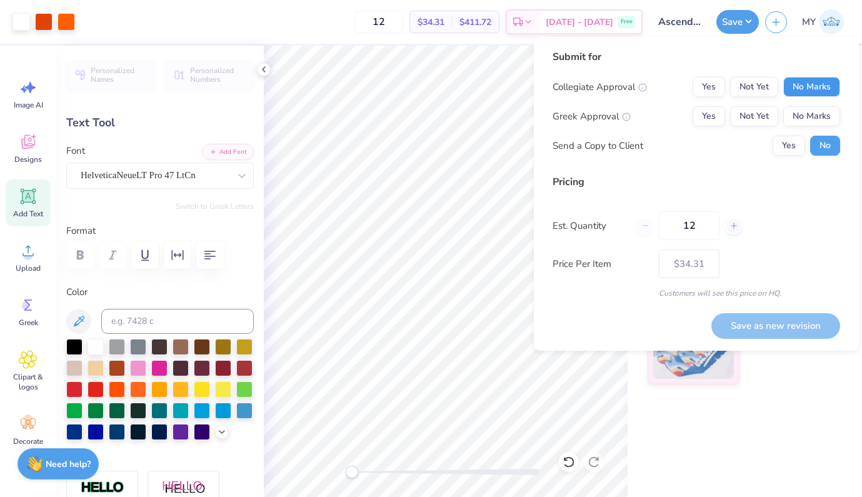
click at [807, 86] on button "No Marks" at bounding box center [812, 87] width 57 height 20
click at [806, 125] on button "No Marks" at bounding box center [812, 116] width 57 height 20
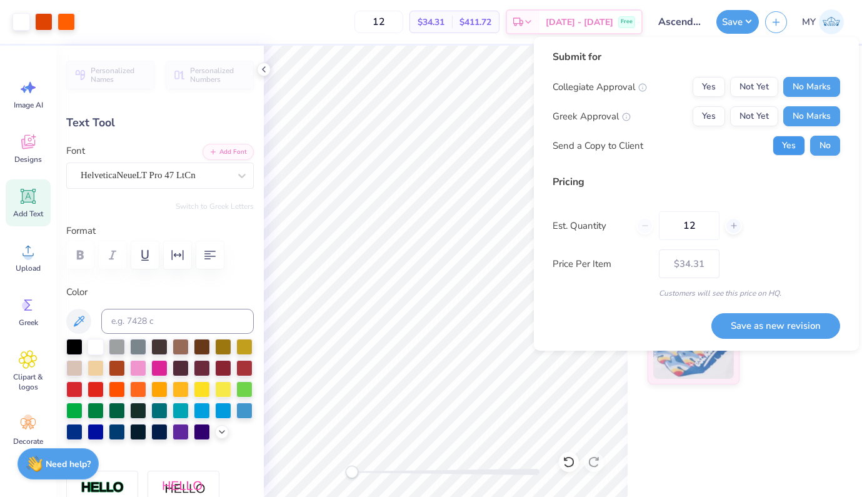
click at [787, 148] on button "Yes" at bounding box center [789, 146] width 33 height 20
click at [742, 324] on button "Save as new revision" at bounding box center [776, 326] width 129 height 26
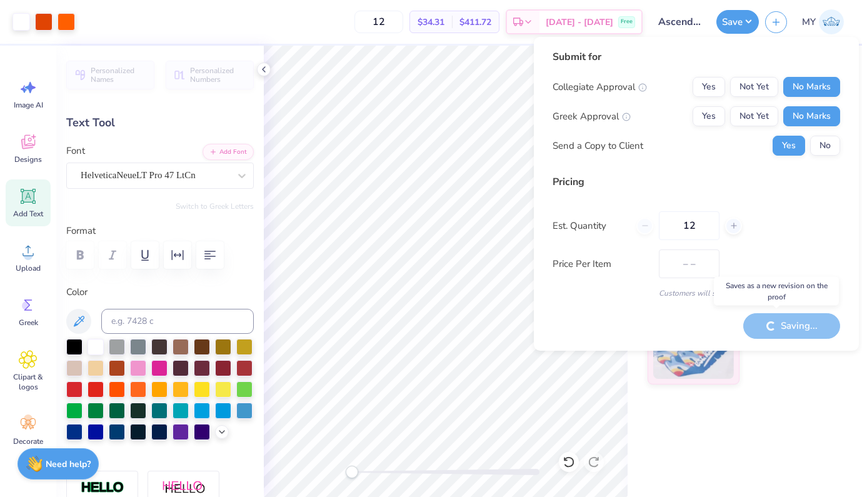
type input "$34.31"
